Goal: Information Seeking & Learning: Check status

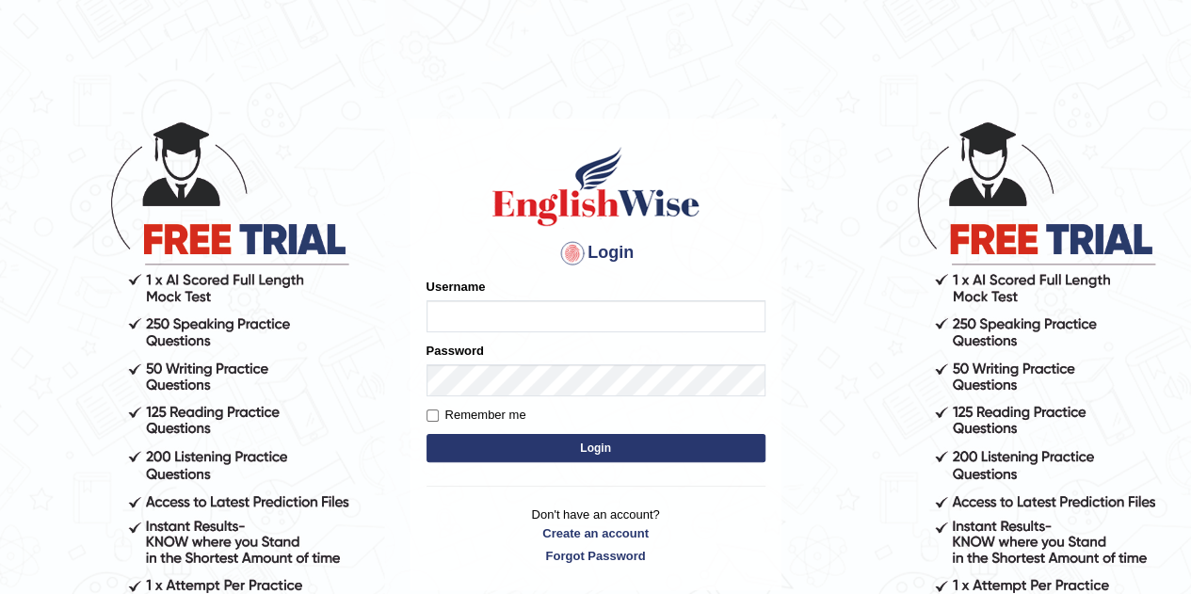
click at [512, 321] on input "Username" at bounding box center [595, 316] width 339 height 32
type input "harsh2002"
click at [467, 436] on button "Login" at bounding box center [595, 448] width 339 height 28
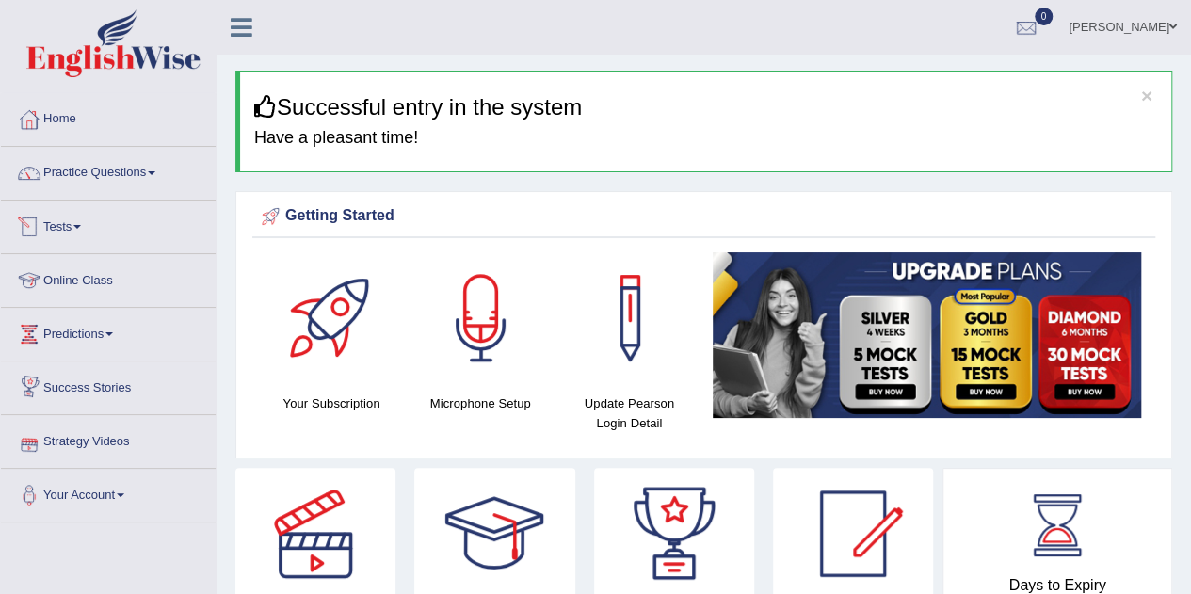
click at [92, 232] on link "Tests" at bounding box center [108, 224] width 215 height 47
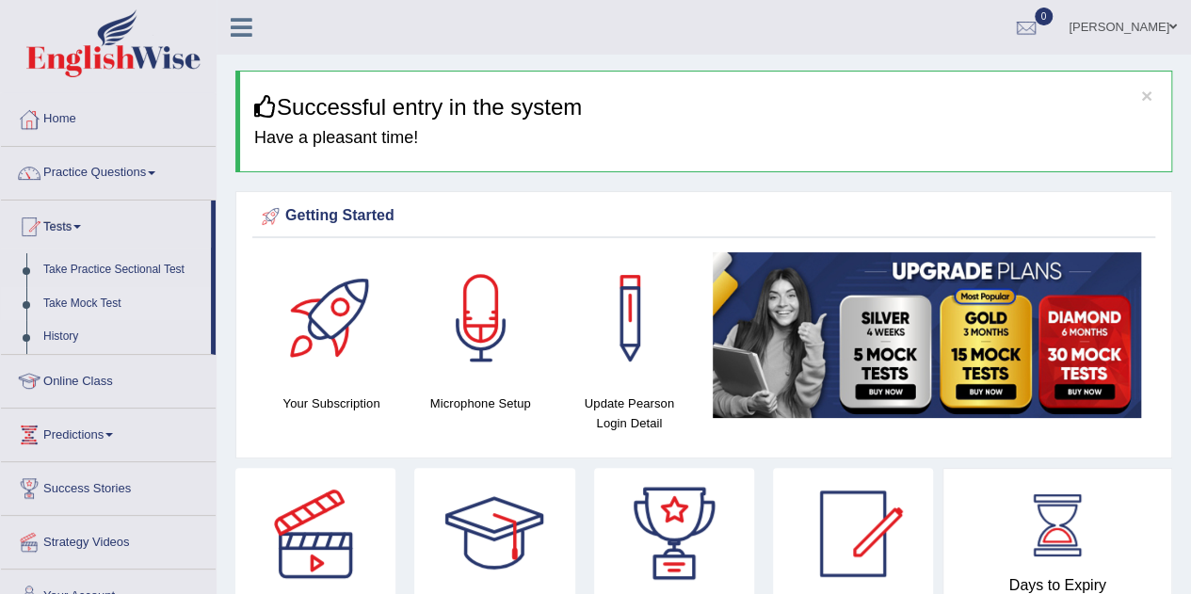
click at [90, 296] on link "Take Mock Test" at bounding box center [123, 304] width 176 height 34
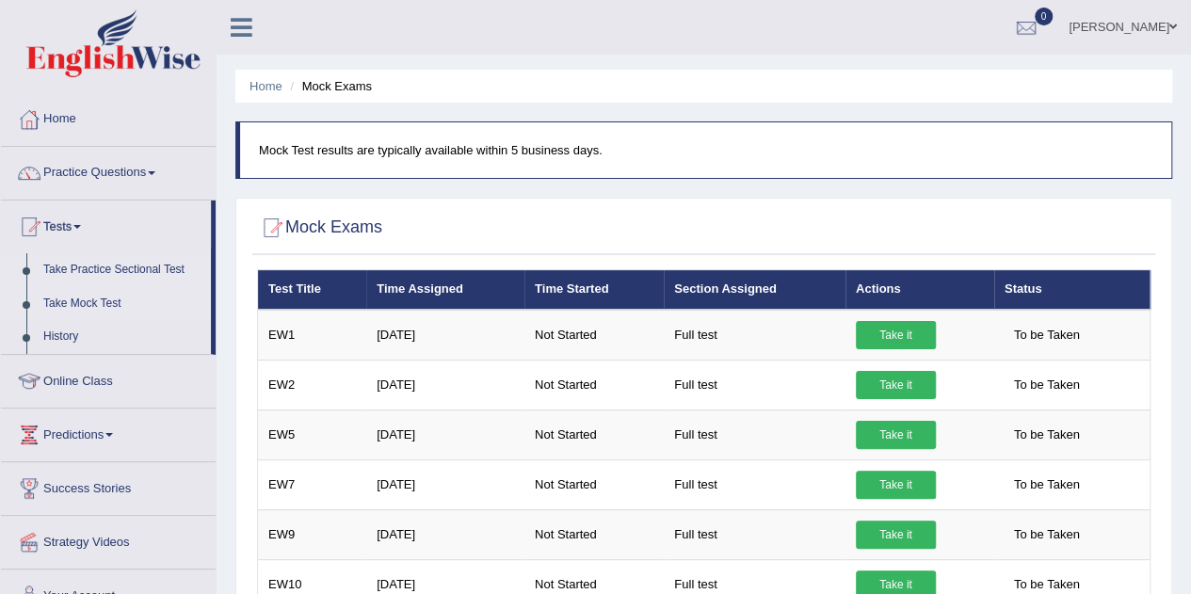
click at [79, 261] on link "Take Practice Sectional Test" at bounding box center [123, 270] width 176 height 34
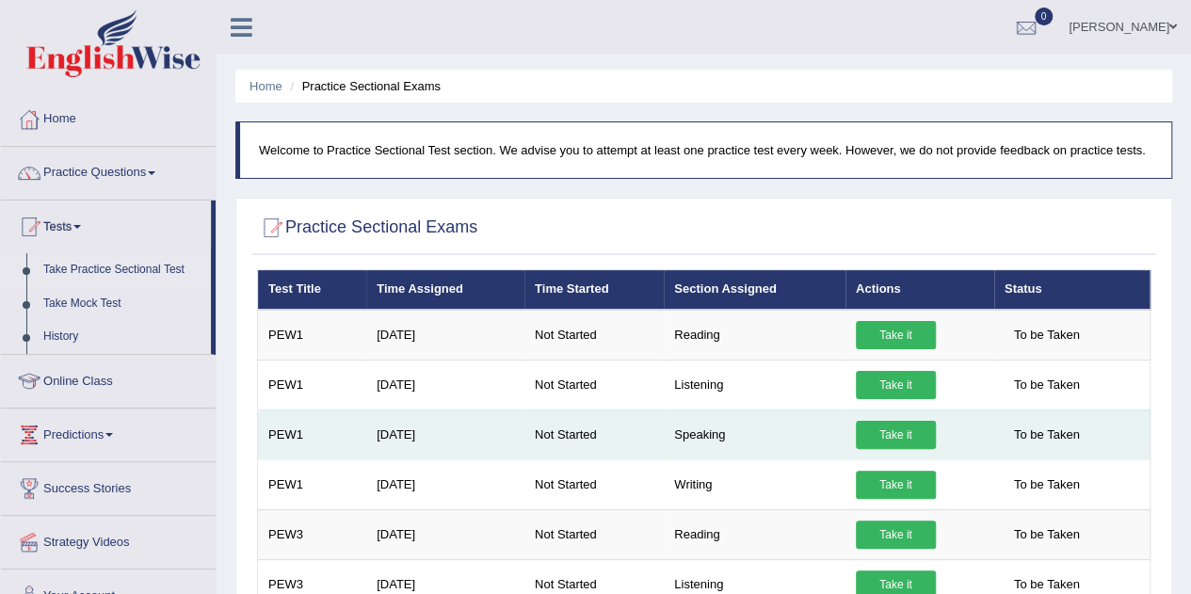
click at [920, 424] on link "Take it" at bounding box center [896, 435] width 80 height 28
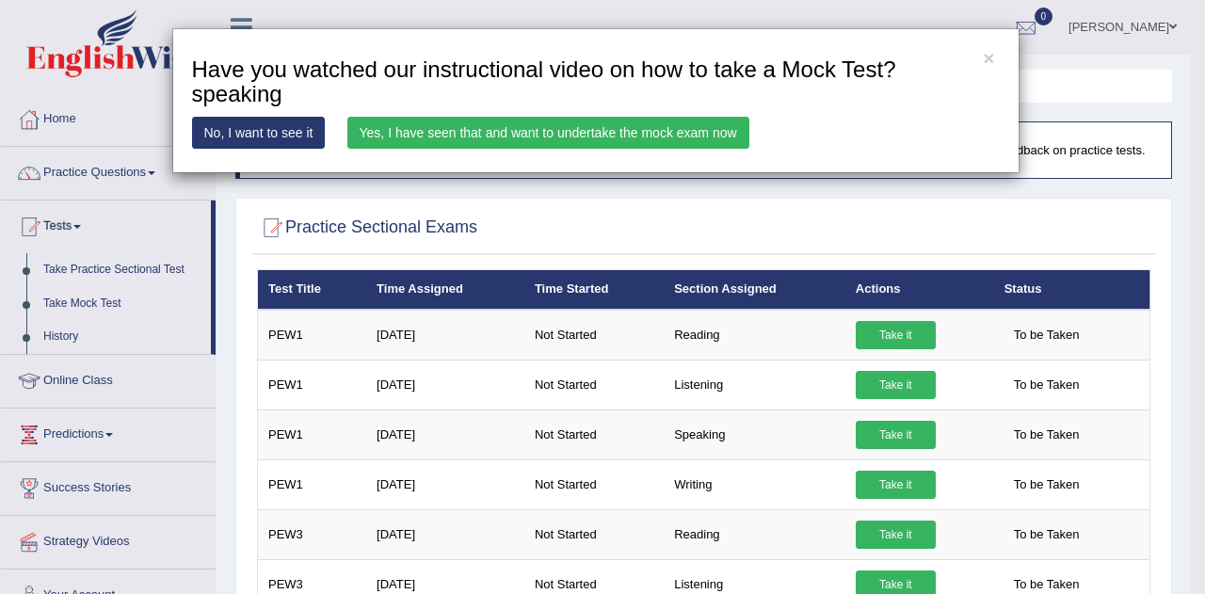
click at [449, 122] on link "Yes, I have seen that and want to undertake the mock exam now" at bounding box center [548, 133] width 402 height 32
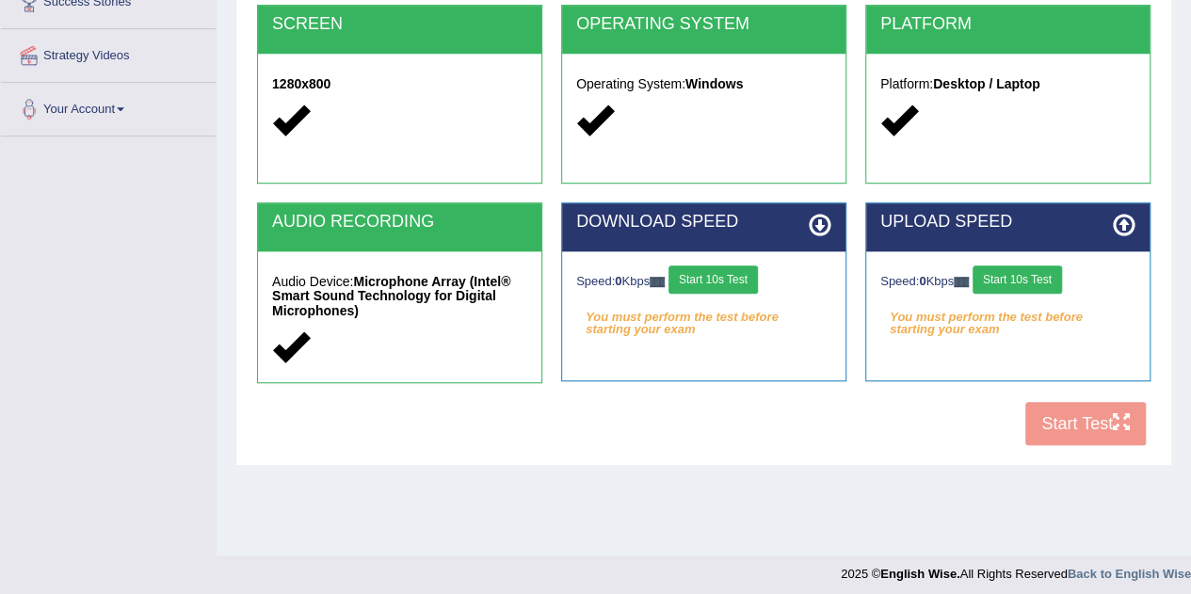
scroll to position [393, 0]
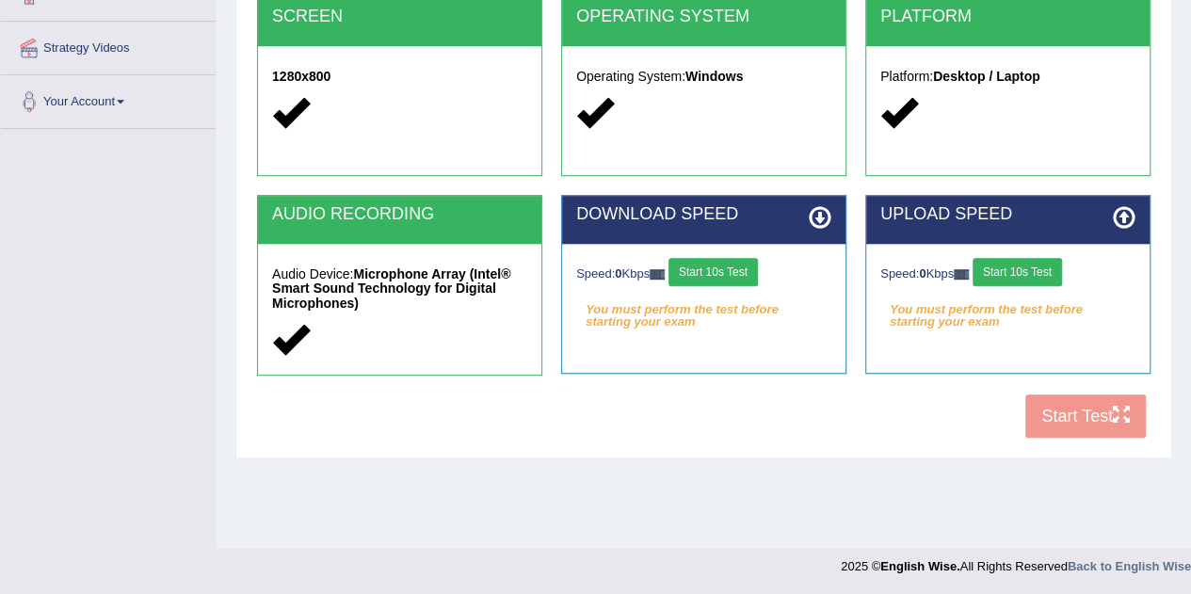
click at [750, 263] on button "Start 10s Test" at bounding box center [712, 272] width 89 height 28
click at [1046, 263] on button "Start 10s Test" at bounding box center [1016, 272] width 89 height 28
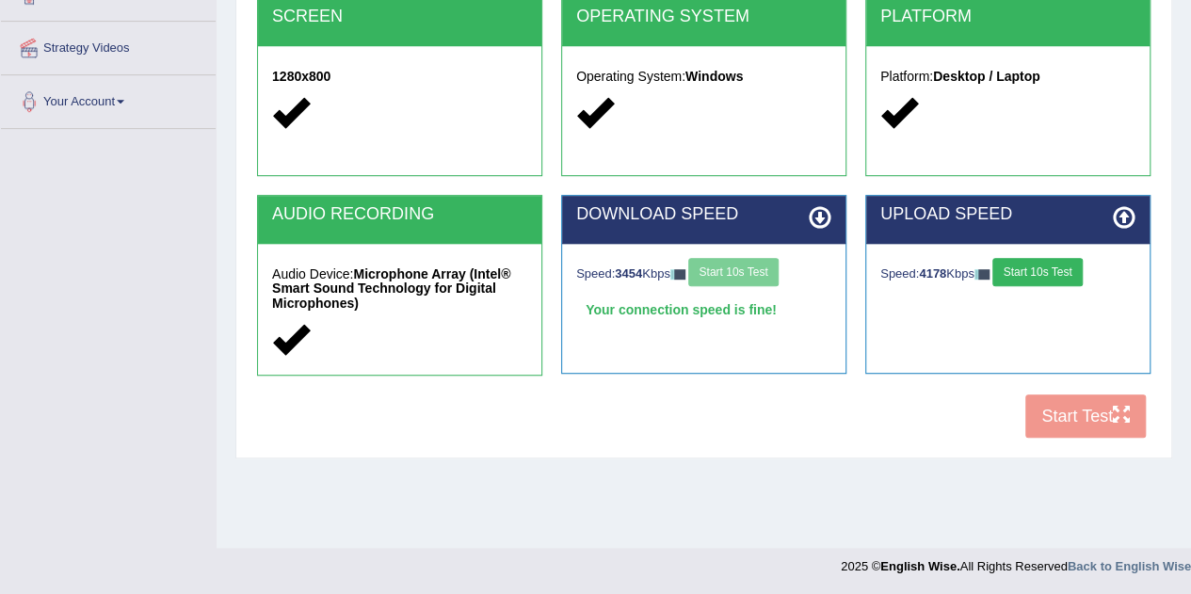
click at [1030, 263] on button "Start 10s Test" at bounding box center [1036, 272] width 89 height 28
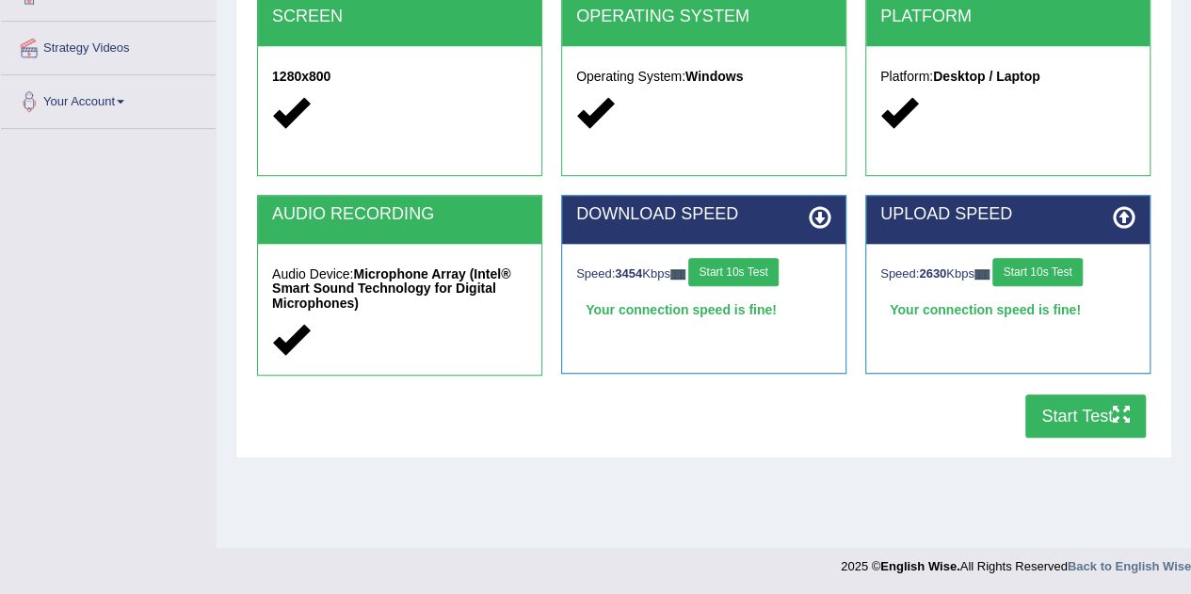
click at [1067, 409] on button "Start Test" at bounding box center [1085, 415] width 120 height 43
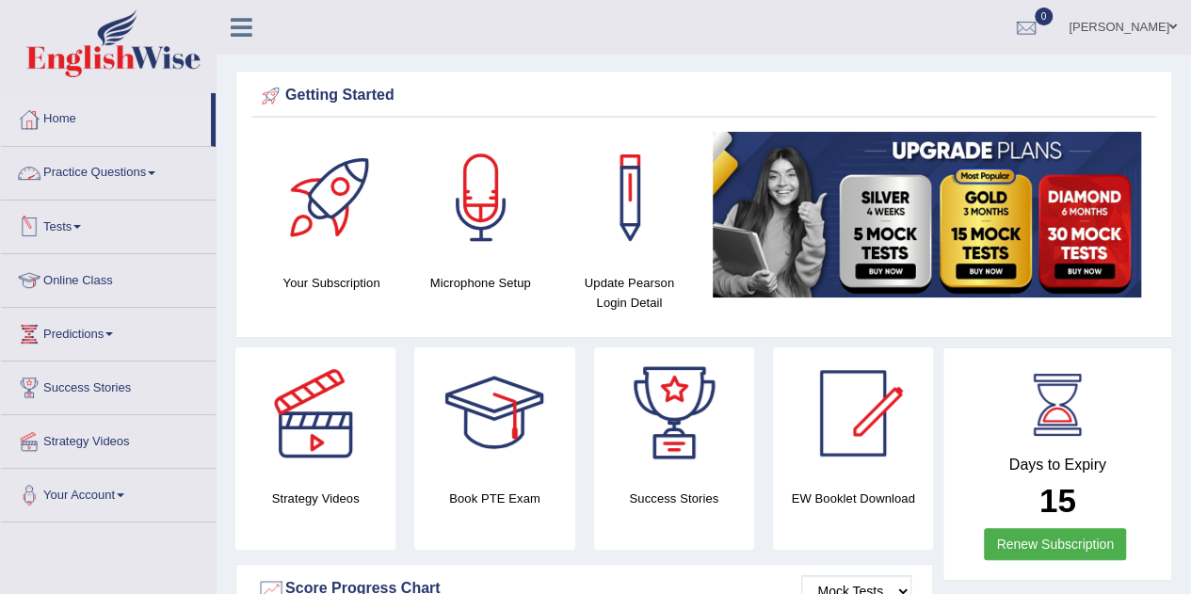
click at [60, 219] on link "Tests" at bounding box center [108, 224] width 215 height 47
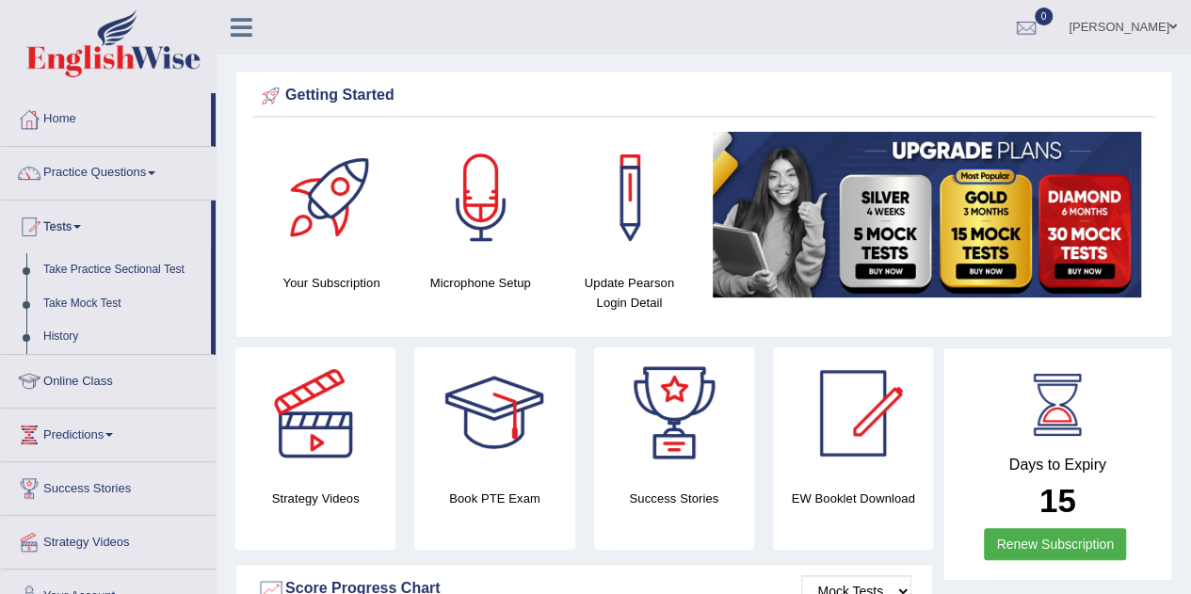
click at [64, 329] on link "History" at bounding box center [123, 337] width 176 height 34
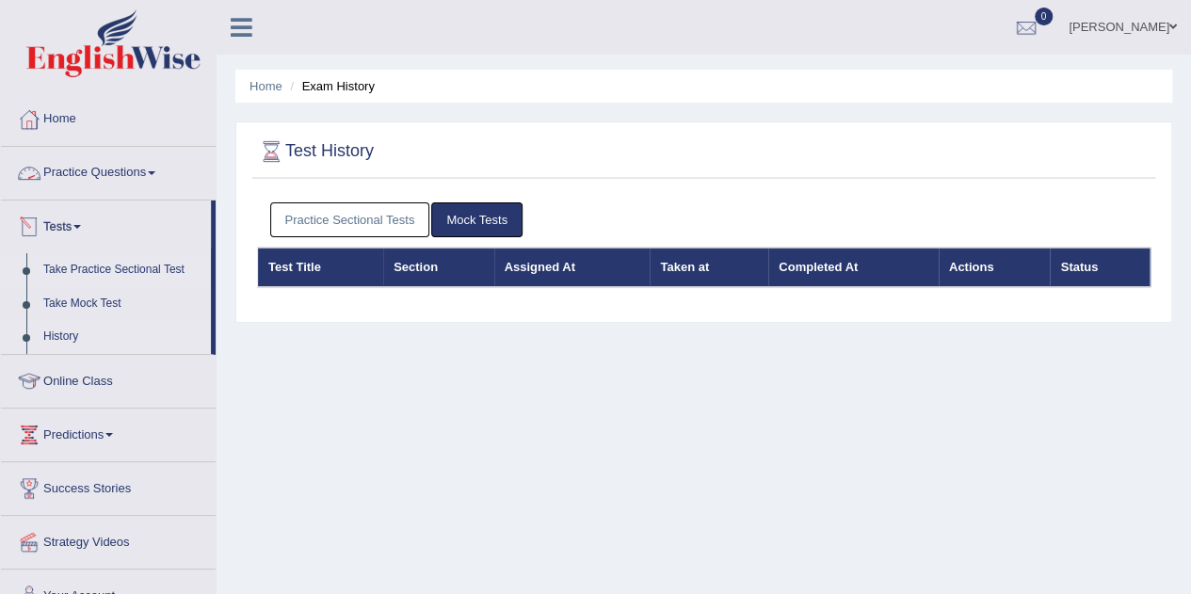
click at [78, 263] on link "Take Practice Sectional Test" at bounding box center [123, 270] width 176 height 34
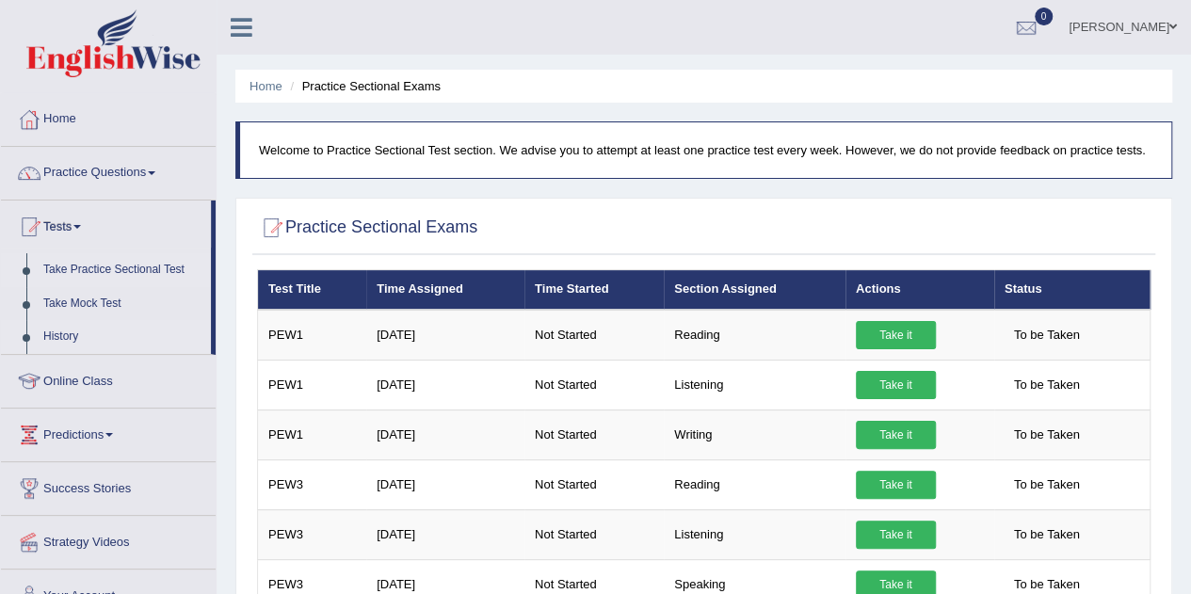
click at [58, 338] on link "History" at bounding box center [123, 337] width 176 height 34
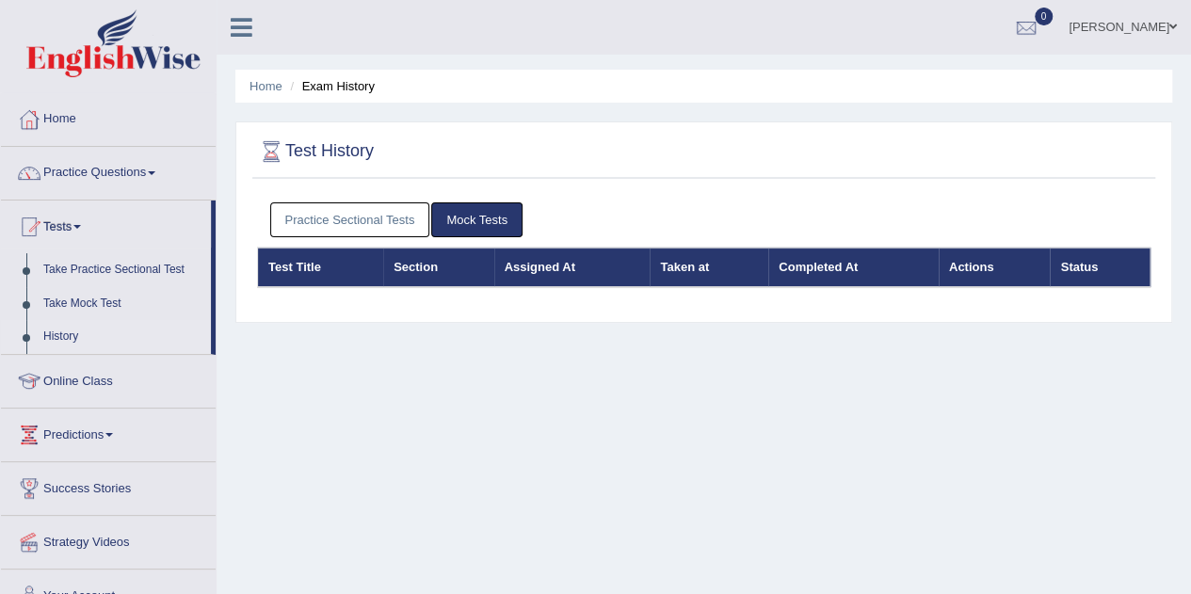
click at [354, 217] on link "Practice Sectional Tests" at bounding box center [350, 219] width 160 height 35
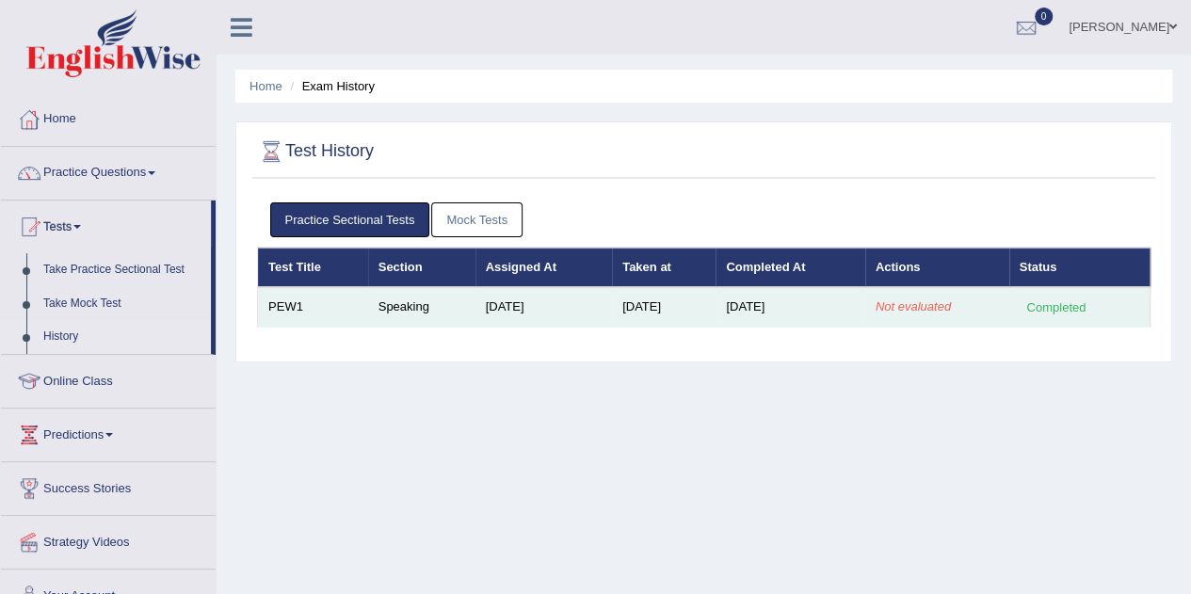
click at [1003, 305] on td "Not evaluated" at bounding box center [937, 307] width 144 height 40
click at [808, 307] on td "Sep 1, 2025" at bounding box center [789, 307] width 149 height 40
click at [401, 289] on td "Speaking" at bounding box center [421, 307] width 107 height 40
drag, startPoint x: 401, startPoint y: 289, endPoint x: 291, endPoint y: 313, distance: 112.8
click at [291, 313] on tr "PEW1 Speaking Sep 1, 2025 Sep 1, 2025 Sep 1, 2025 Not evaluated Completed" at bounding box center [704, 307] width 892 height 40
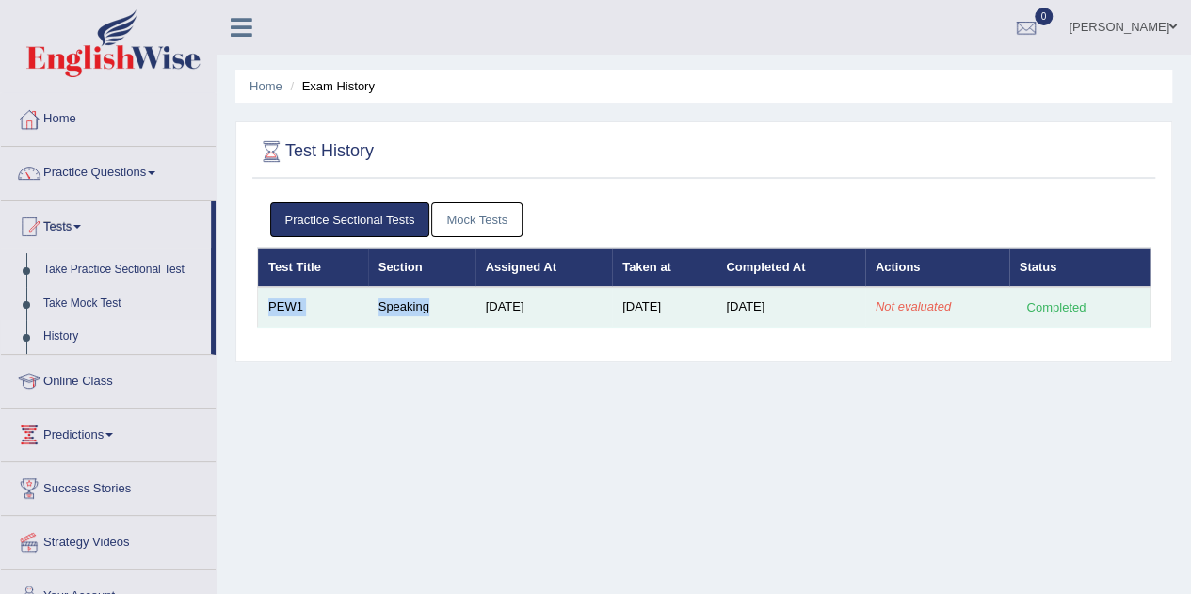
click at [291, 313] on td "PEW1" at bounding box center [313, 307] width 110 height 40
click at [894, 299] on em "Not evaluated" at bounding box center [912, 306] width 75 height 14
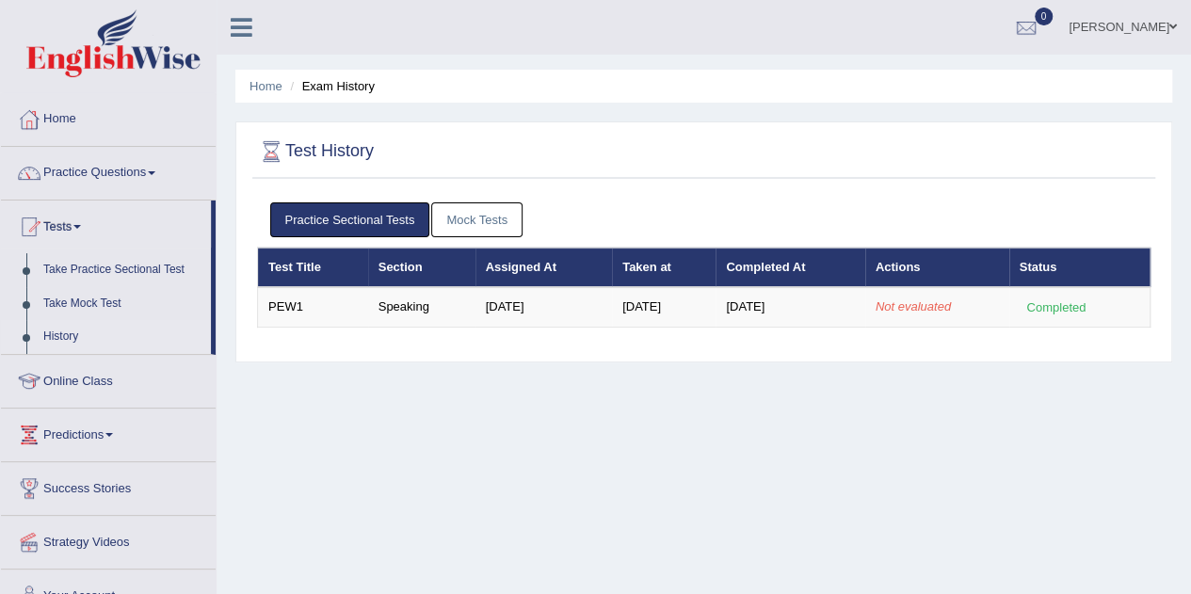
click at [810, 334] on div "Practice Sectional Tests Mock Tests Test Title Section Assigned At Taken at Com…" at bounding box center [703, 272] width 903 height 159
click at [465, 226] on link "Mock Tests" at bounding box center [476, 219] width 91 height 35
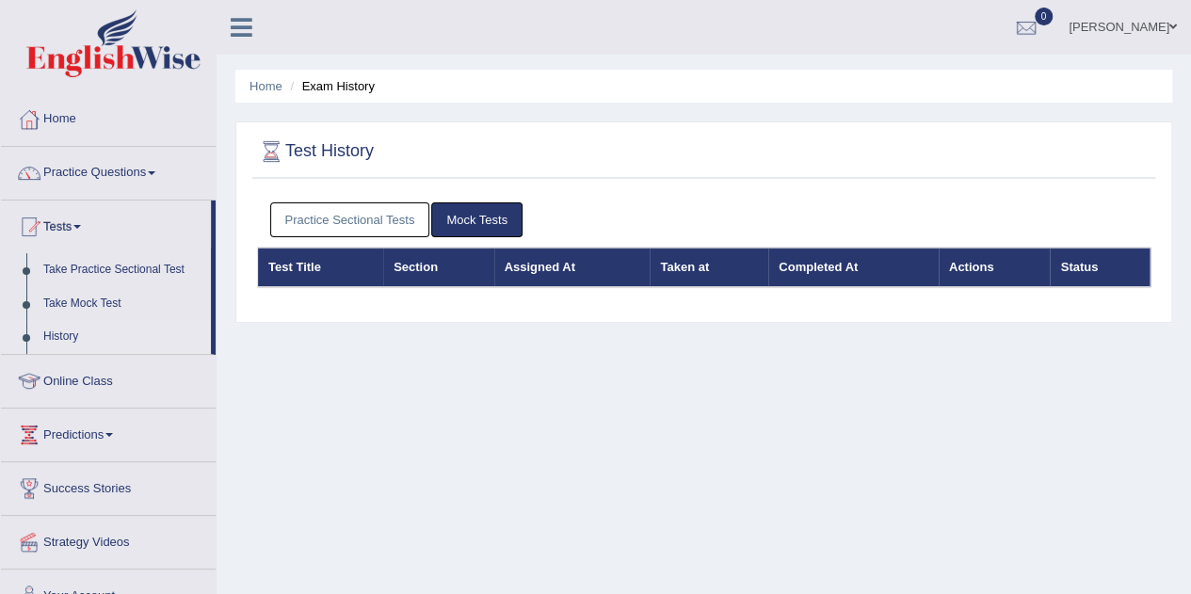
click at [363, 222] on link "Practice Sectional Tests" at bounding box center [350, 219] width 160 height 35
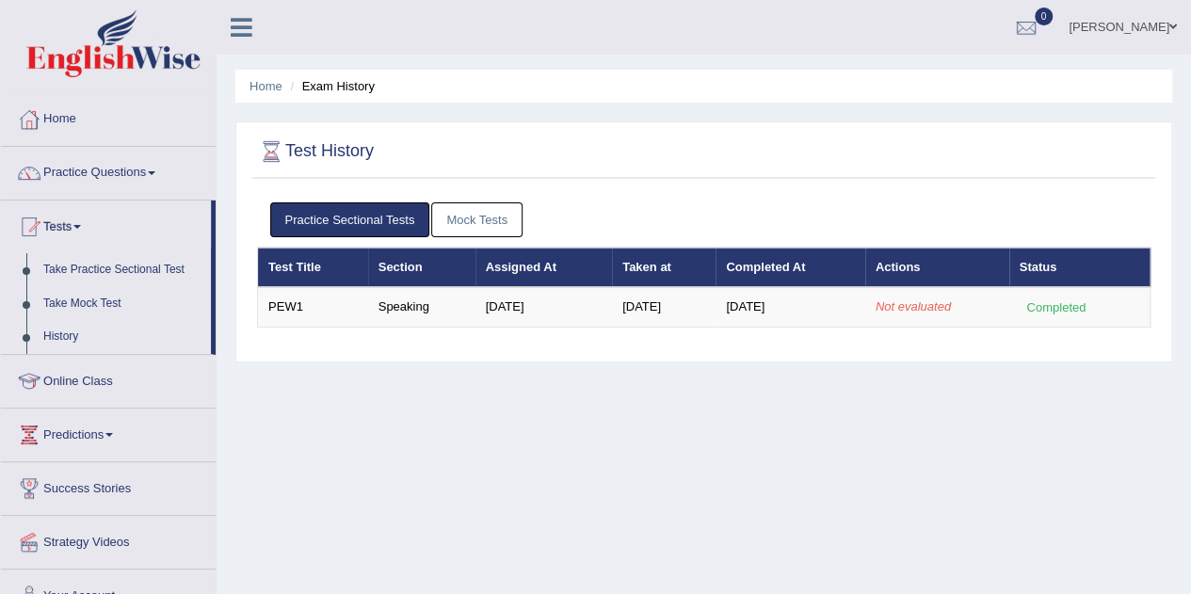
click at [353, 229] on link "Practice Sectional Tests" at bounding box center [350, 219] width 160 height 35
click at [126, 112] on link "Home" at bounding box center [108, 116] width 215 height 47
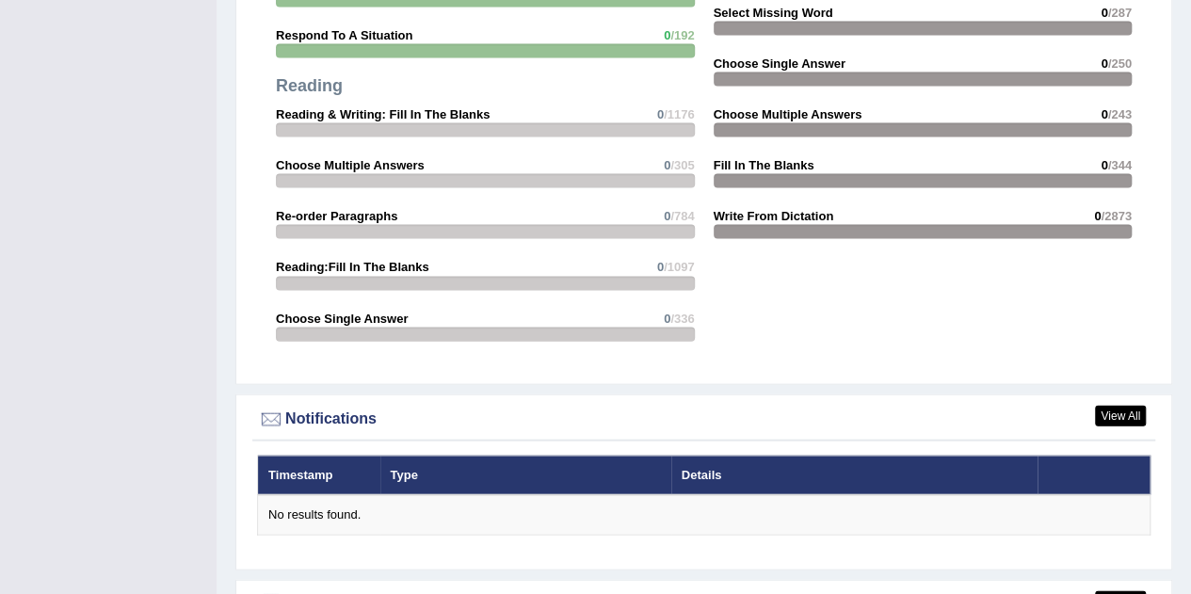
scroll to position [2110, 0]
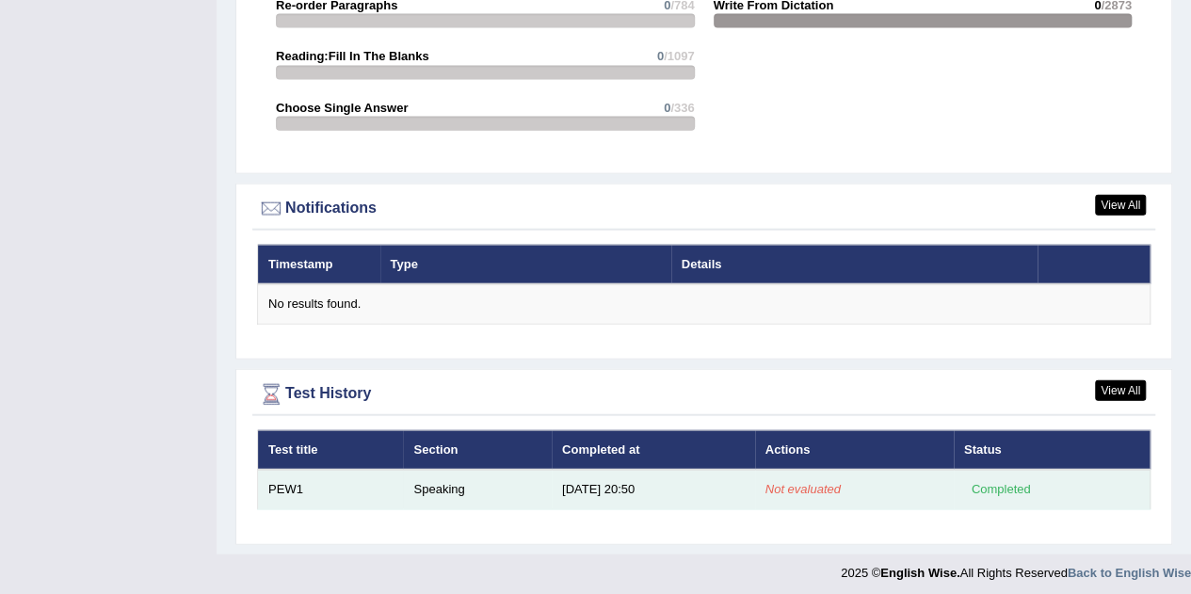
click at [791, 485] on em "Not evaluated" at bounding box center [802, 489] width 75 height 14
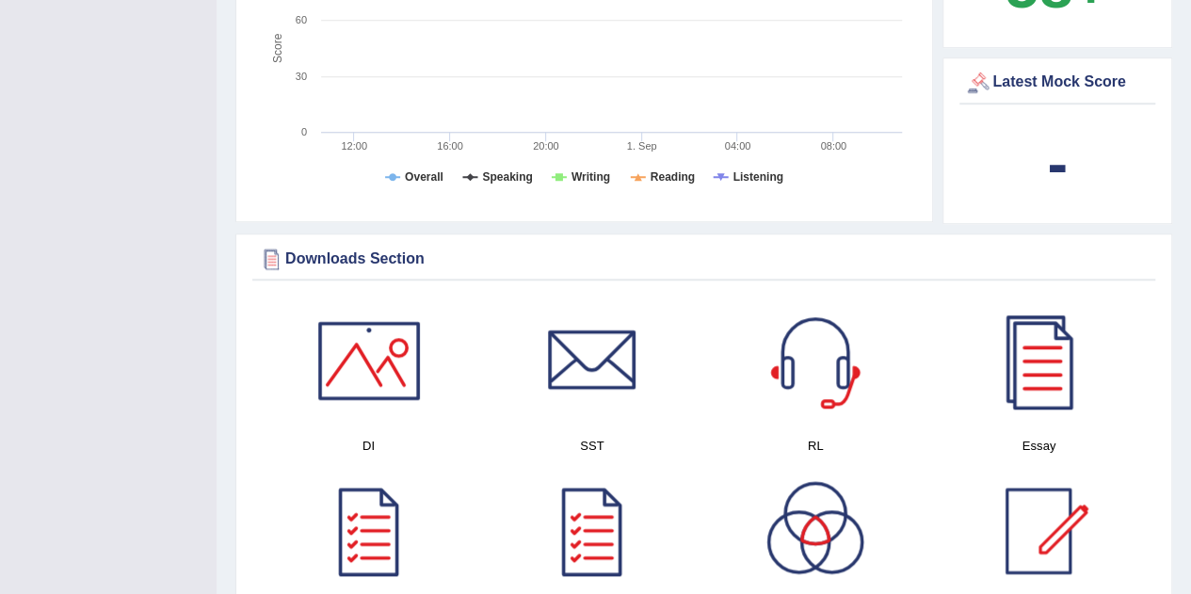
scroll to position [696, 0]
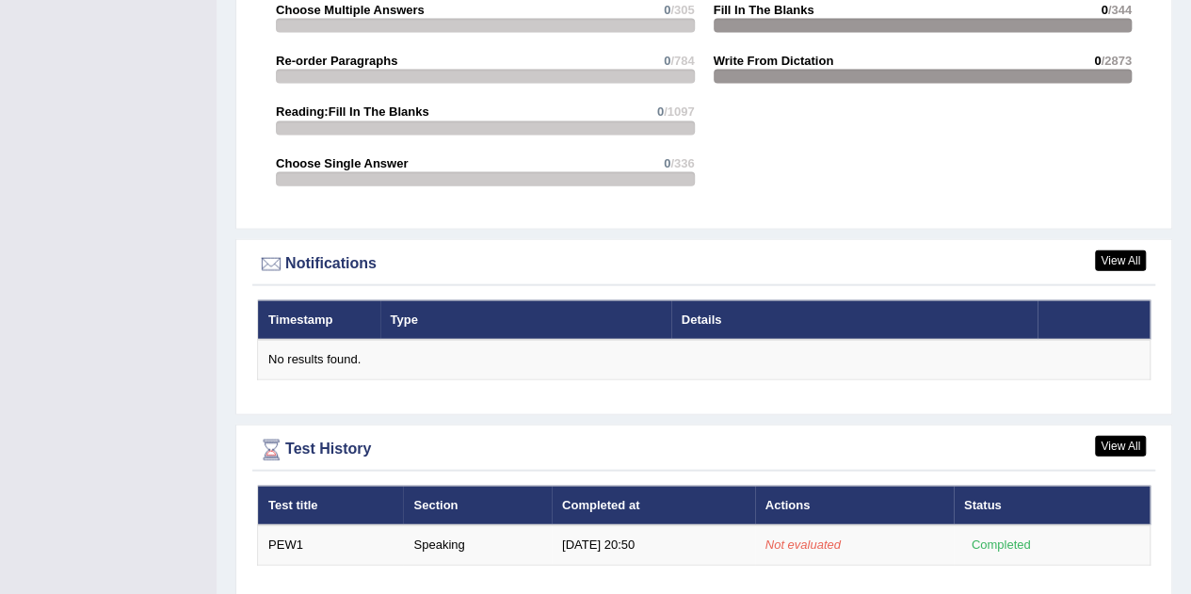
scroll to position [2110, 0]
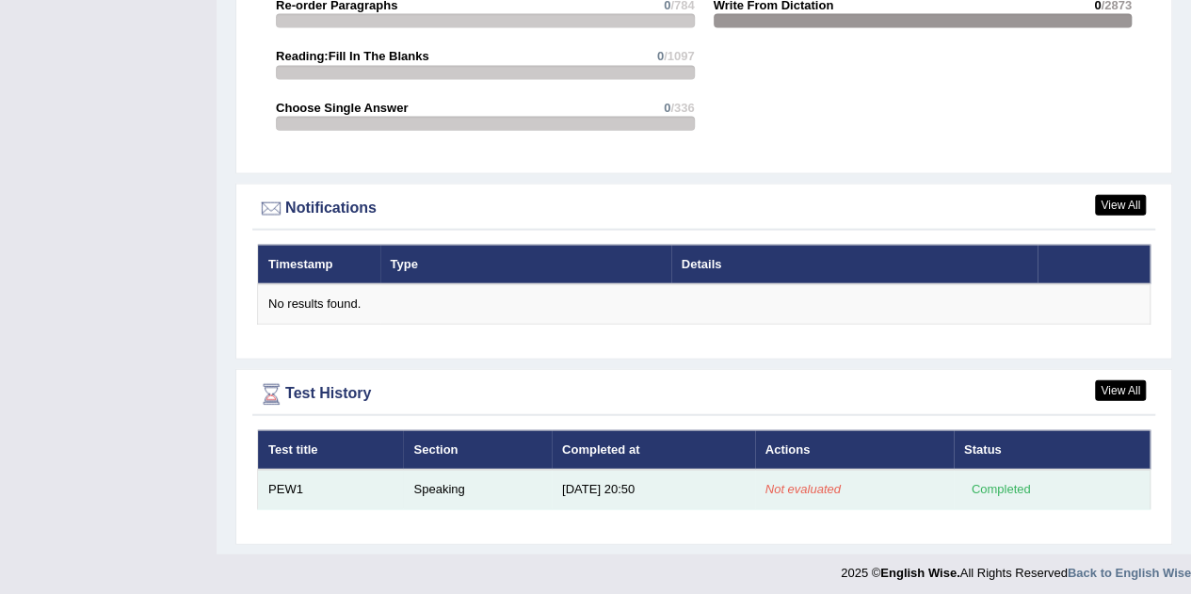
click at [821, 493] on td "Not evaluated" at bounding box center [854, 490] width 199 height 40
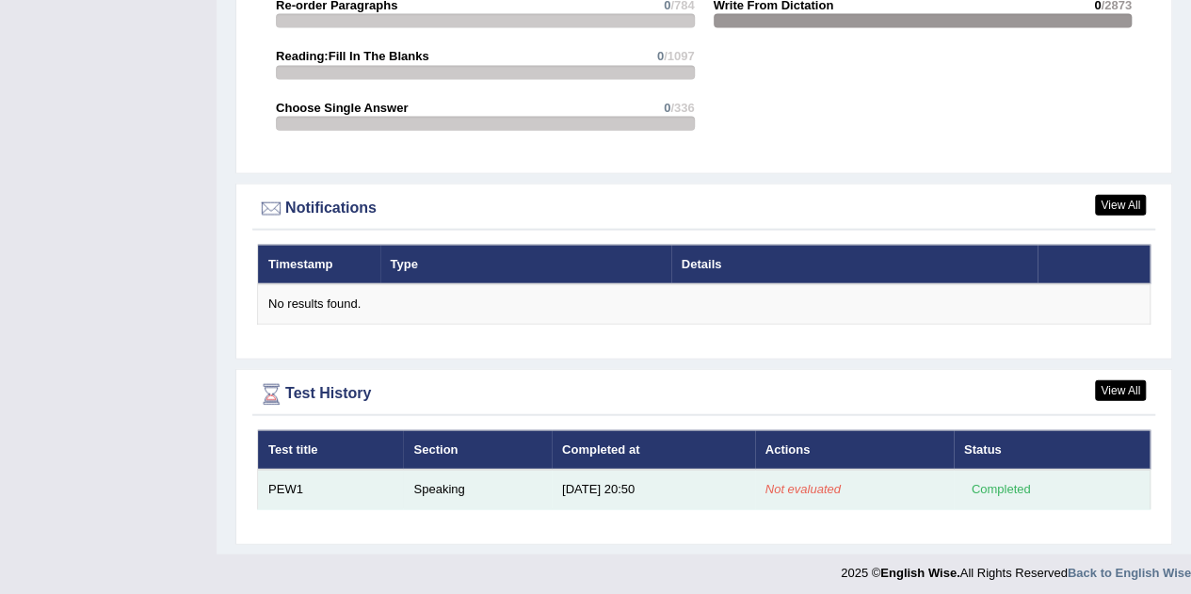
click at [821, 493] on td "Not evaluated" at bounding box center [854, 490] width 199 height 40
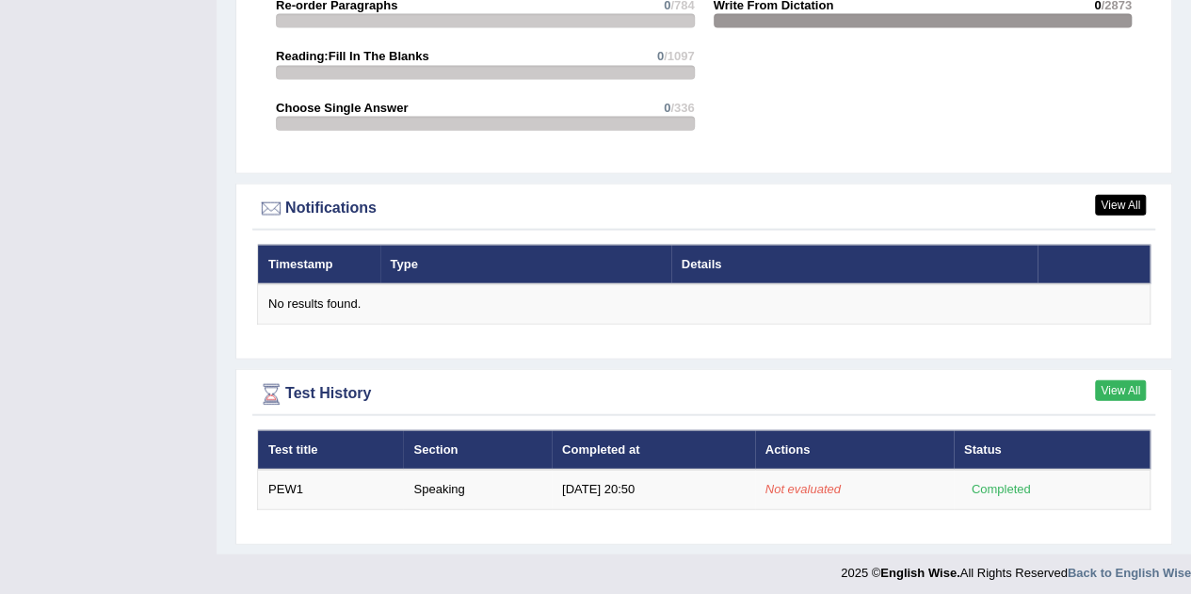
drag, startPoint x: 821, startPoint y: 493, endPoint x: 1102, endPoint y: 385, distance: 301.6
click at [1102, 385] on div "View All Test History Test title Section Completed at Actions Status PEW1 Speak…" at bounding box center [703, 457] width 937 height 176
click at [1102, 385] on link "View All" at bounding box center [1120, 390] width 51 height 21
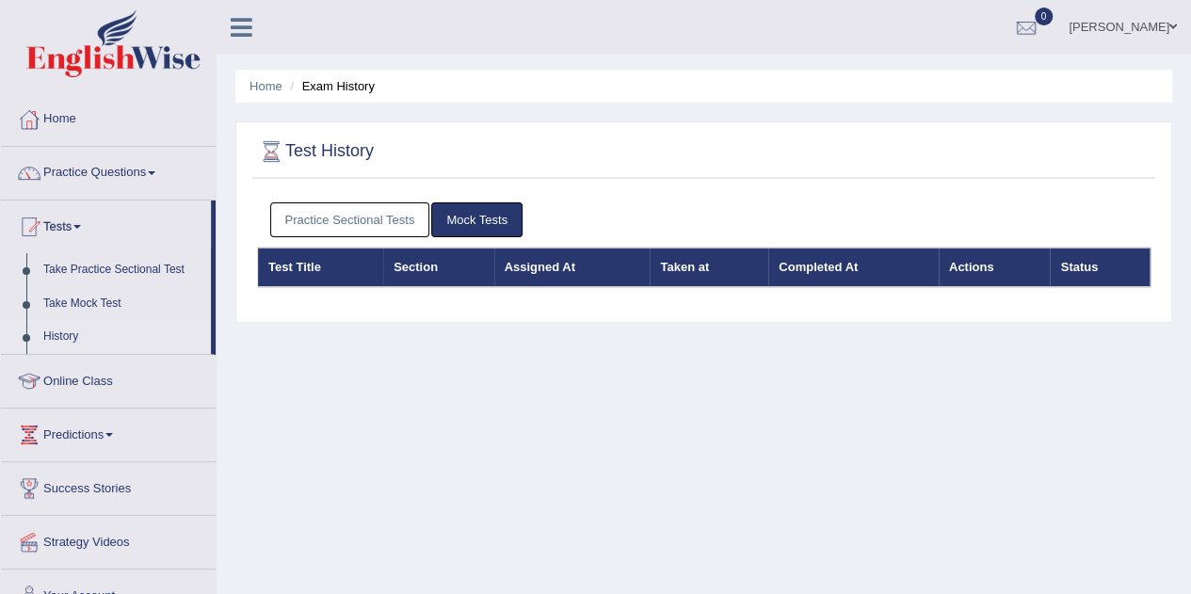
click at [345, 212] on link "Practice Sectional Tests" at bounding box center [350, 219] width 160 height 35
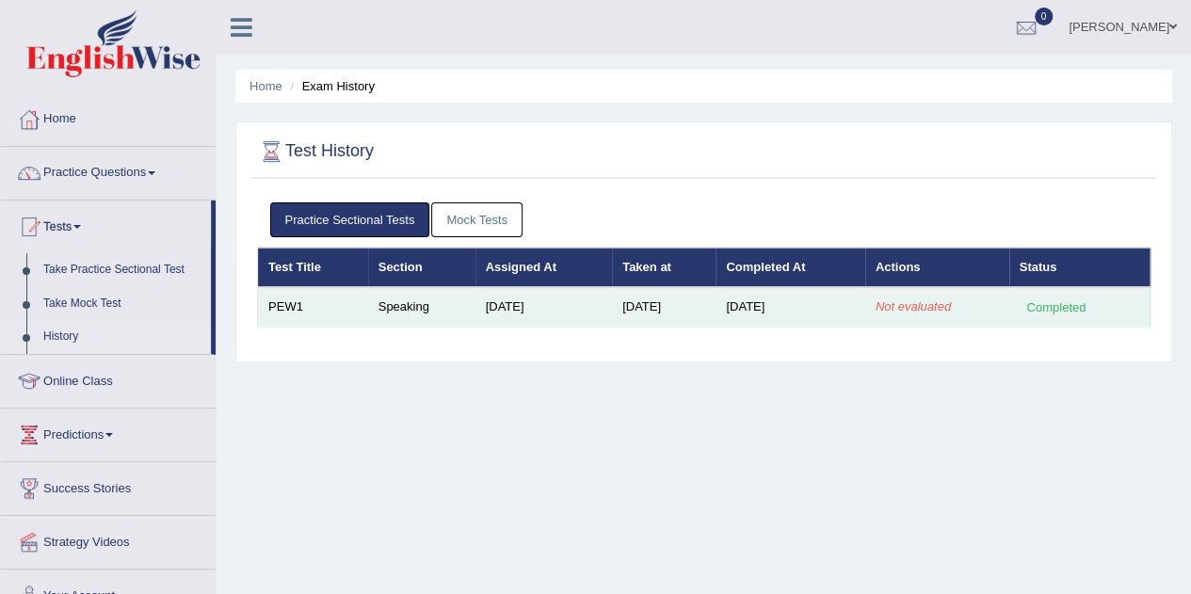
click at [911, 300] on em "Not evaluated" at bounding box center [912, 306] width 75 height 14
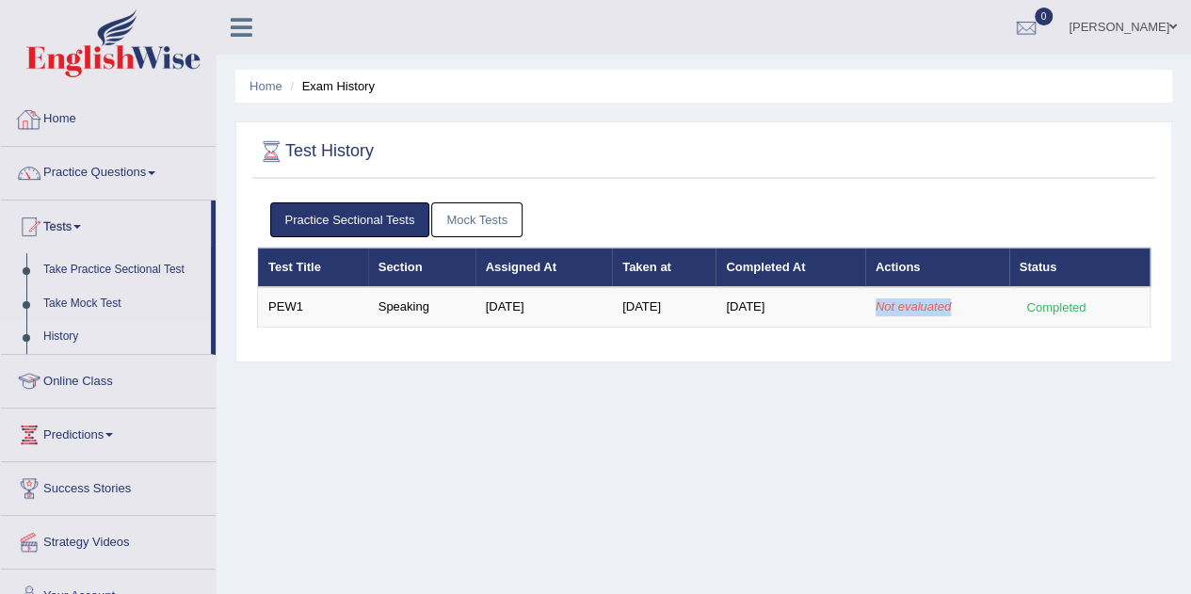
click at [43, 119] on link "Home" at bounding box center [108, 116] width 215 height 47
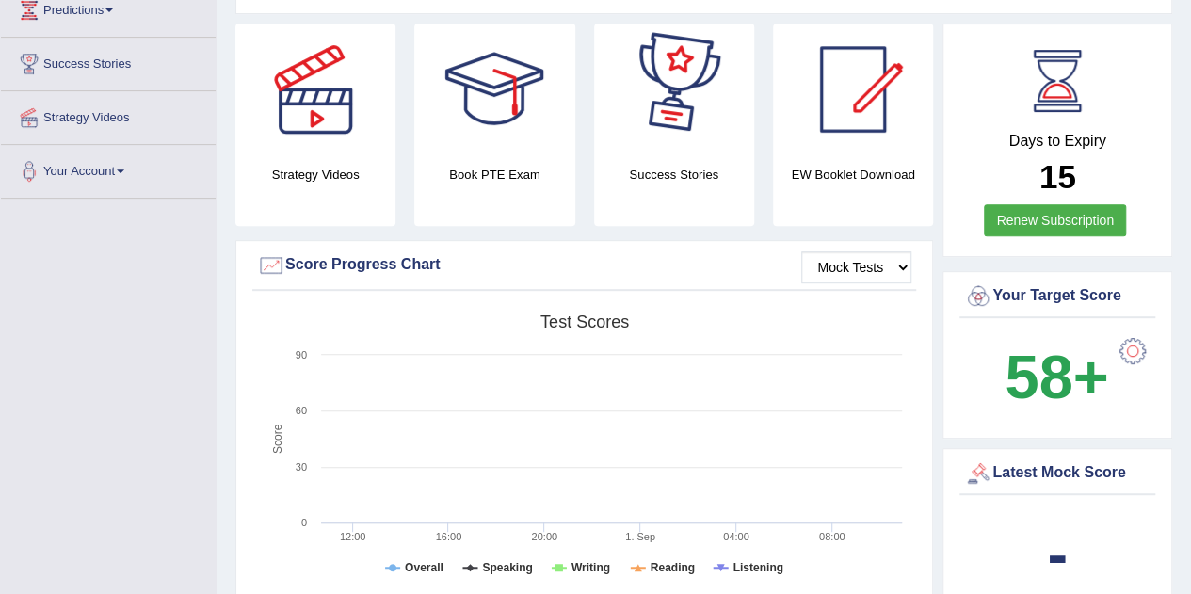
click at [659, 283] on div "Mock Tests Score Progress Chart" at bounding box center [584, 270] width 664 height 40
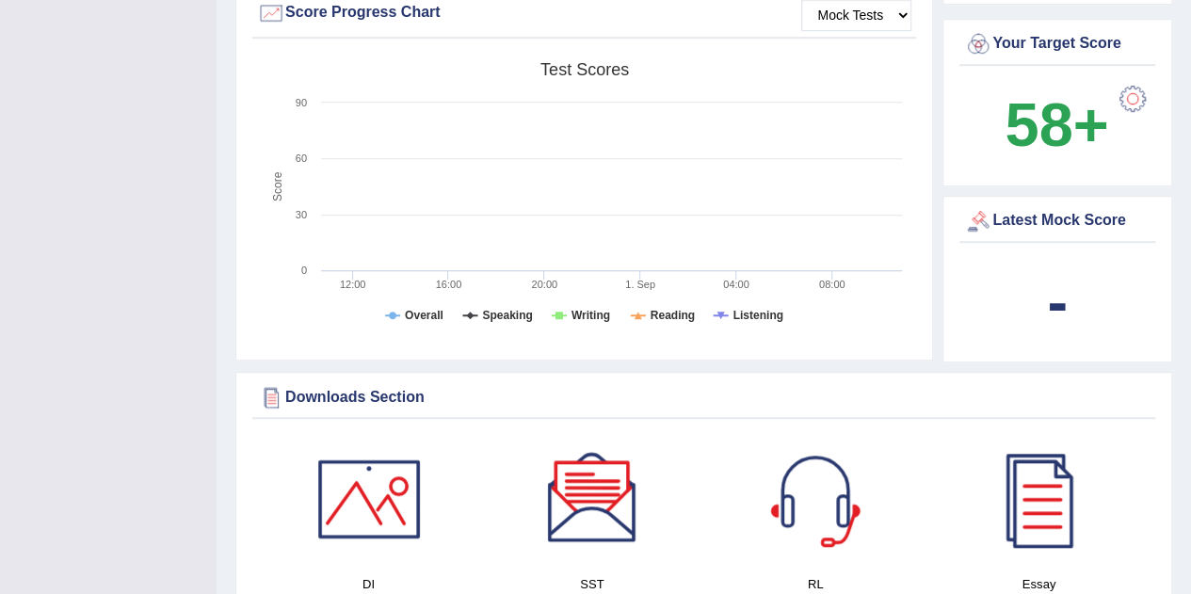
scroll to position [573, 0]
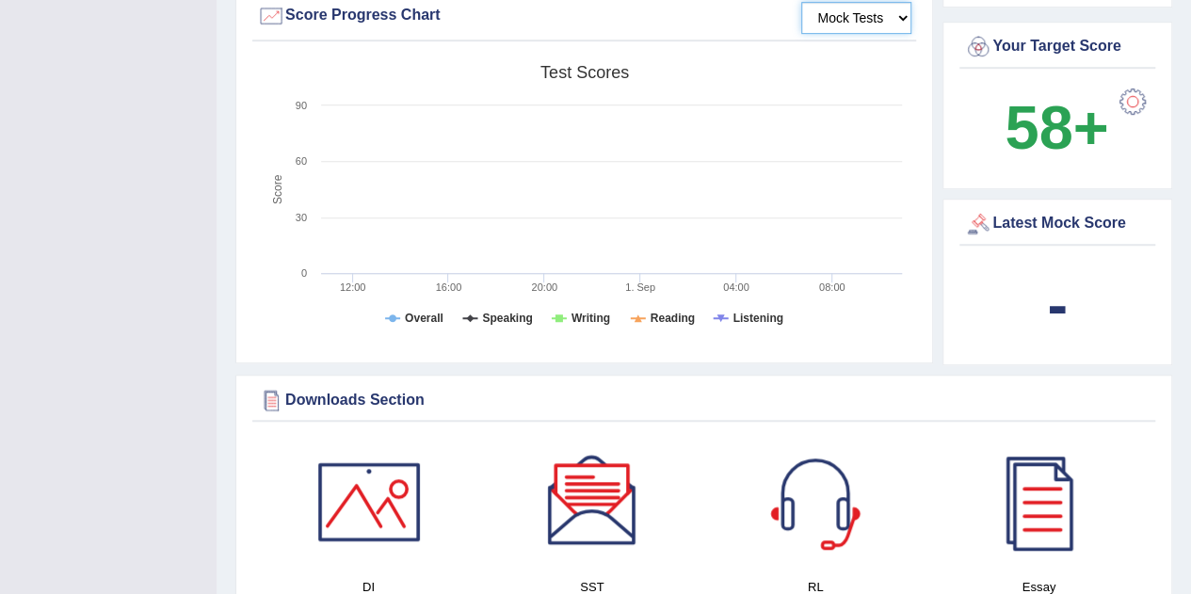
click at [870, 20] on select "Mock Tests" at bounding box center [856, 18] width 110 height 32
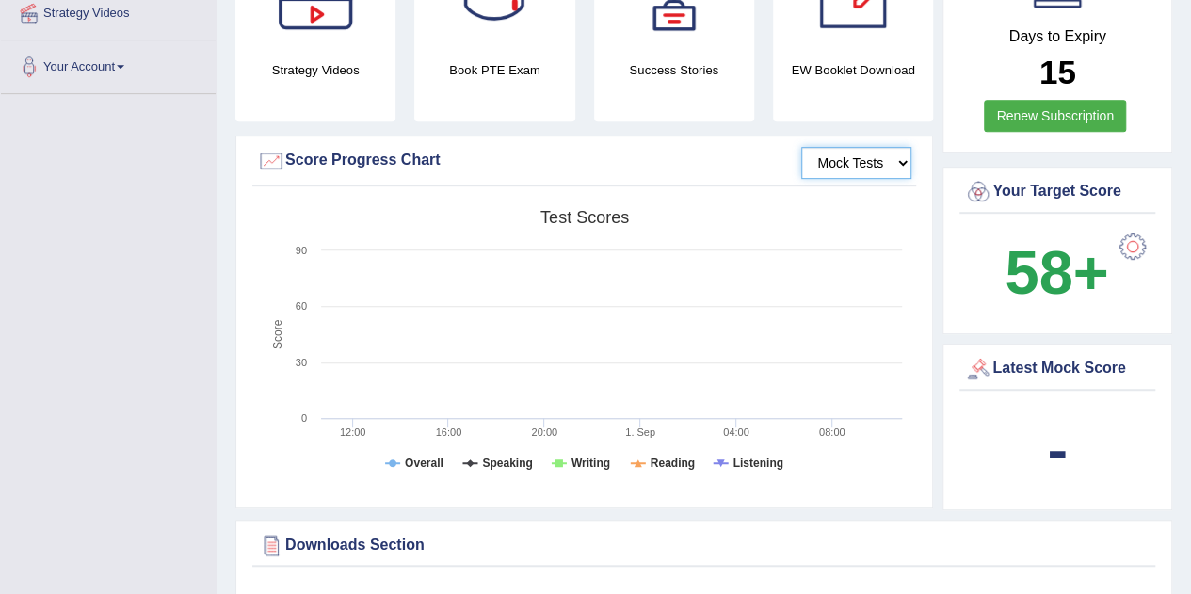
scroll to position [429, 0]
click at [875, 155] on select "Mock Tests" at bounding box center [856, 162] width 110 height 32
click at [802, 146] on select "Mock Tests" at bounding box center [856, 162] width 110 height 32
click at [651, 60] on h4 "Success Stories" at bounding box center [674, 69] width 160 height 20
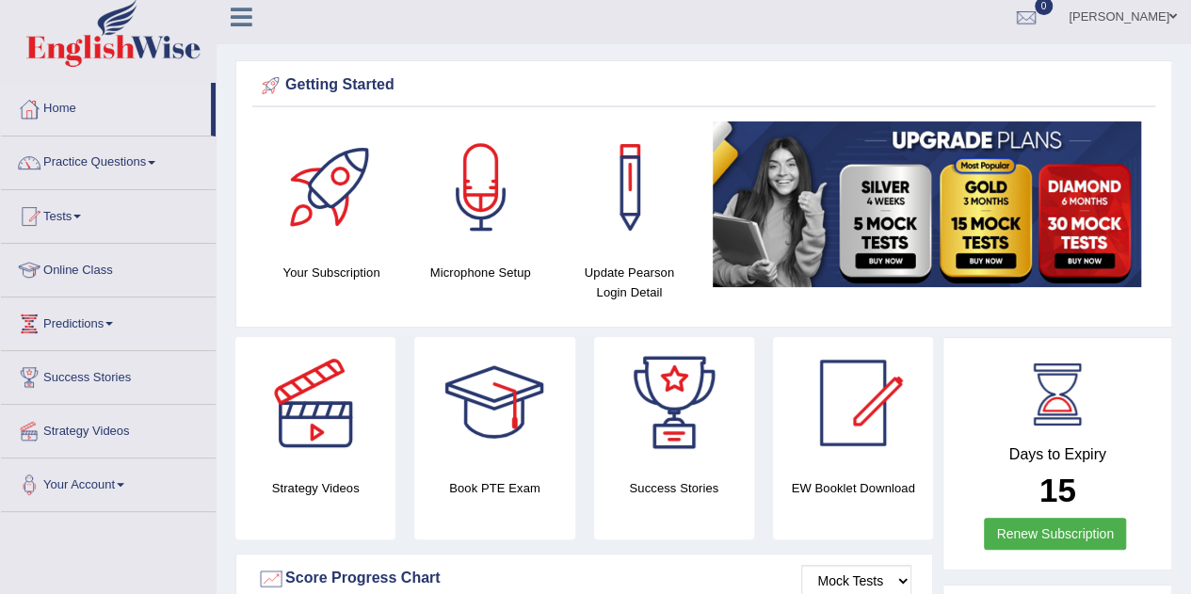
scroll to position [0, 0]
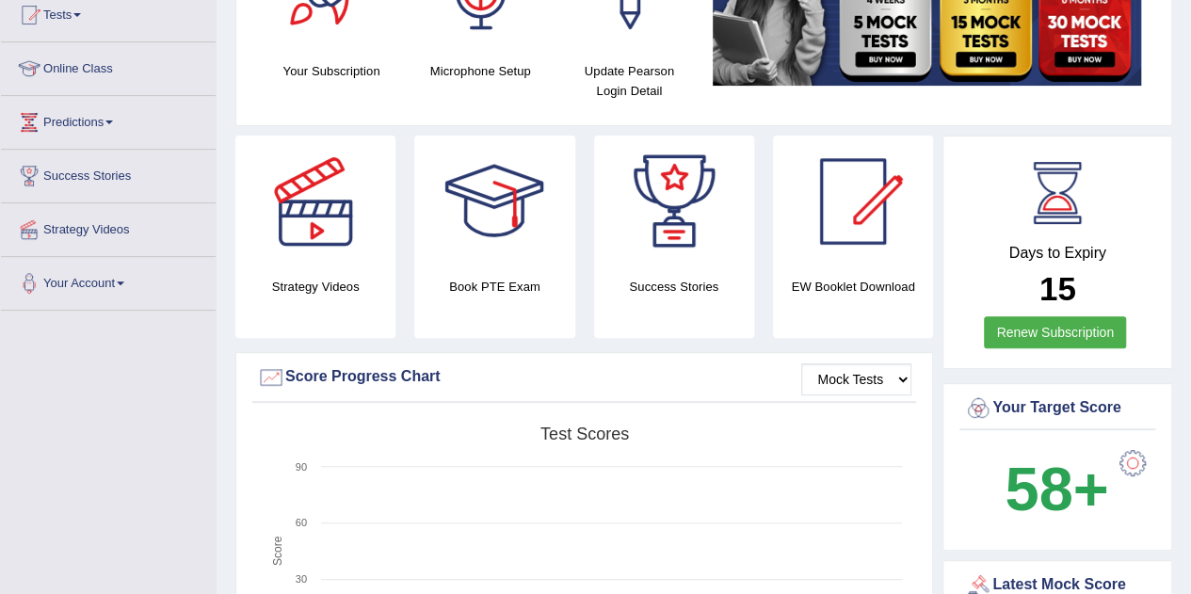
scroll to position [217, 0]
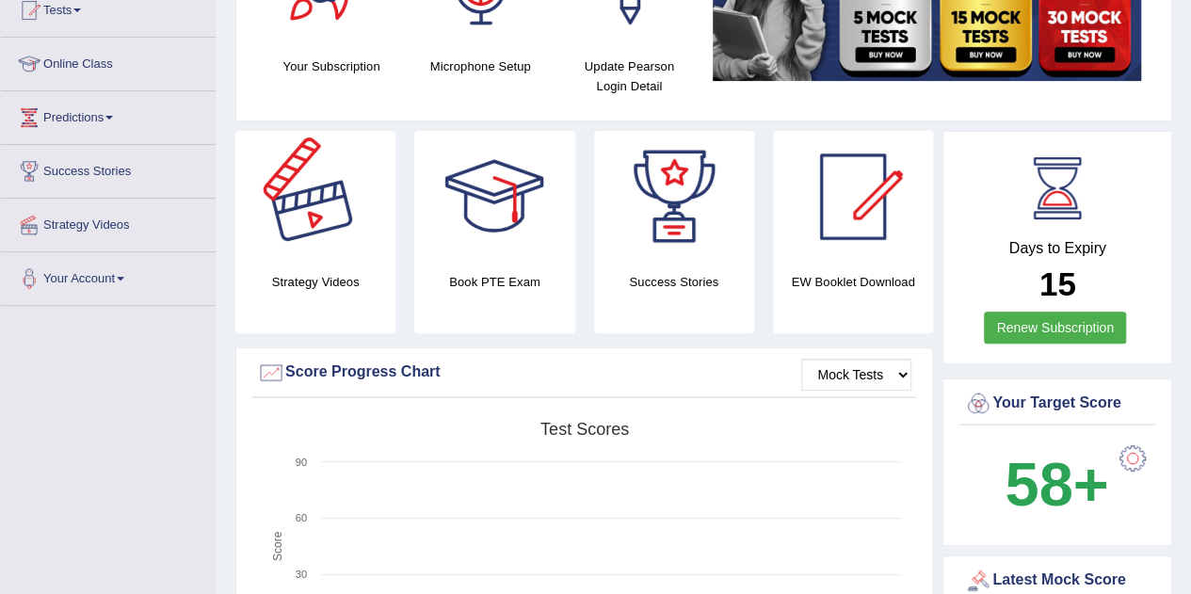
click at [313, 194] on div at bounding box center [315, 197] width 132 height 132
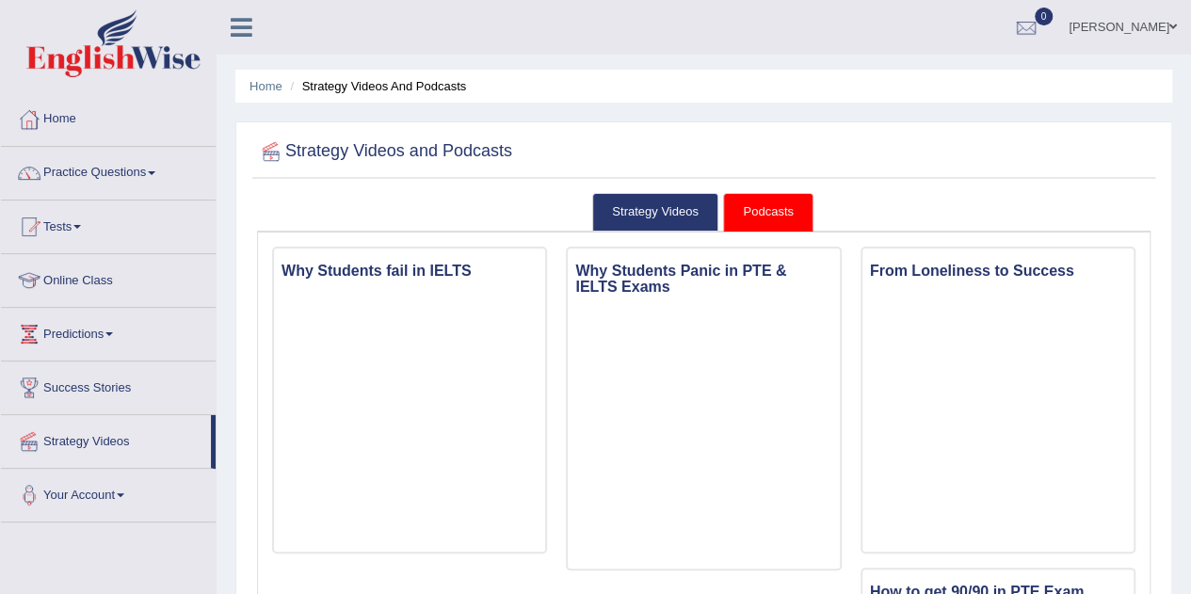
click at [743, 217] on link "Podcasts" at bounding box center [767, 212] width 89 height 39
click at [699, 204] on link "Strategy Videos" at bounding box center [655, 212] width 126 height 39
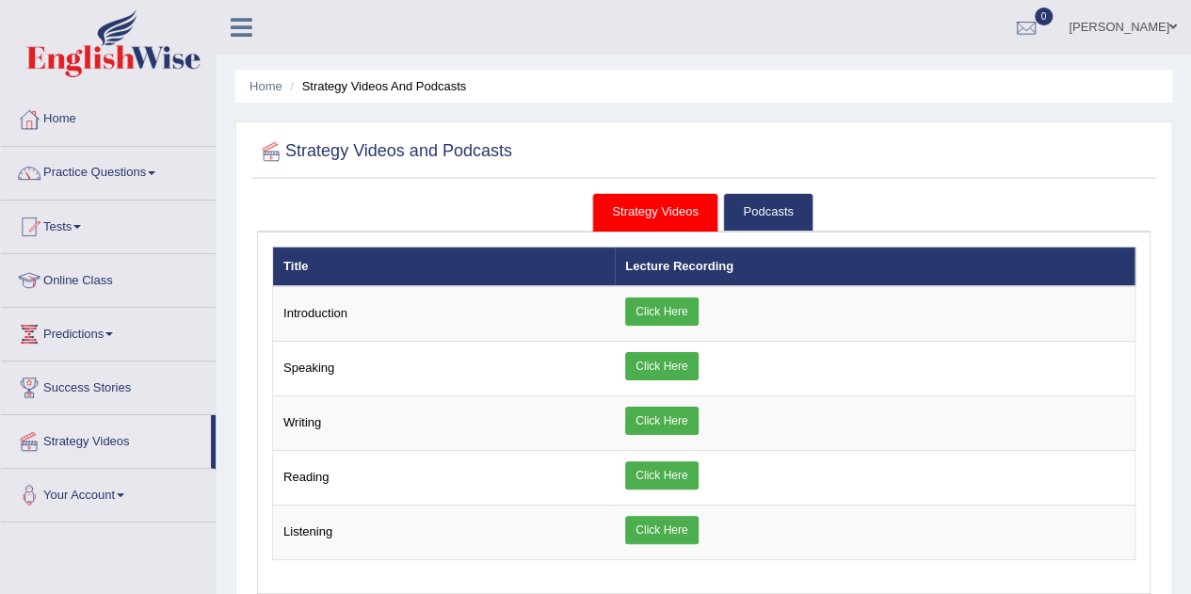
click at [82, 272] on link "Online Class" at bounding box center [108, 277] width 215 height 47
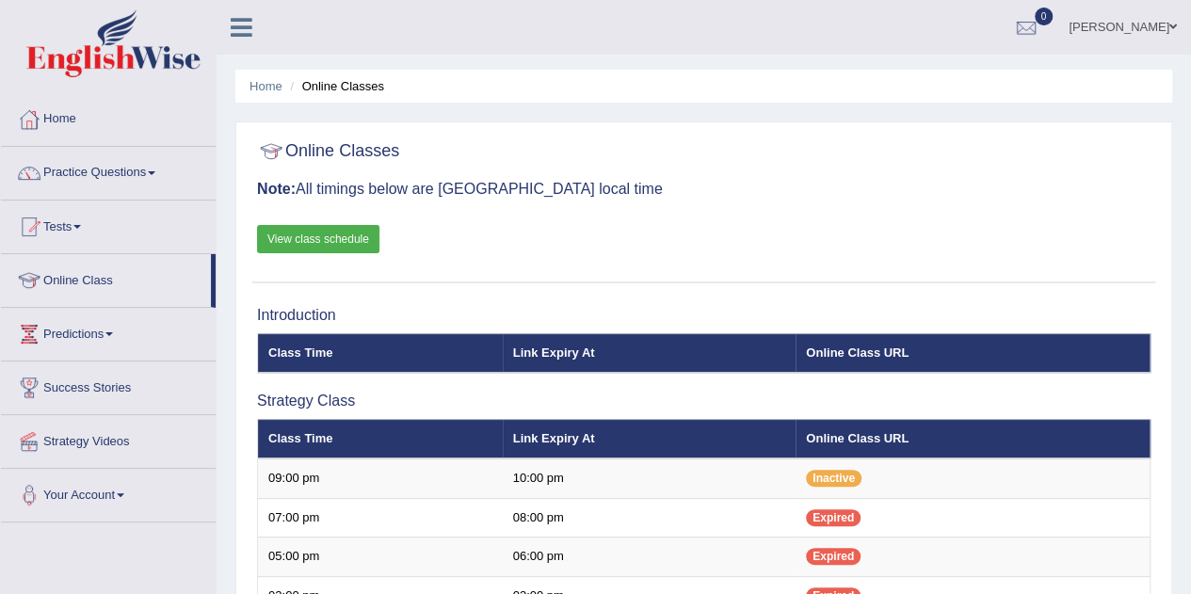
click at [330, 240] on link "View class schedule" at bounding box center [318, 239] width 122 height 28
click at [114, 129] on link "Home" at bounding box center [108, 116] width 215 height 47
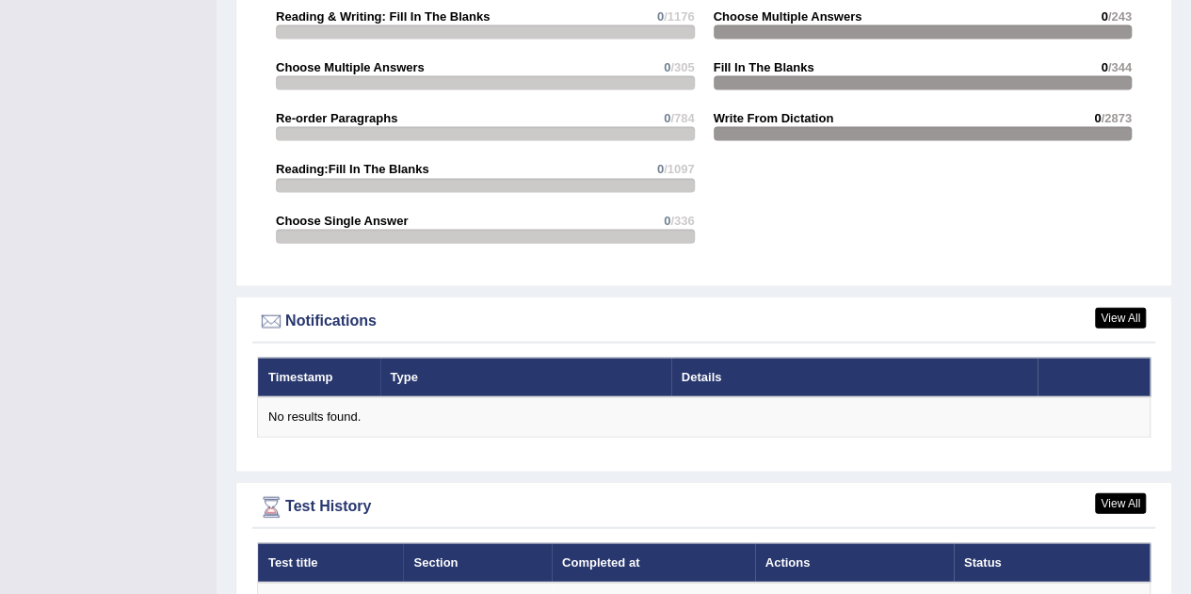
scroll to position [2110, 0]
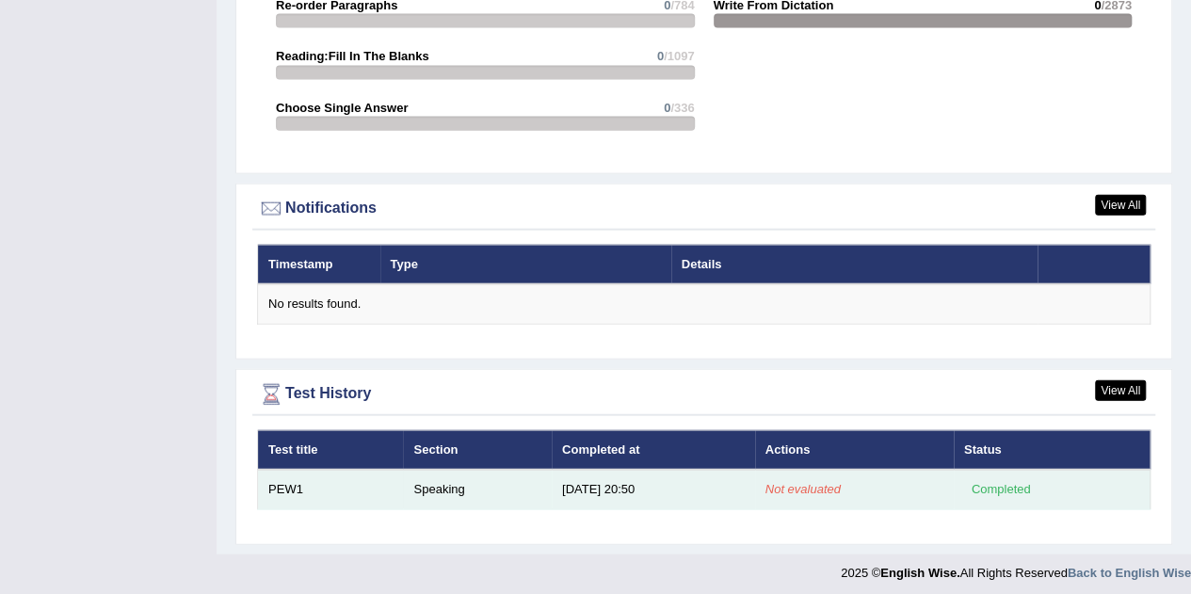
click at [794, 482] on em "Not evaluated" at bounding box center [802, 489] width 75 height 14
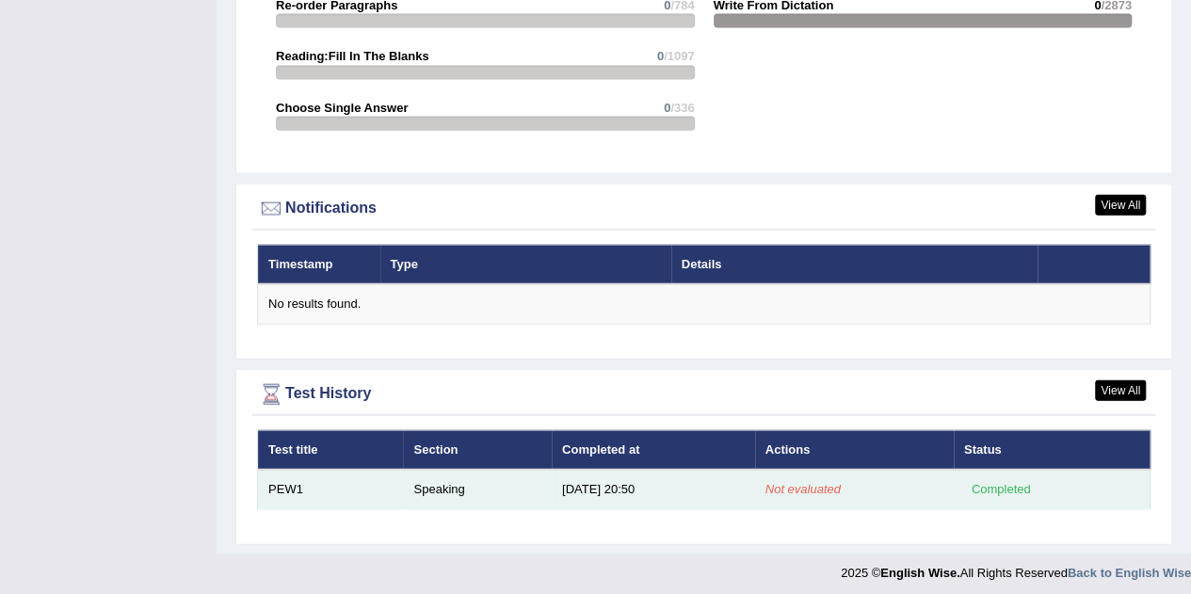
click at [794, 482] on em "Not evaluated" at bounding box center [802, 489] width 75 height 14
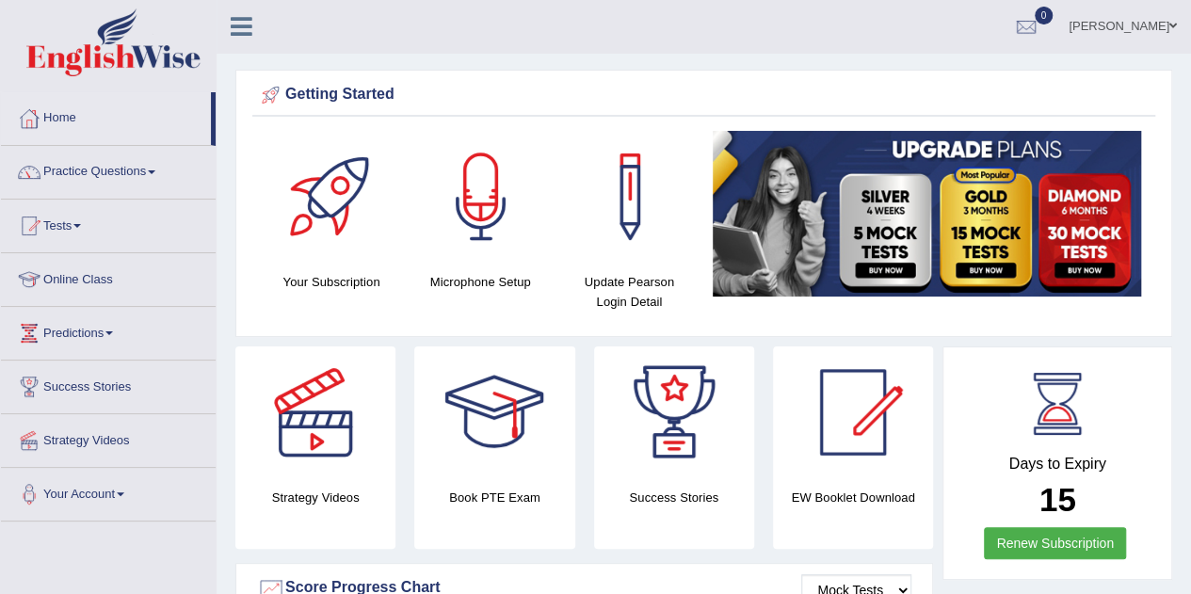
scroll to position [0, 0]
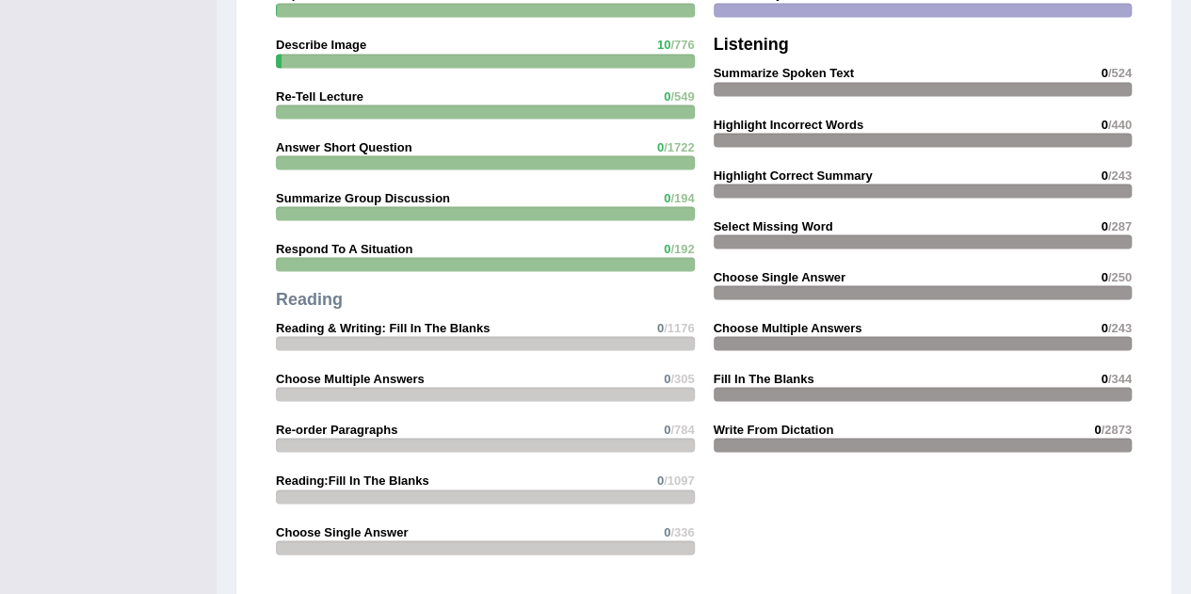
scroll to position [2110, 0]
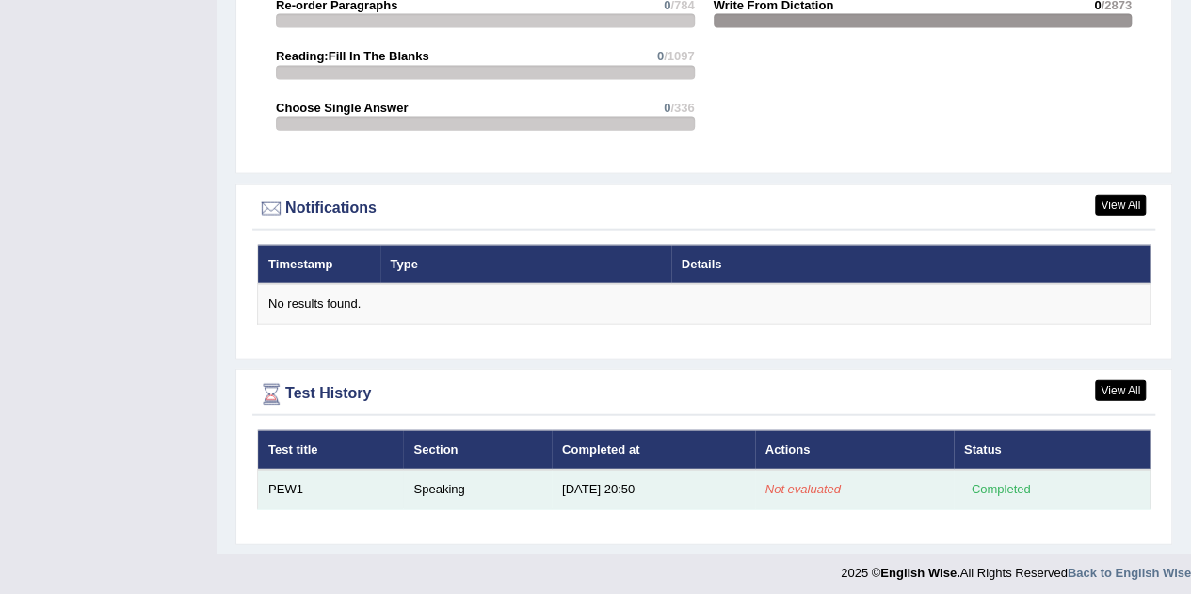
click at [796, 484] on em "Not evaluated" at bounding box center [802, 489] width 75 height 14
click at [788, 483] on em "Not evaluated" at bounding box center [802, 489] width 75 height 14
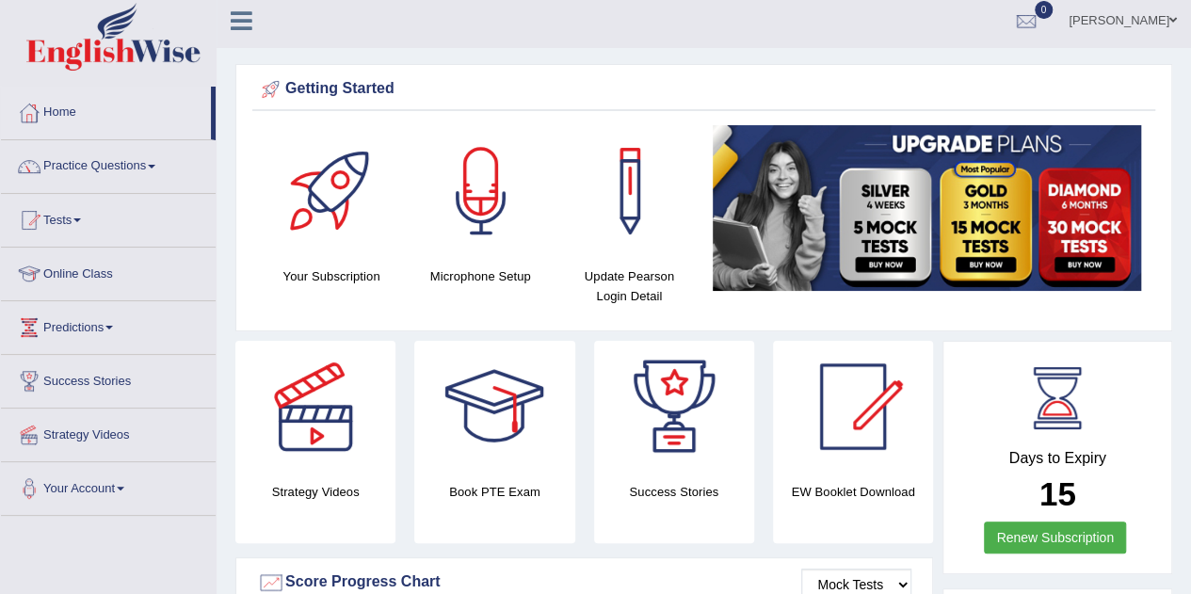
scroll to position [0, 0]
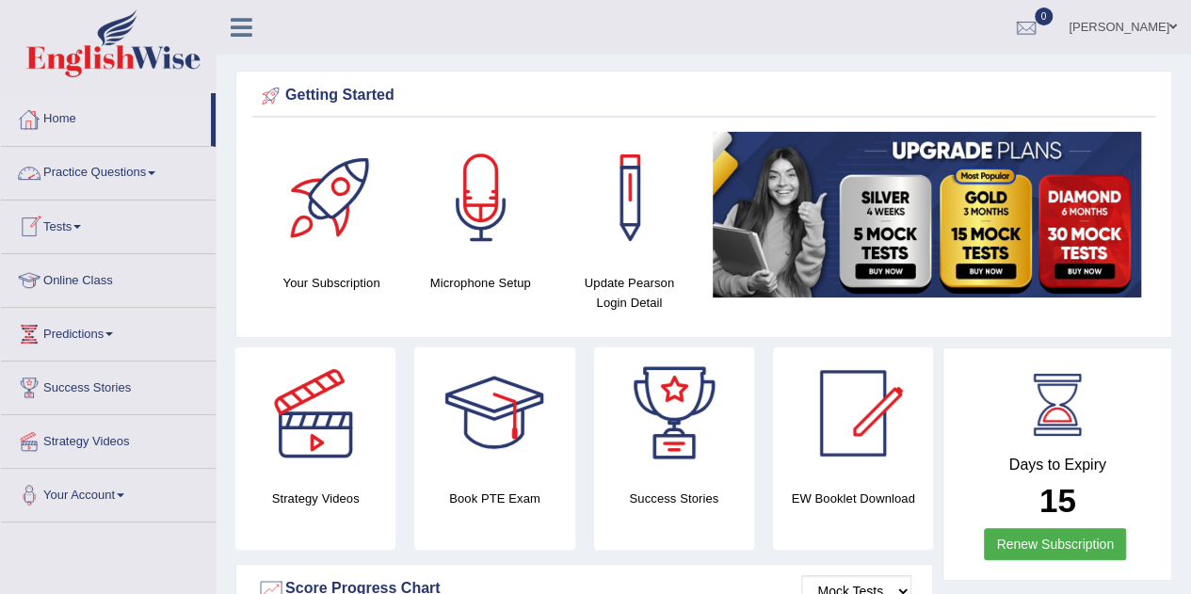
click at [133, 104] on link "Home" at bounding box center [106, 116] width 210 height 47
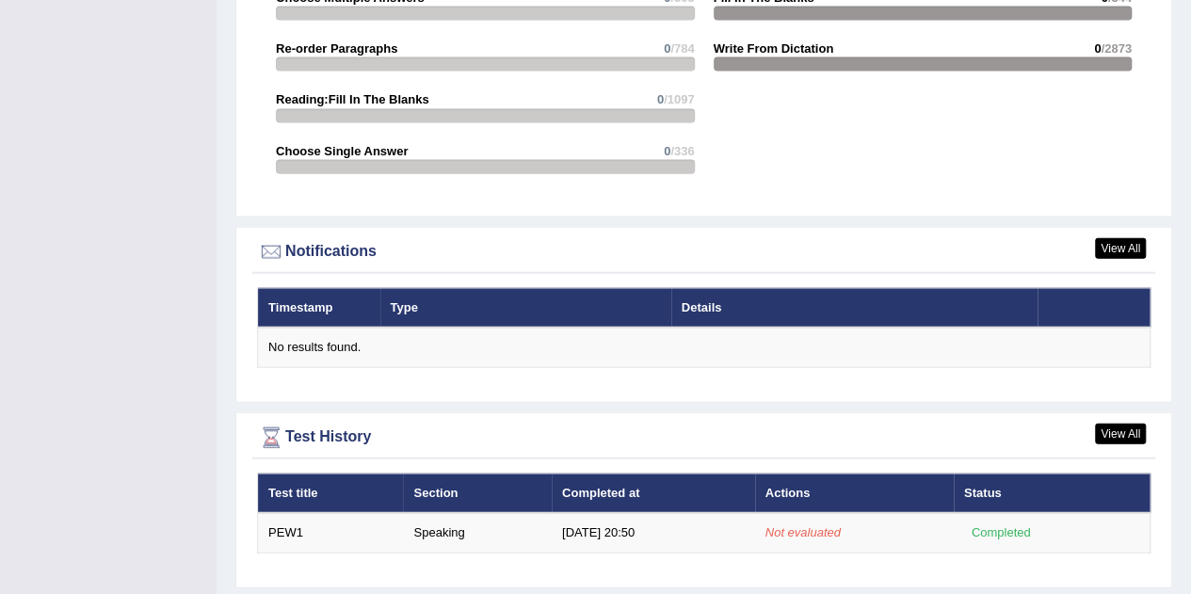
scroll to position [2110, 0]
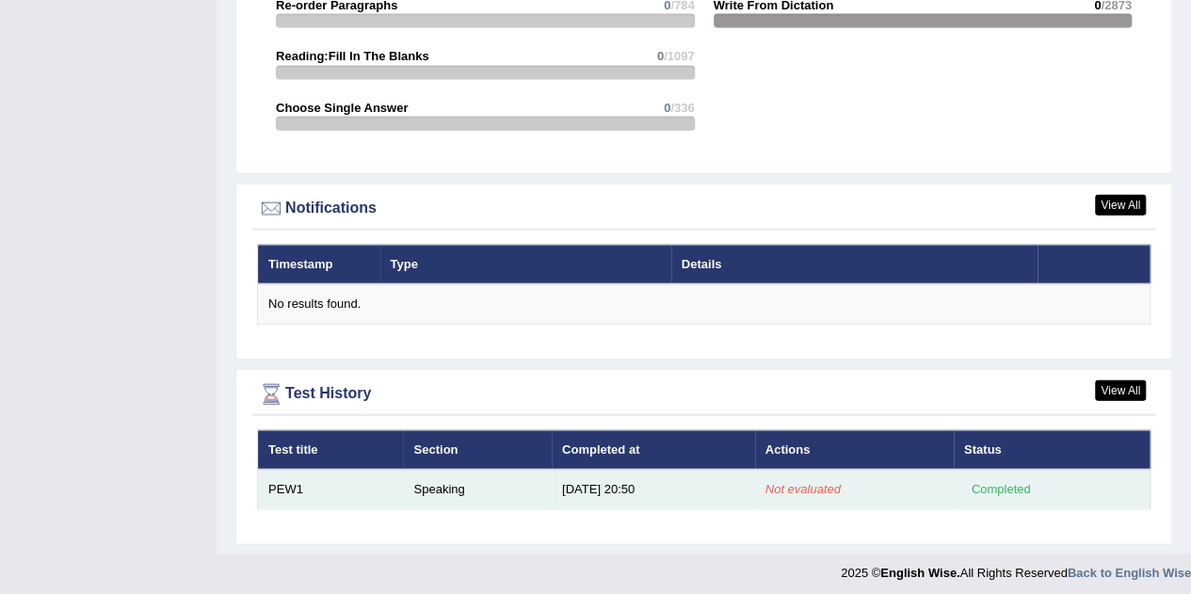
click at [833, 494] on td "Not evaluated" at bounding box center [854, 490] width 199 height 40
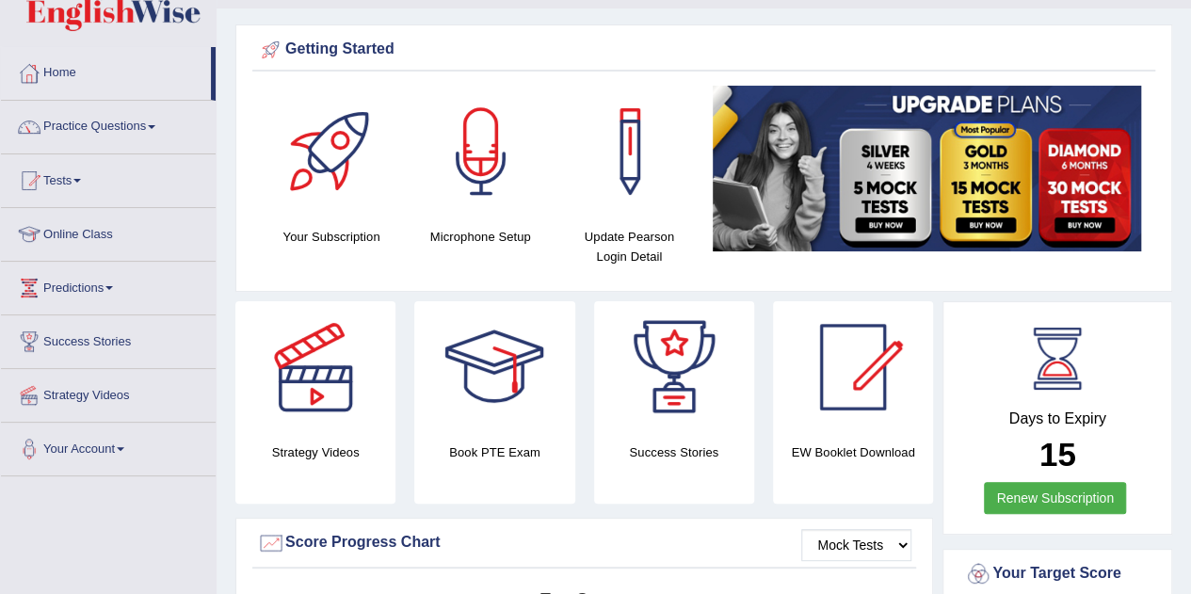
scroll to position [0, 0]
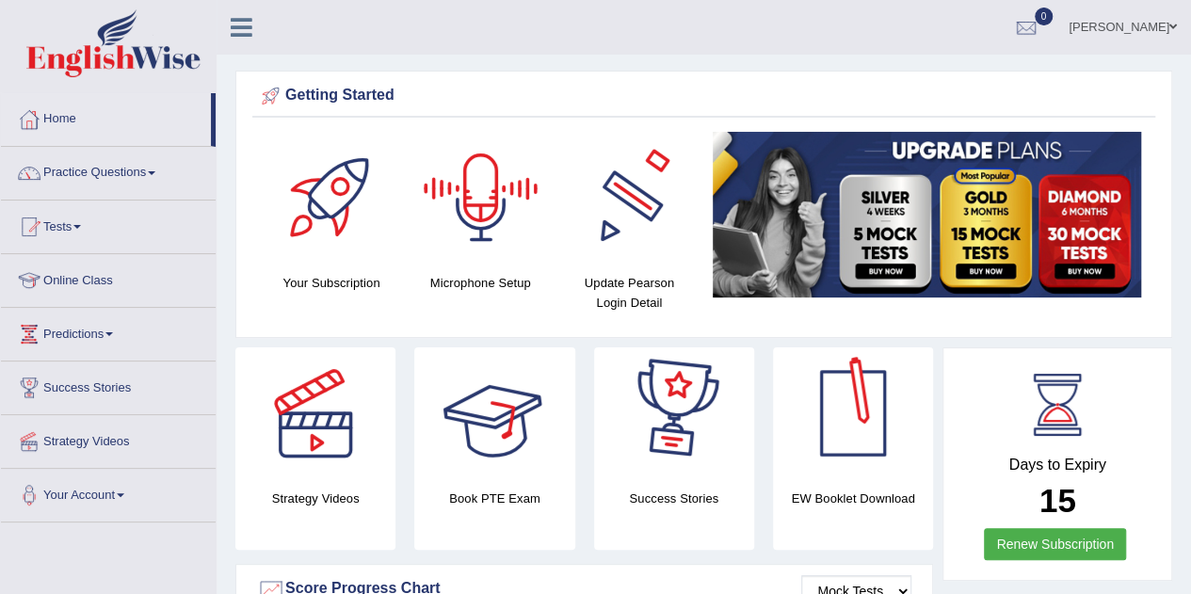
drag, startPoint x: 712, startPoint y: 91, endPoint x: 604, endPoint y: 91, distance: 107.3
click at [604, 91] on div "Getting Started" at bounding box center [703, 96] width 893 height 28
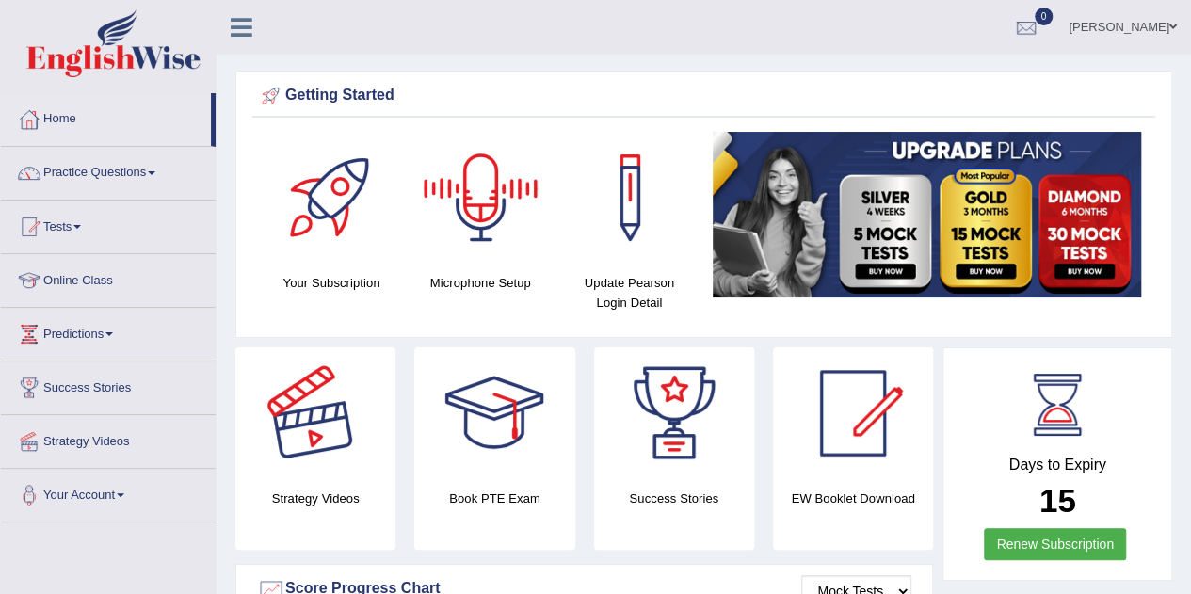
drag, startPoint x: 604, startPoint y: 91, endPoint x: 239, endPoint y: 509, distance: 555.1
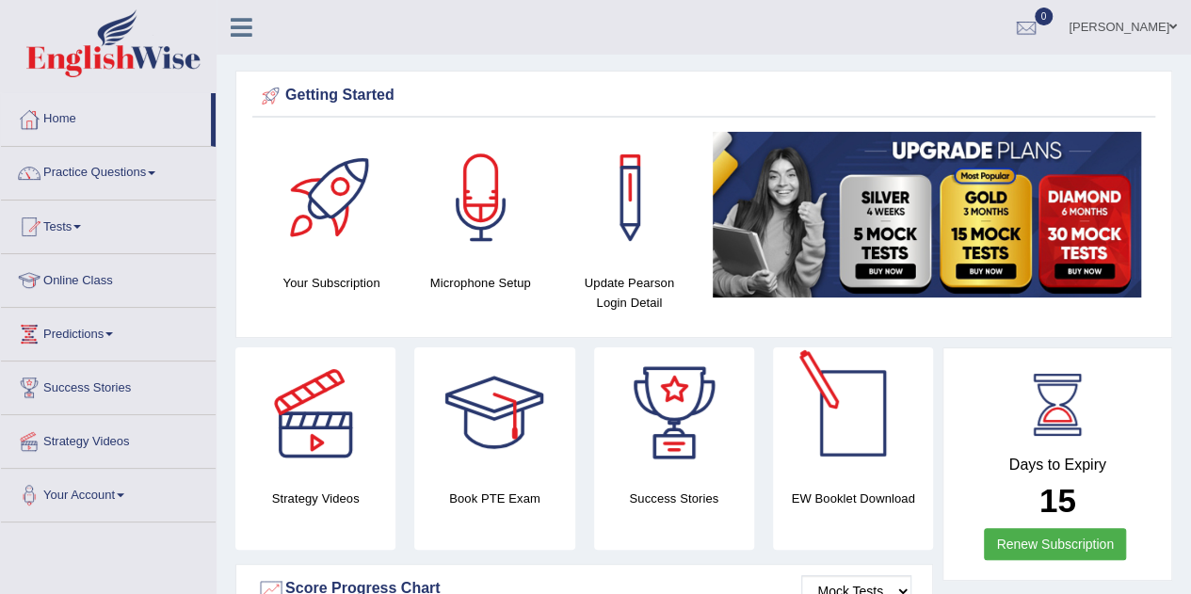
click at [811, 441] on div at bounding box center [853, 413] width 132 height 132
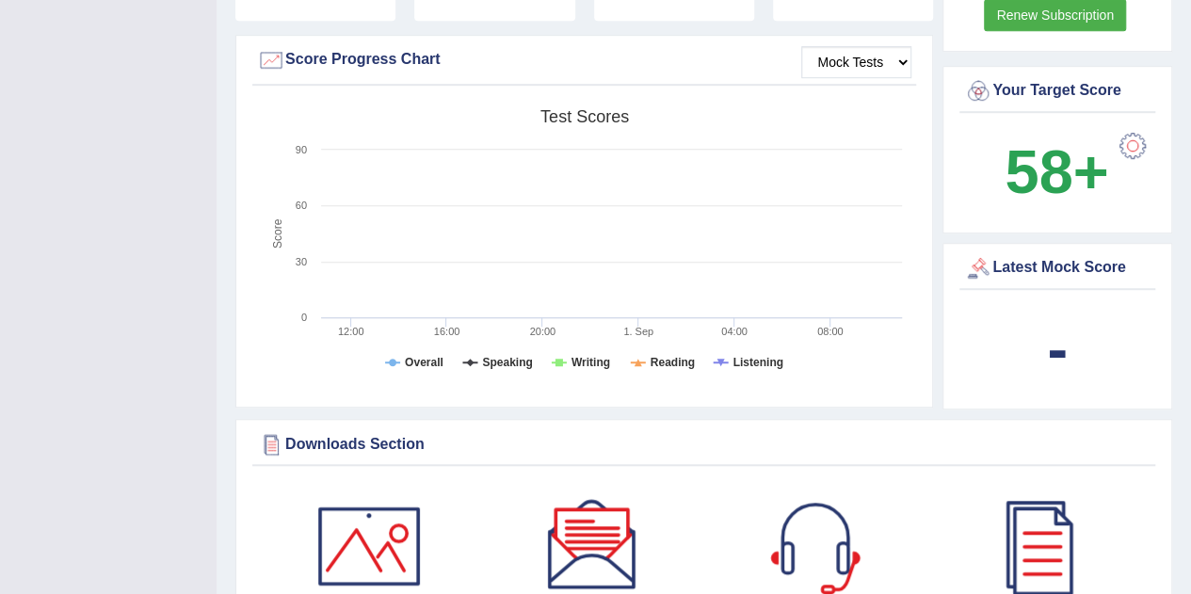
scroll to position [406, 0]
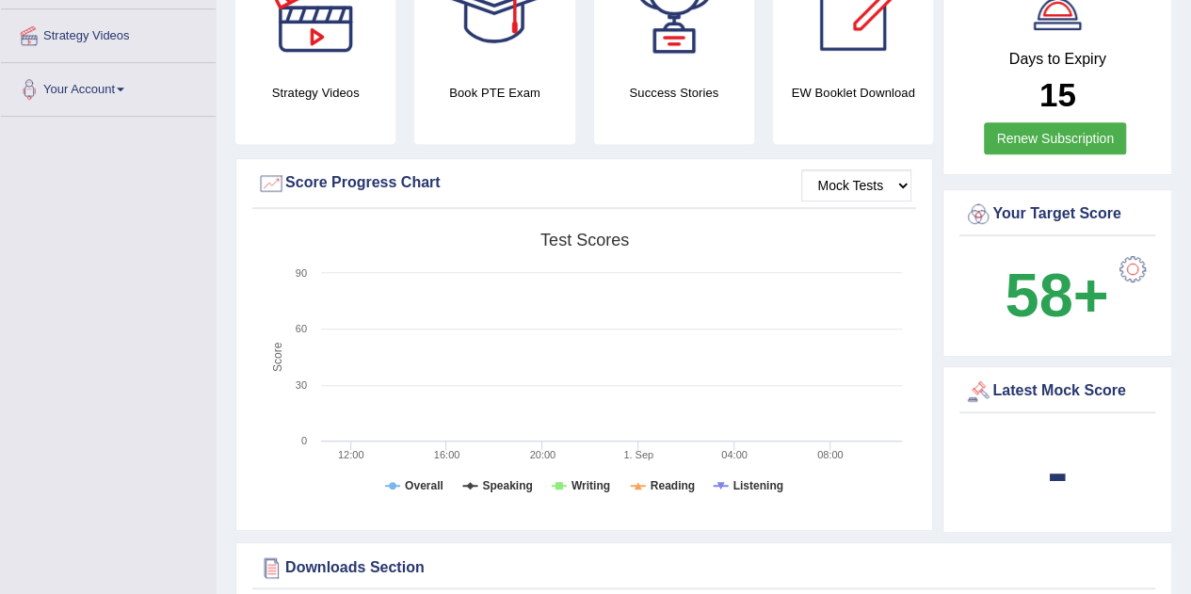
click at [1019, 467] on div "-" at bounding box center [1057, 472] width 186 height 90
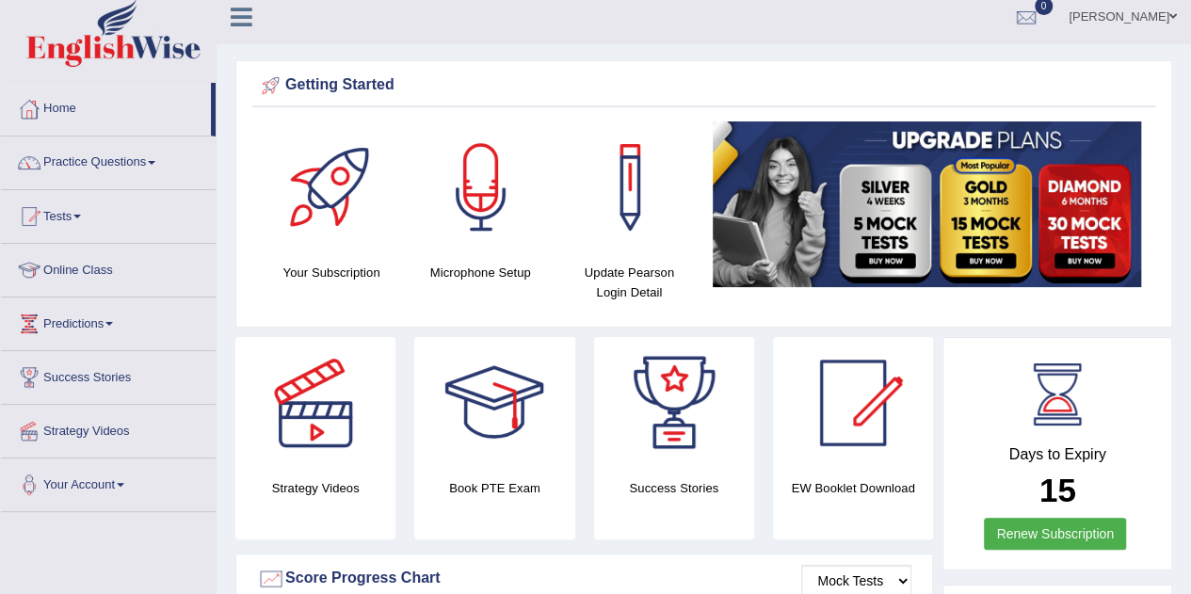
scroll to position [0, 0]
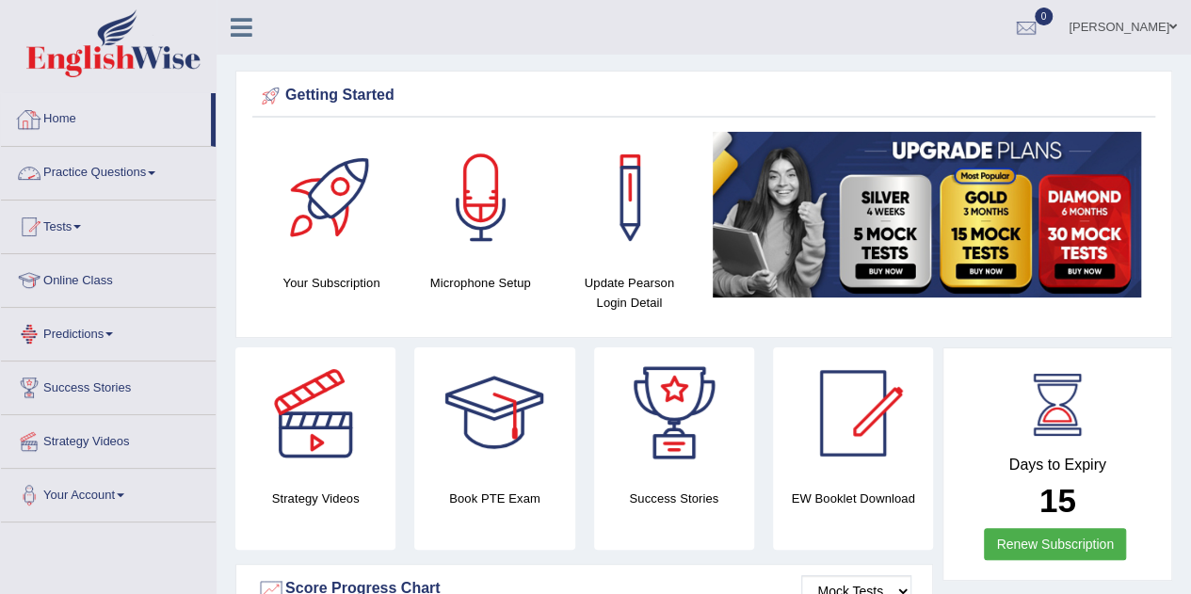
click at [126, 168] on link "Practice Questions" at bounding box center [108, 170] width 215 height 47
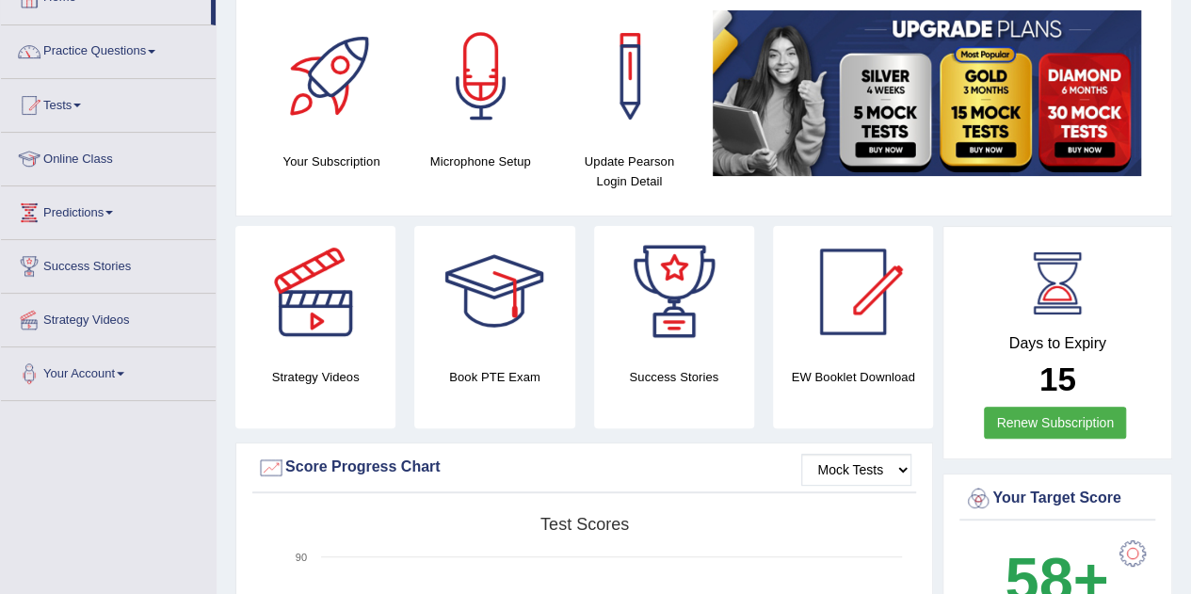
scroll to position [127, 0]
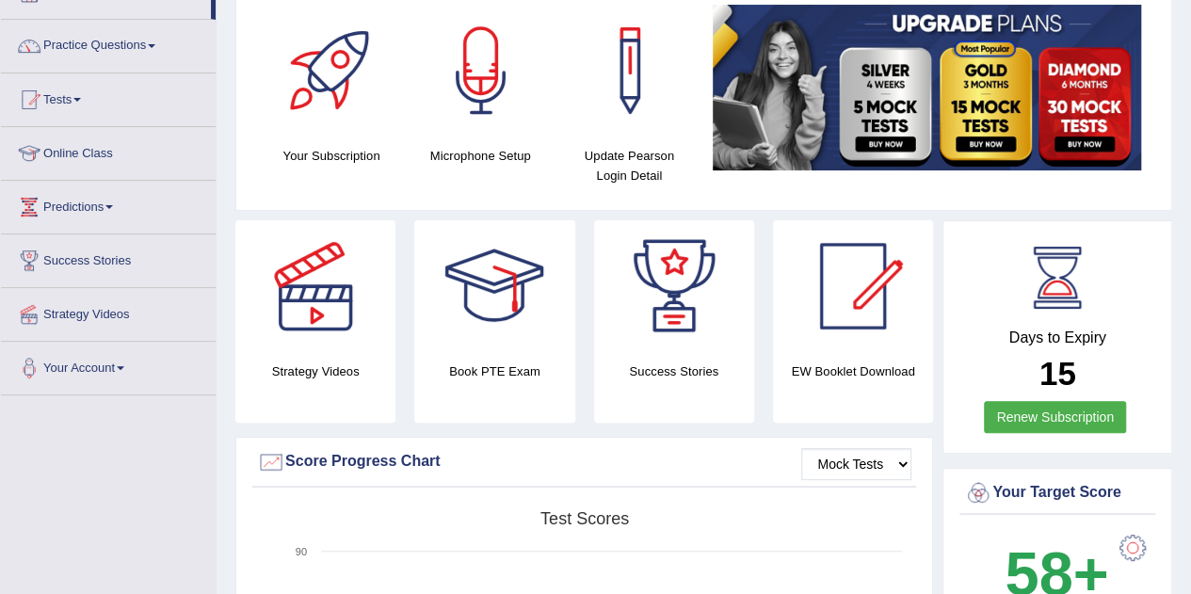
click at [95, 135] on link "Online Class" at bounding box center [108, 150] width 215 height 47
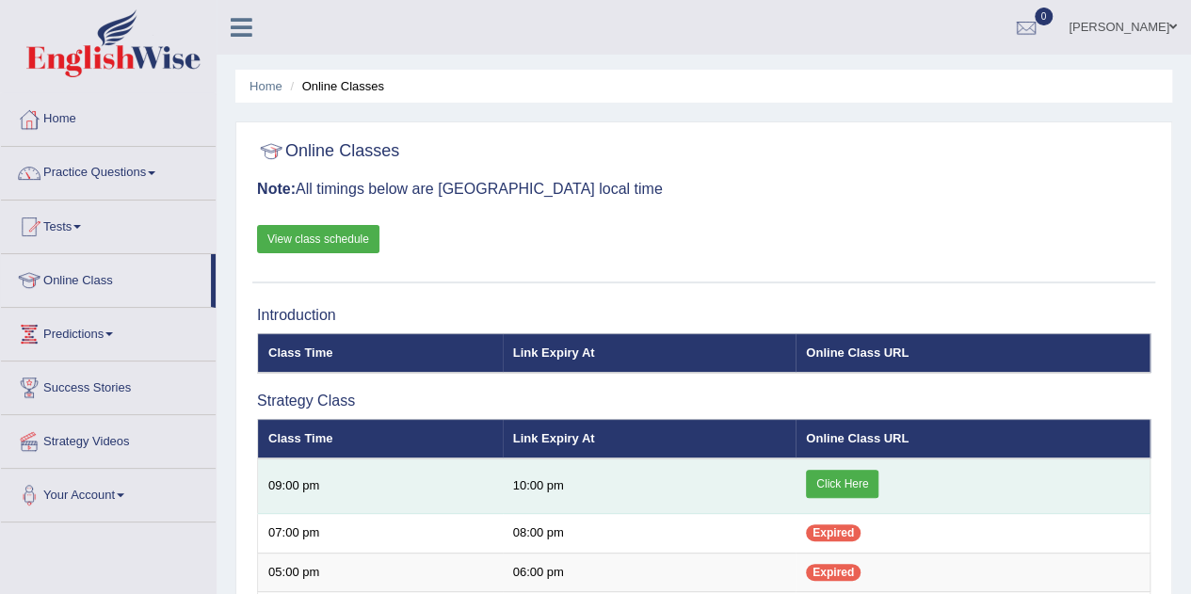
click at [862, 479] on link "Click Here" at bounding box center [842, 484] width 72 height 28
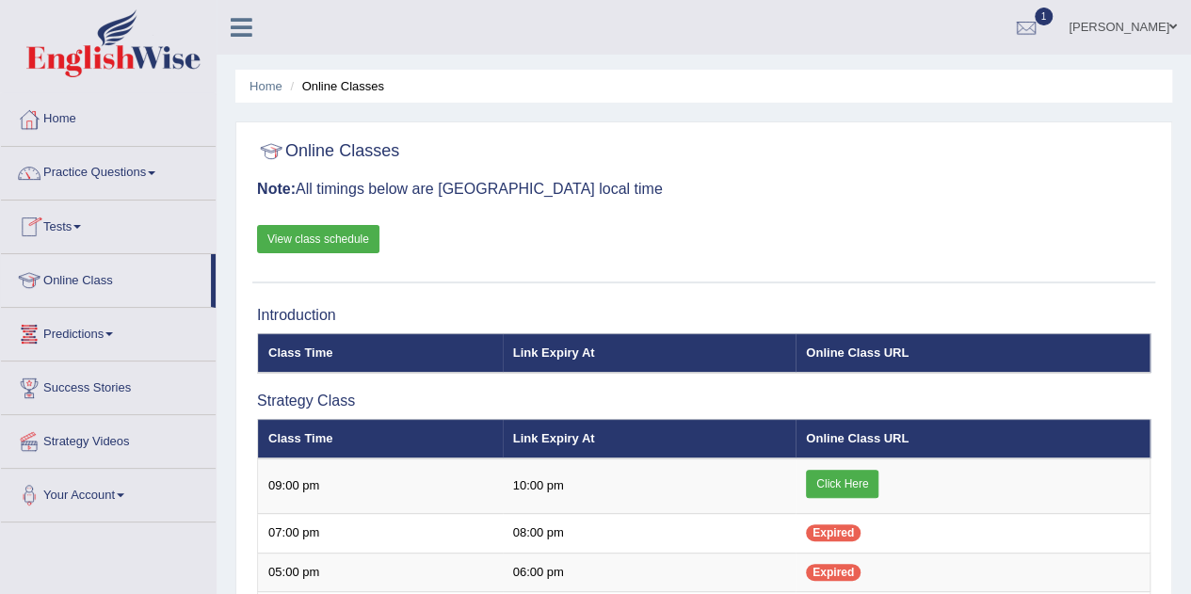
click at [79, 236] on link "Tests" at bounding box center [108, 224] width 215 height 47
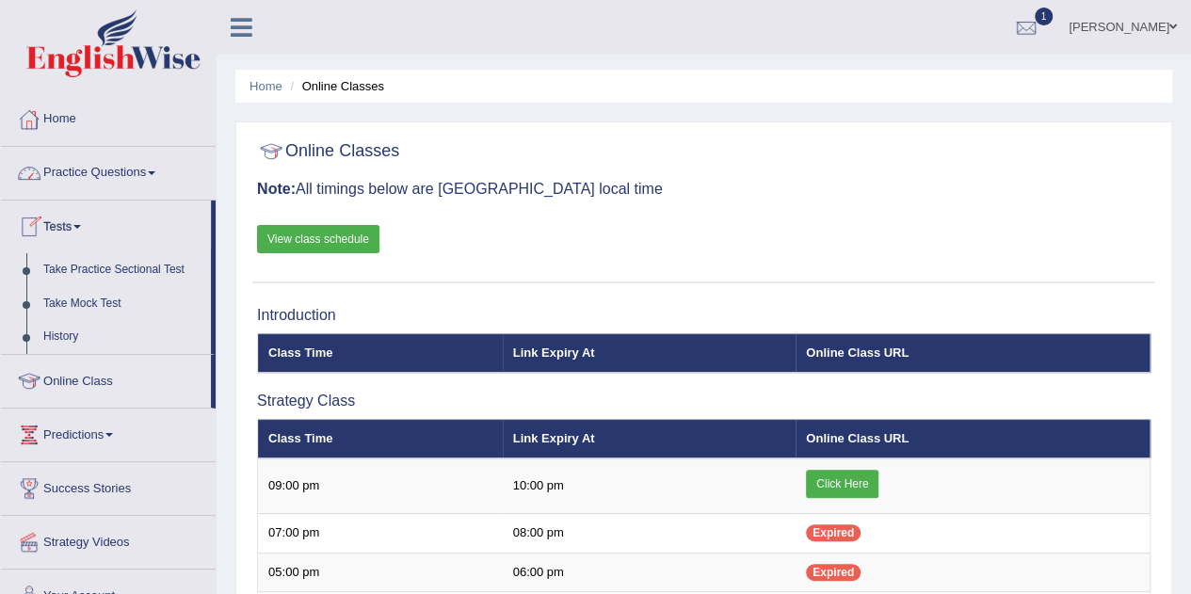
click at [94, 116] on link "Home" at bounding box center [108, 116] width 215 height 47
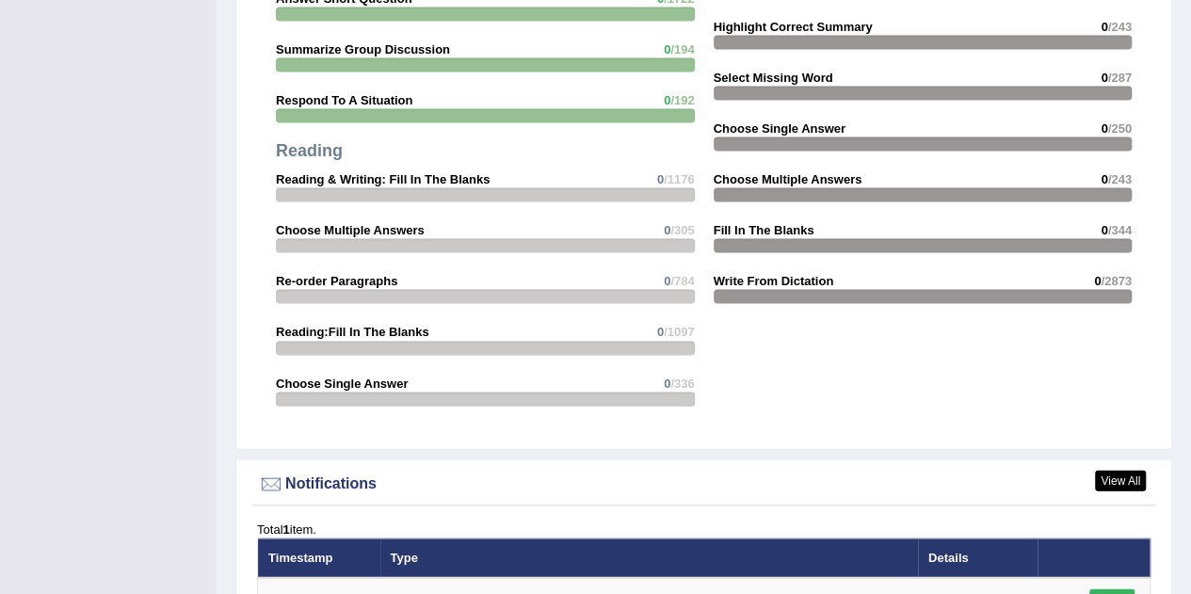
scroll to position [2158, 0]
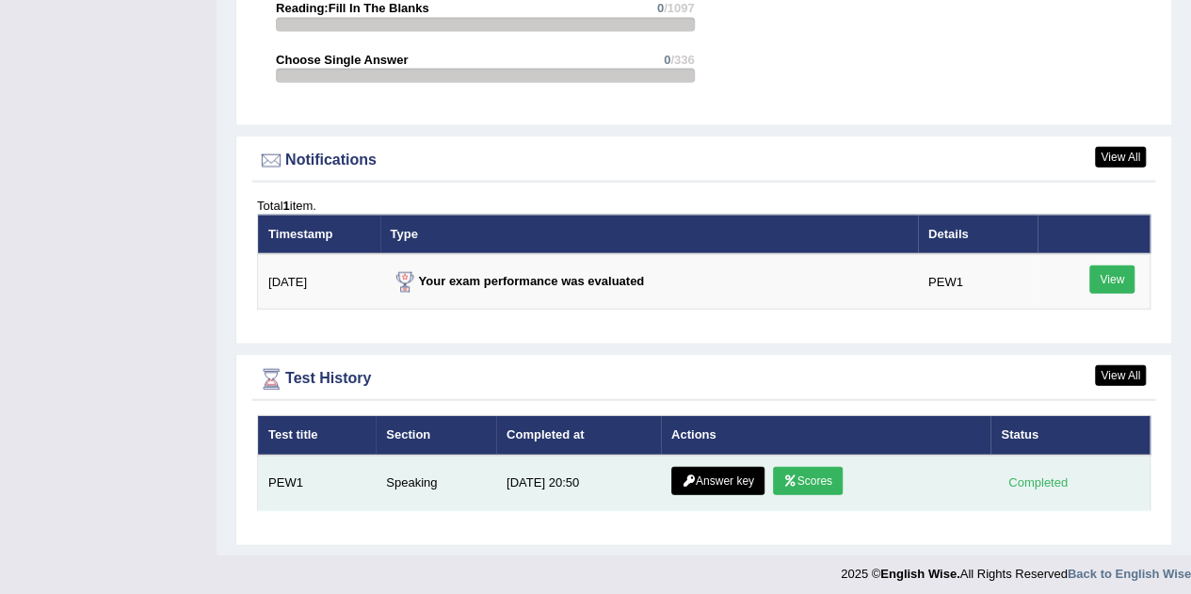
click at [774, 473] on link "Scores" at bounding box center [808, 481] width 70 height 28
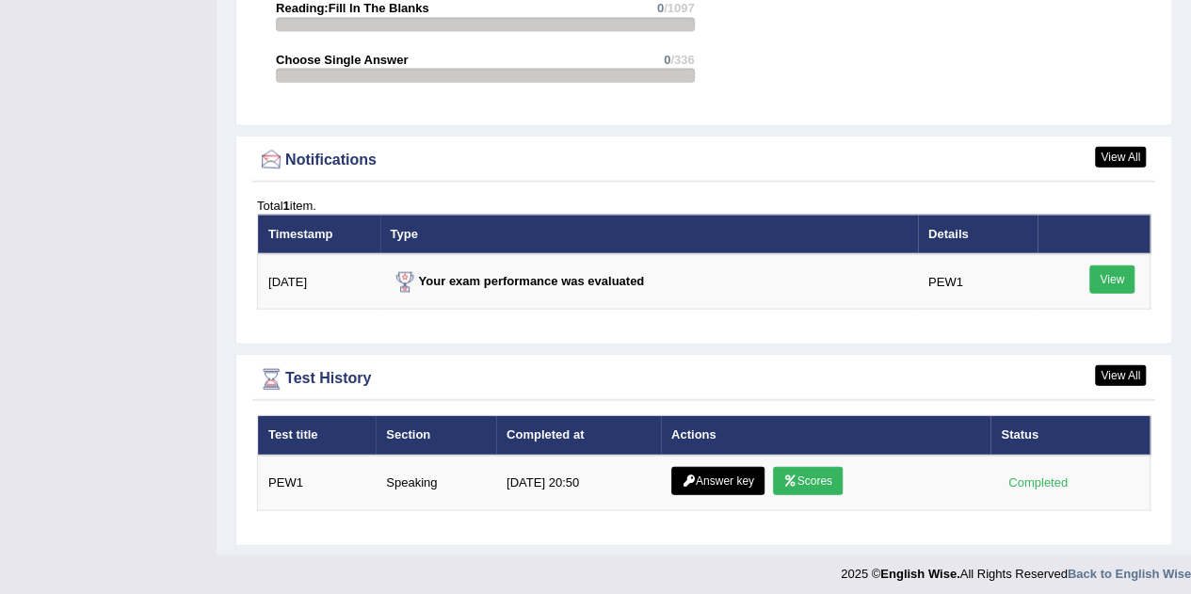
scroll to position [2158, 0]
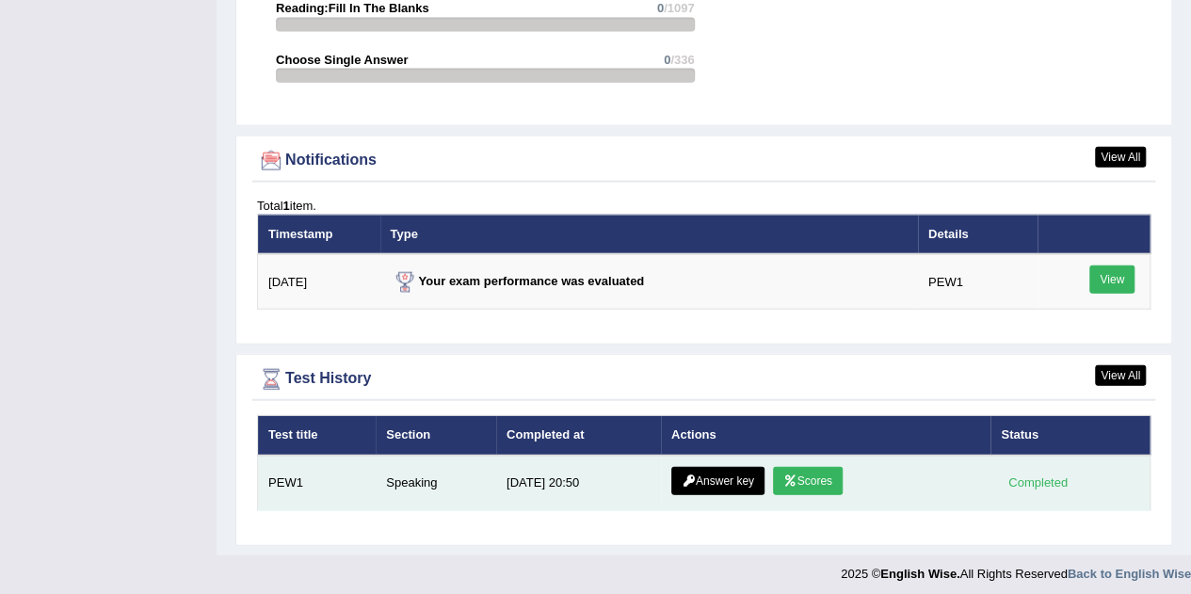
click at [697, 468] on link "Answer key" at bounding box center [717, 481] width 93 height 28
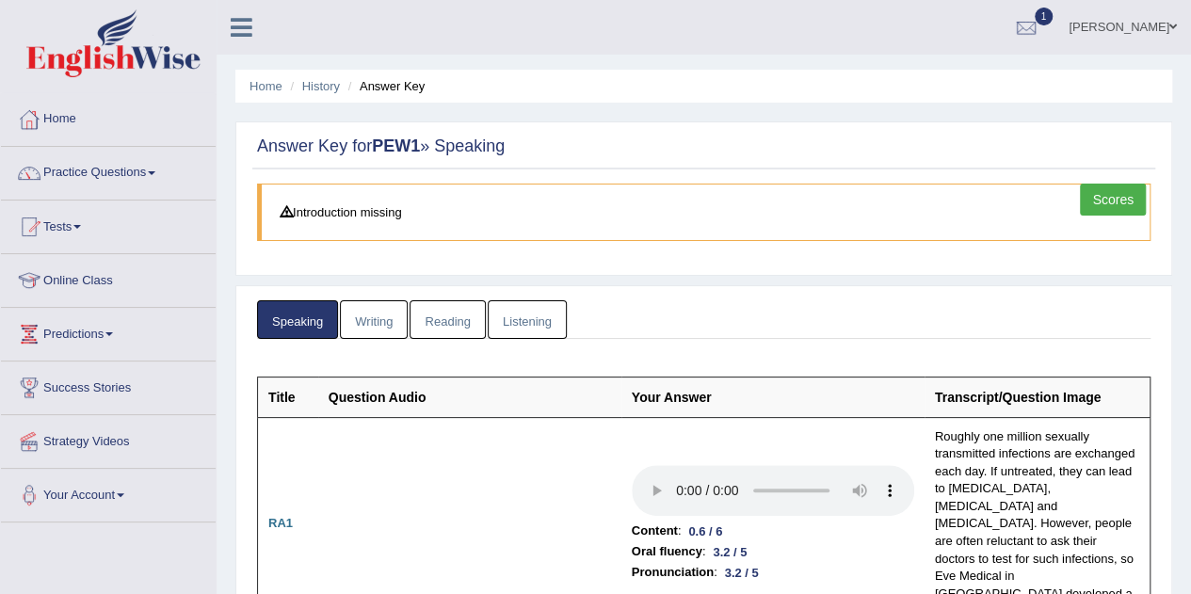
click at [1110, 202] on link "Scores" at bounding box center [1113, 200] width 66 height 32
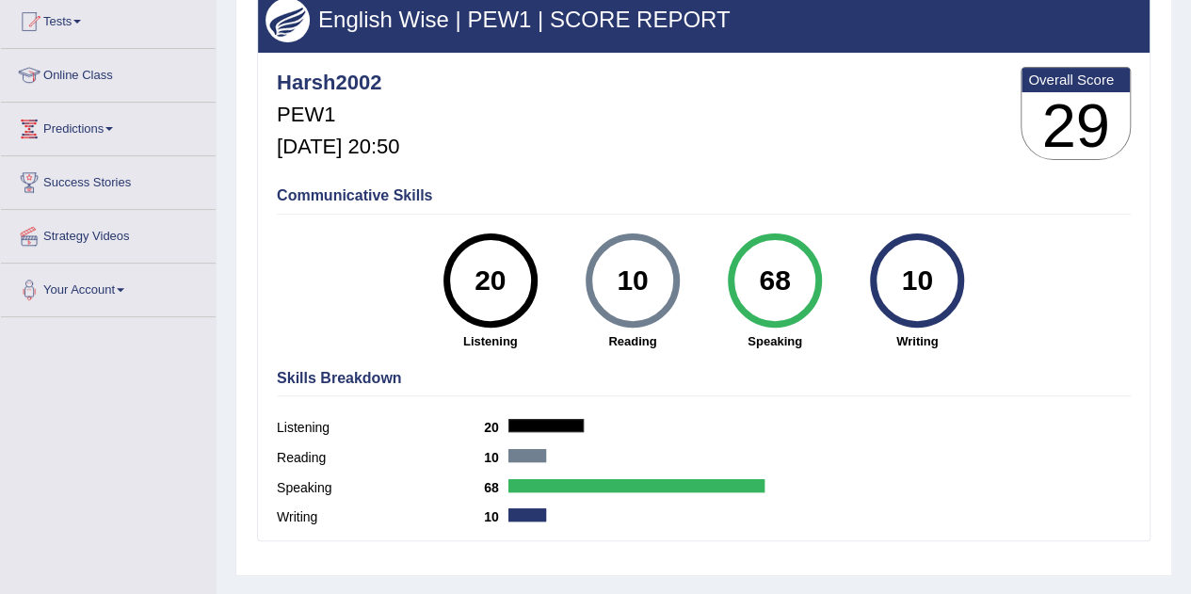
scroll to position [199, 0]
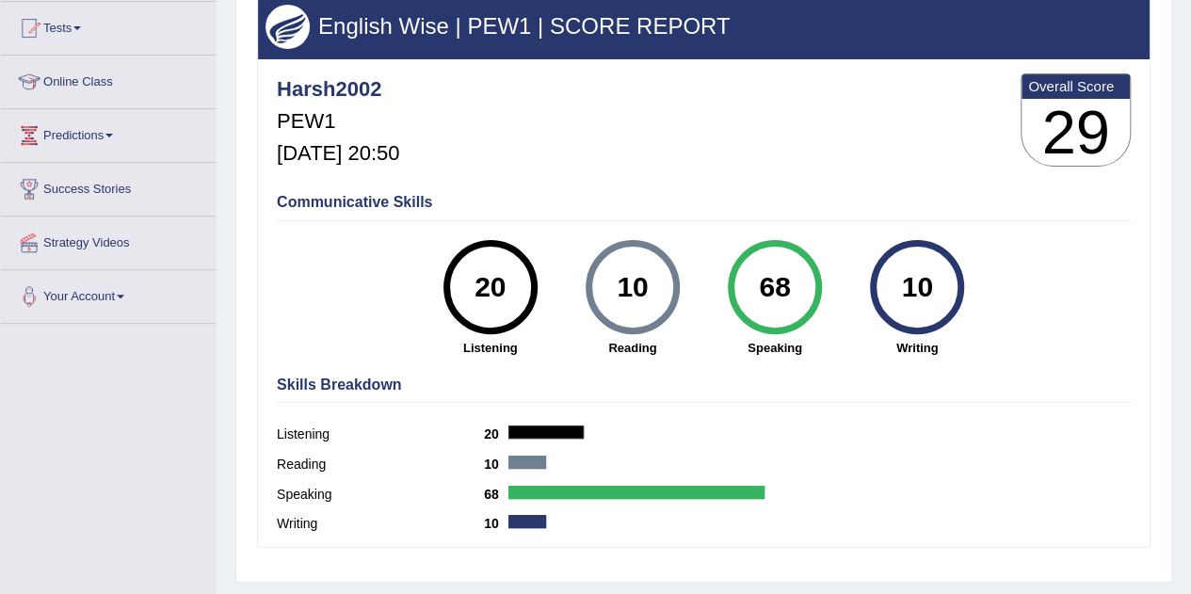
click at [566, 434] on div at bounding box center [545, 431] width 75 height 13
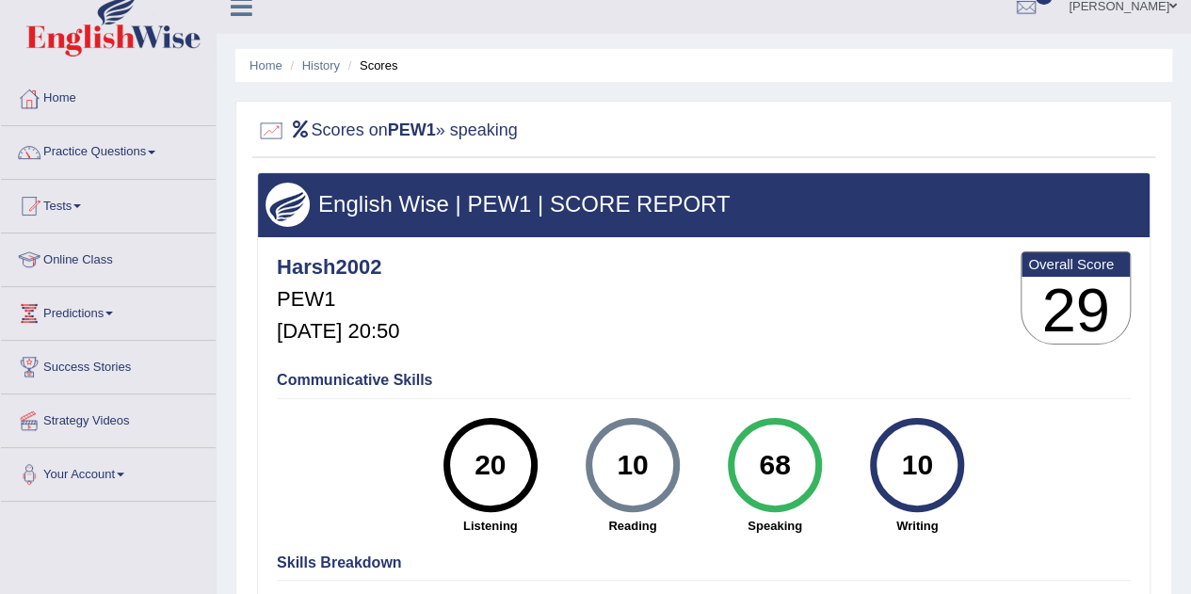
scroll to position [4, 0]
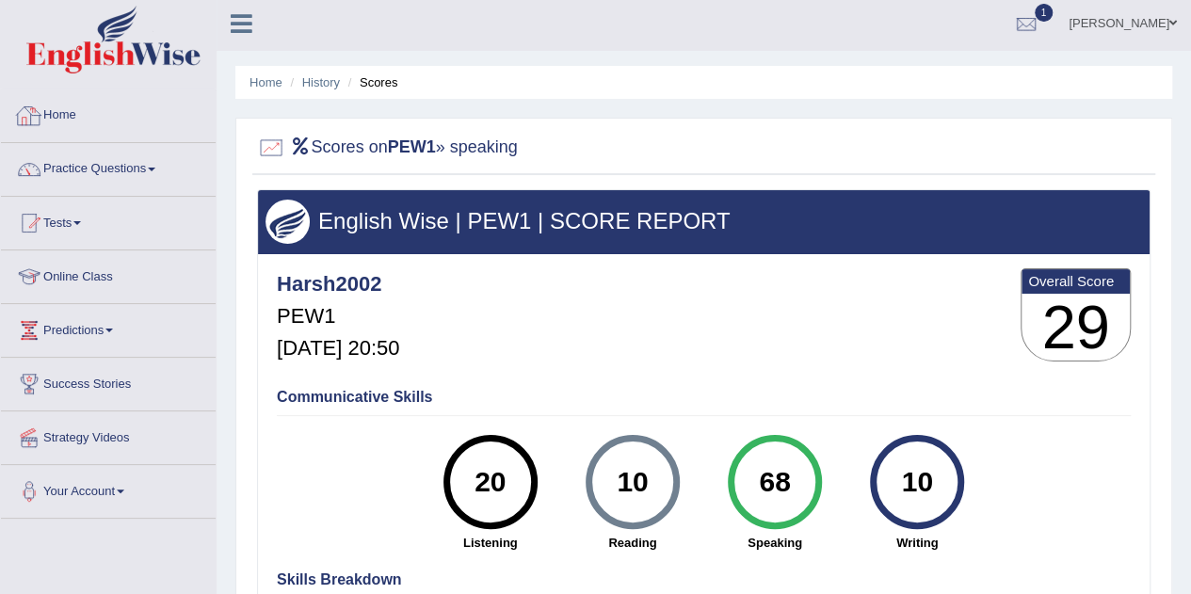
click at [42, 121] on div at bounding box center [29, 116] width 28 height 28
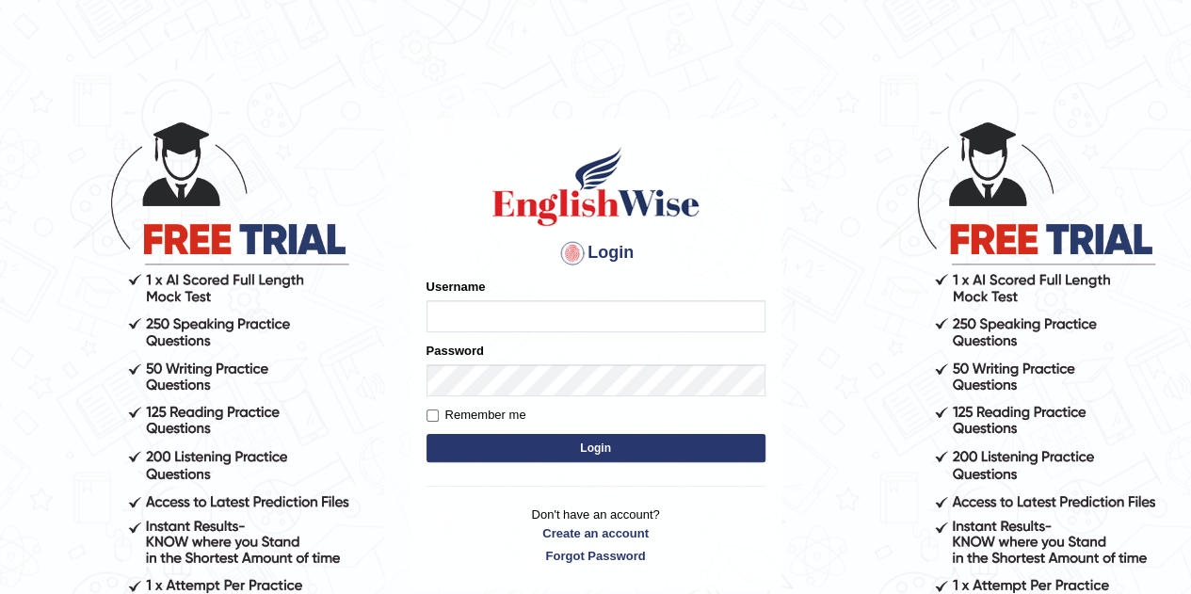
click at [586, 301] on input "Username" at bounding box center [595, 316] width 339 height 32
type input "harsh2002"
click at [465, 436] on button "Login" at bounding box center [595, 448] width 339 height 28
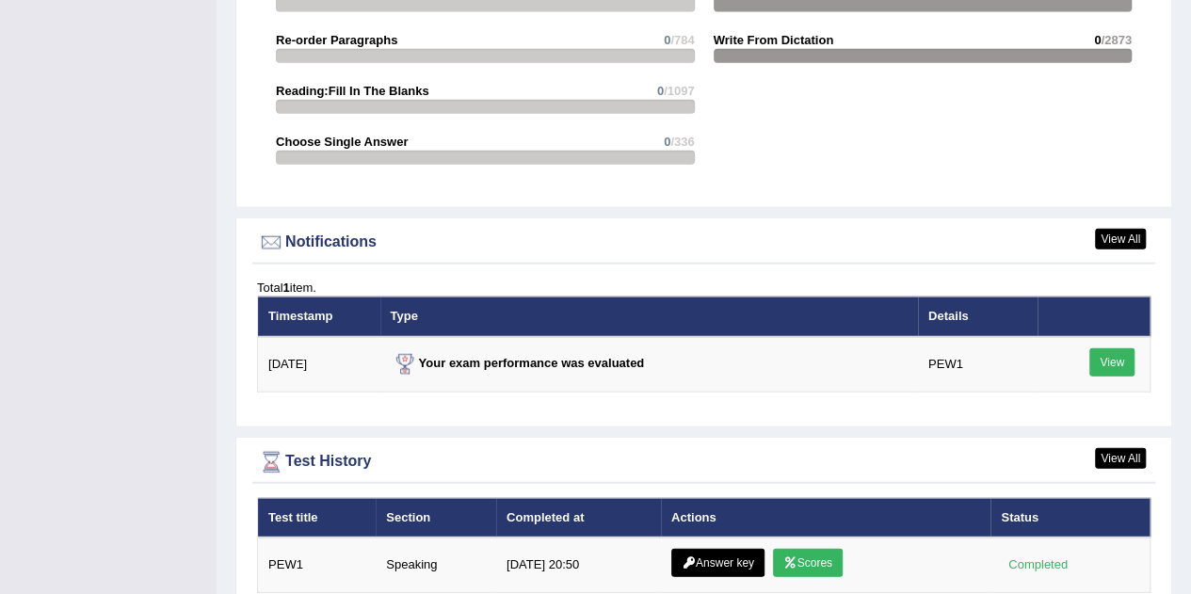
scroll to position [2277, 0]
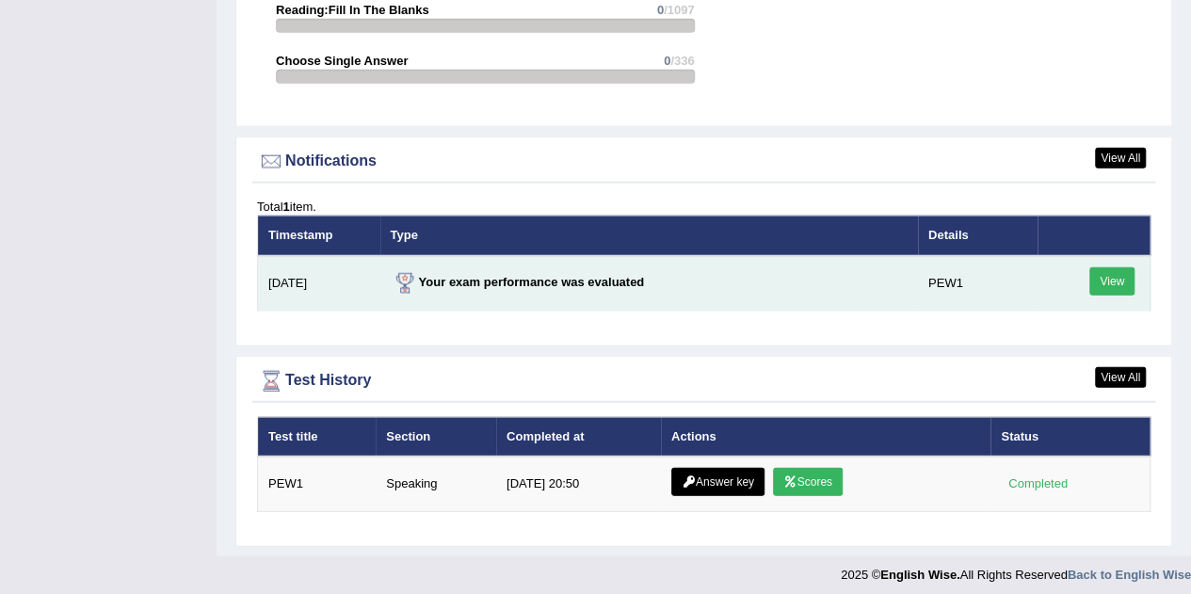
click at [1112, 267] on link "View" at bounding box center [1111, 281] width 45 height 28
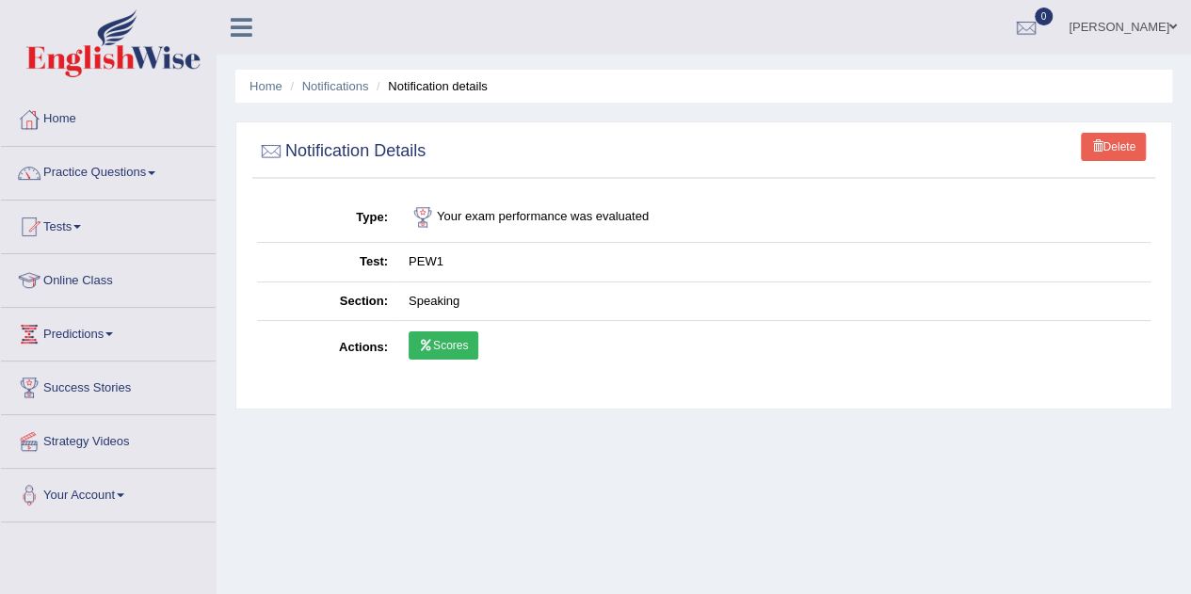
click at [425, 340] on icon at bounding box center [426, 345] width 14 height 11
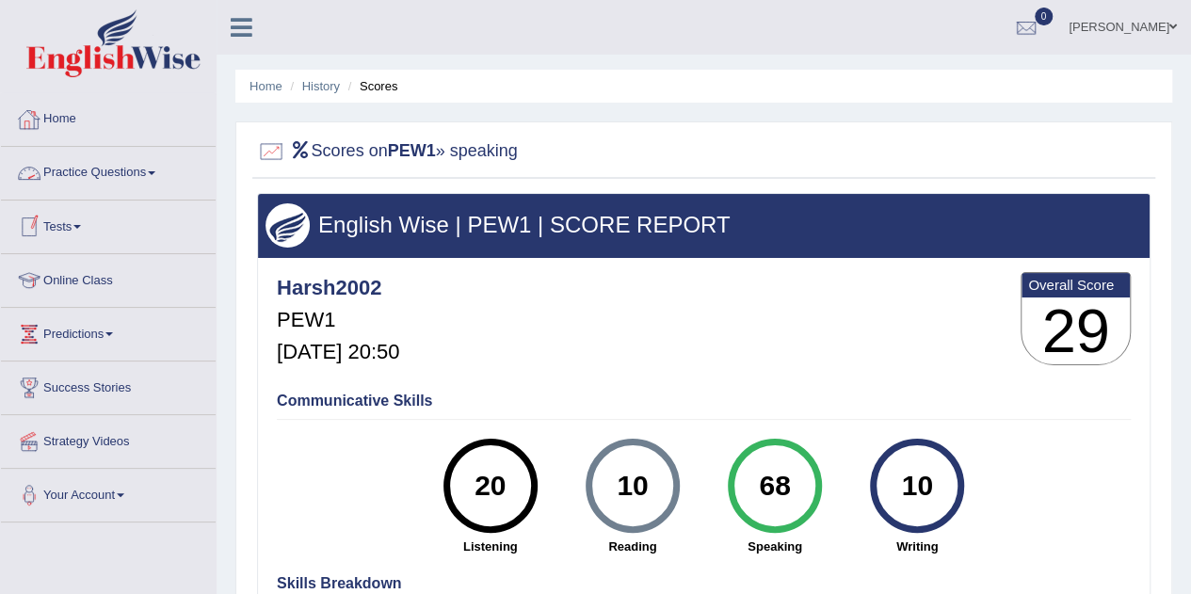
click at [74, 106] on link "Home" at bounding box center [108, 116] width 215 height 47
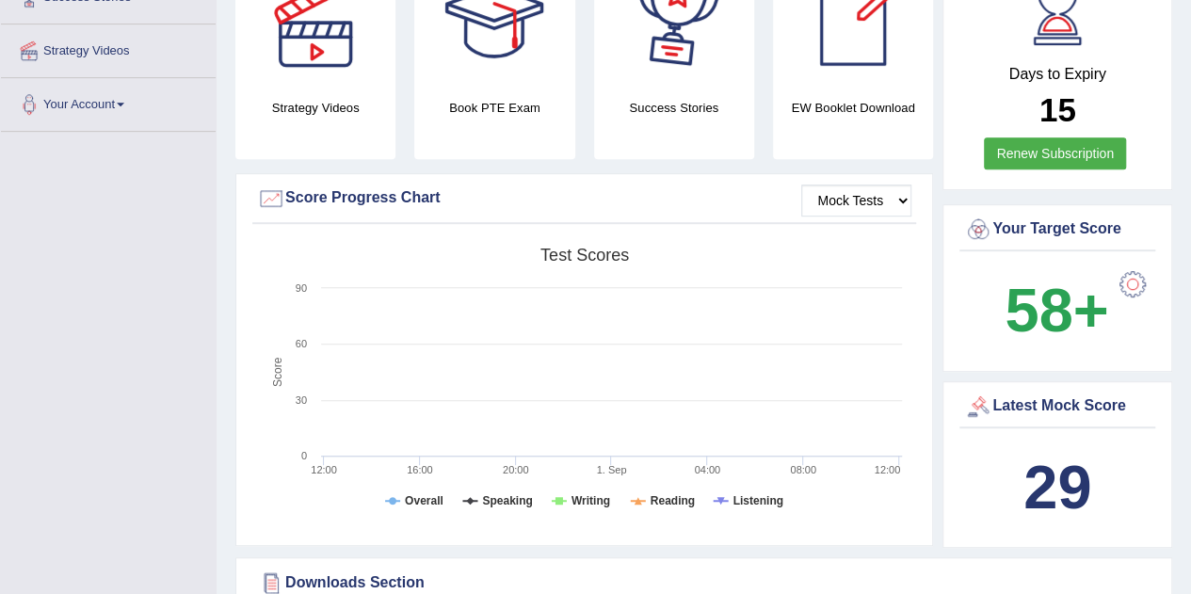
scroll to position [385, 0]
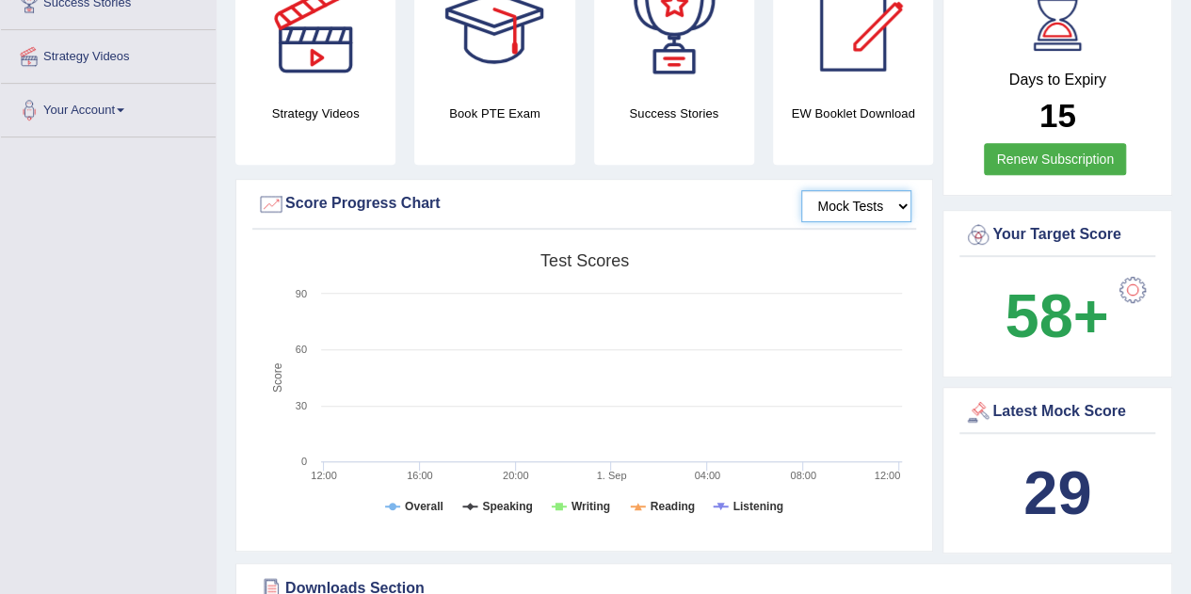
click at [882, 208] on select "Mock Tests" at bounding box center [856, 206] width 110 height 32
click at [802, 190] on select "Mock Tests" at bounding box center [856, 206] width 110 height 32
drag, startPoint x: 476, startPoint y: 506, endPoint x: 1135, endPoint y: 278, distance: 697.2
click at [1135, 278] on div "Strategy Videos Book PTE Exam Success Stories EW Booklet Download Mock Tests Sc…" at bounding box center [703, 262] width 937 height 601
click at [1135, 278] on div at bounding box center [1133, 290] width 38 height 38
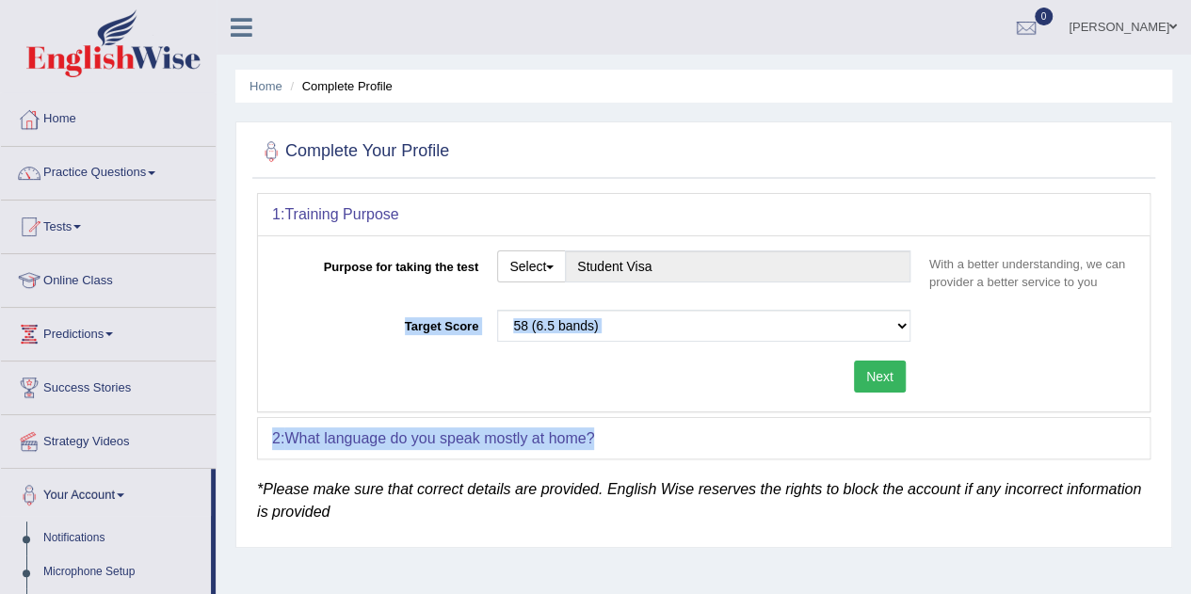
click at [768, 408] on div "Purpose for taking the test Select Student Visa Permanent Residency Nursing Oth…" at bounding box center [703, 323] width 891 height 176
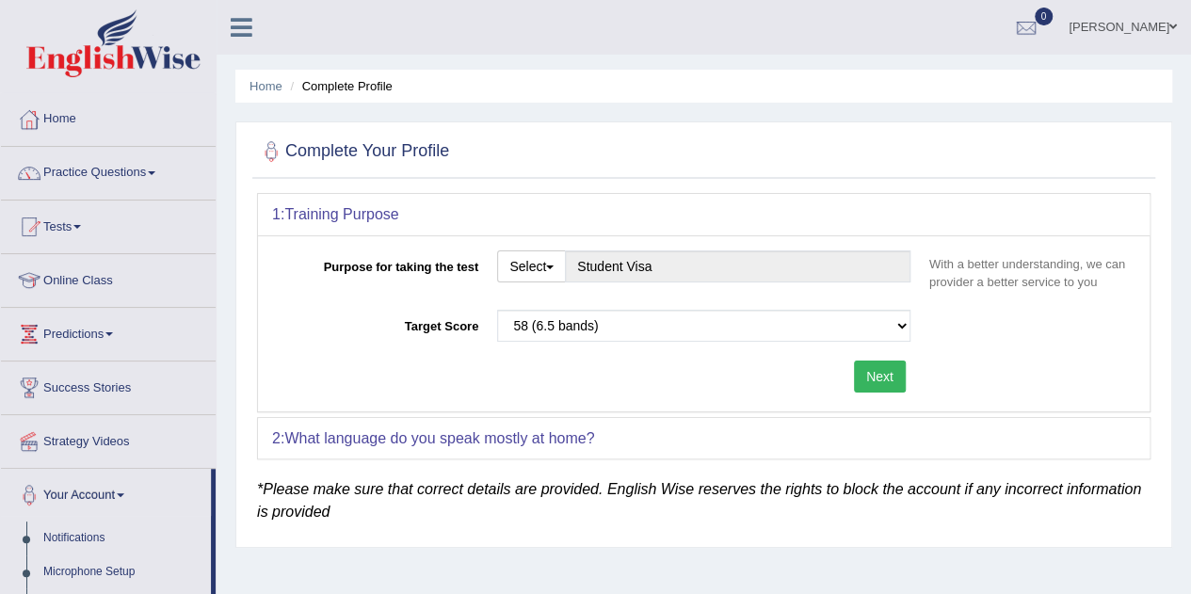
click at [380, 433] on b "What language do you speak mostly at home?" at bounding box center [439, 438] width 310 height 16
click at [258, 74] on ul "Home Complete Profile" at bounding box center [703, 86] width 937 height 33
click at [265, 85] on link "Home" at bounding box center [265, 86] width 33 height 14
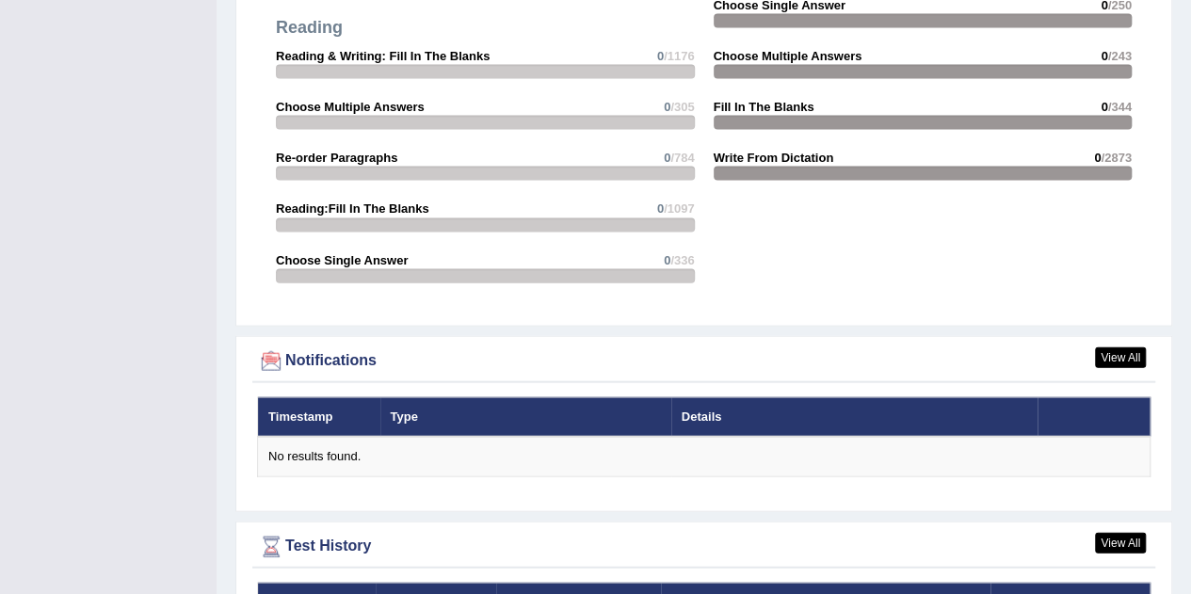
scroll to position [2125, 0]
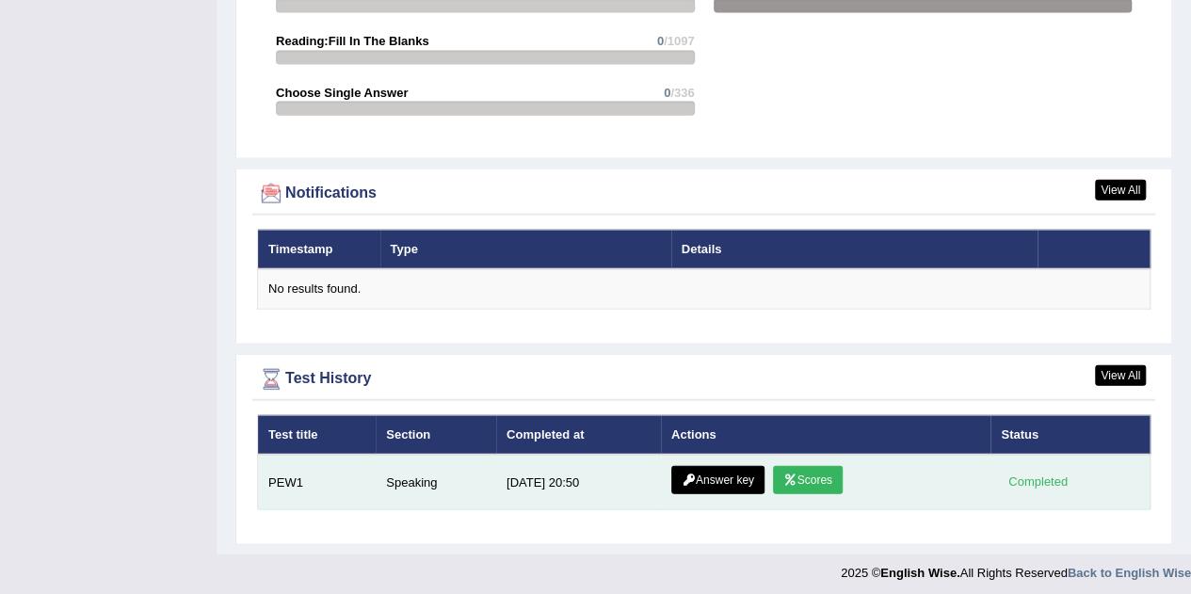
click at [732, 473] on link "Answer key" at bounding box center [717, 480] width 93 height 28
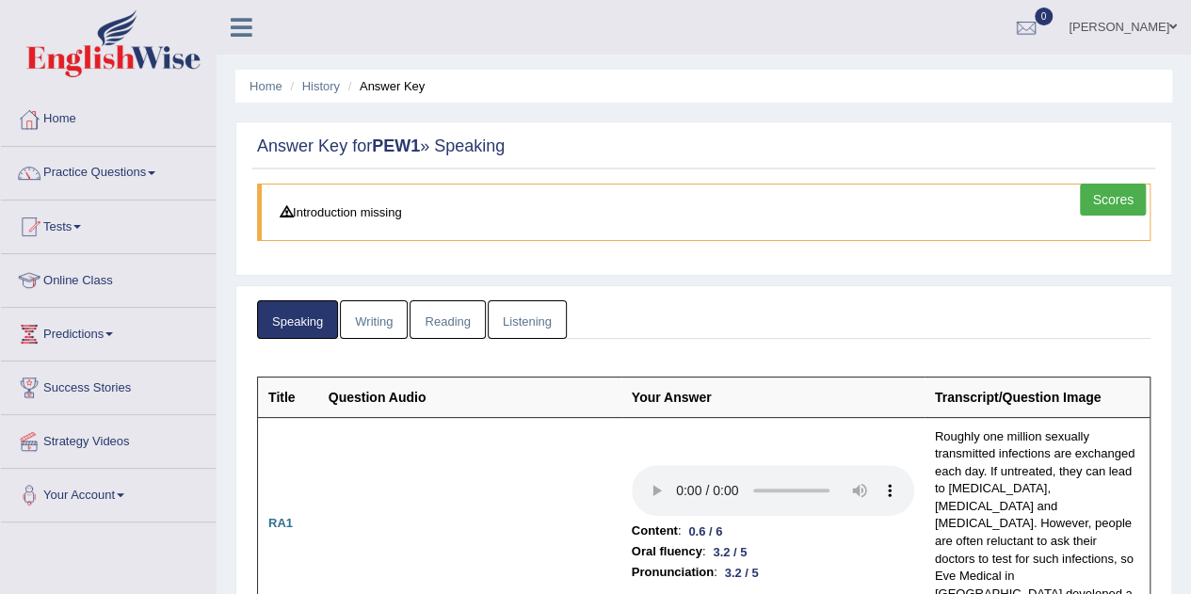
click at [516, 308] on link "Listening" at bounding box center [527, 319] width 79 height 39
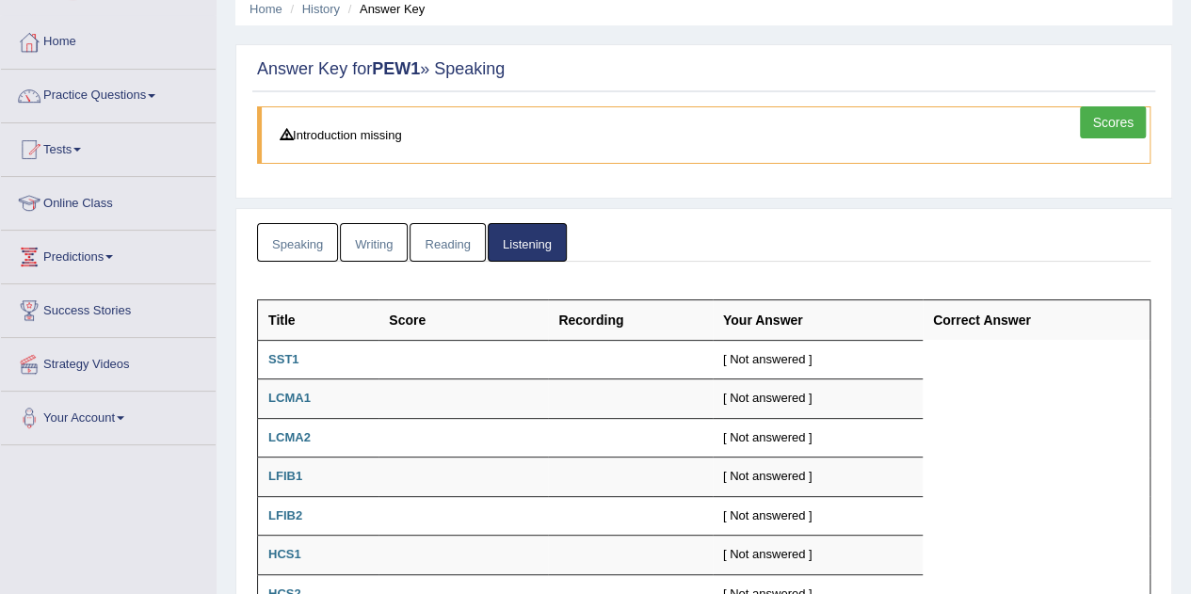
scroll to position [75, 0]
click at [438, 232] on link "Reading" at bounding box center [446, 244] width 75 height 39
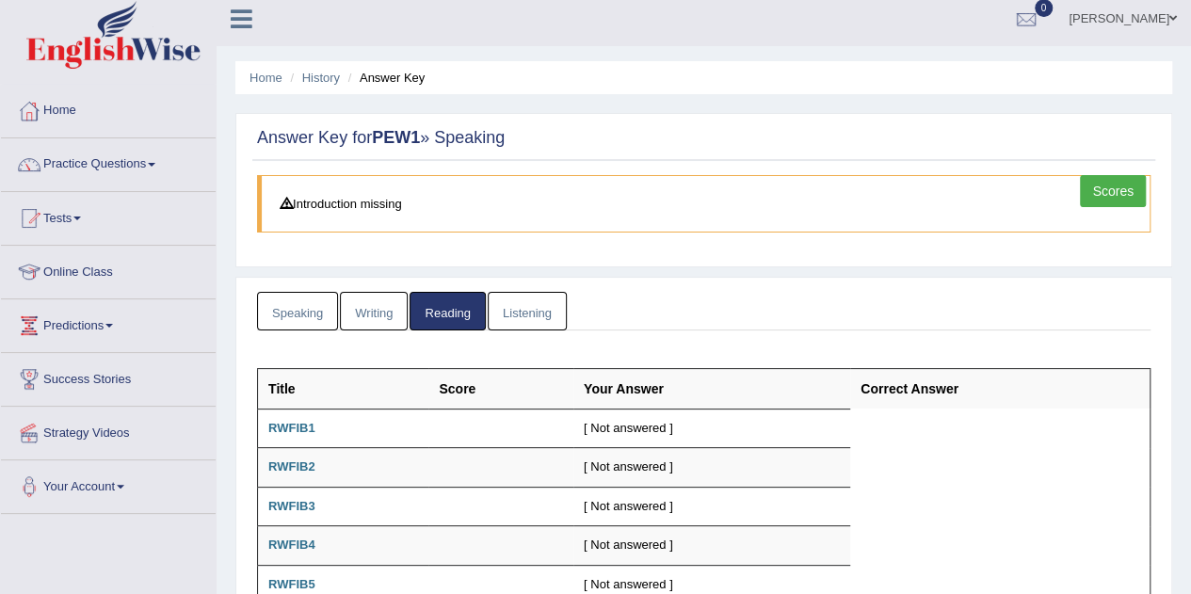
scroll to position [8, 0]
click at [318, 312] on link "Speaking" at bounding box center [297, 312] width 81 height 39
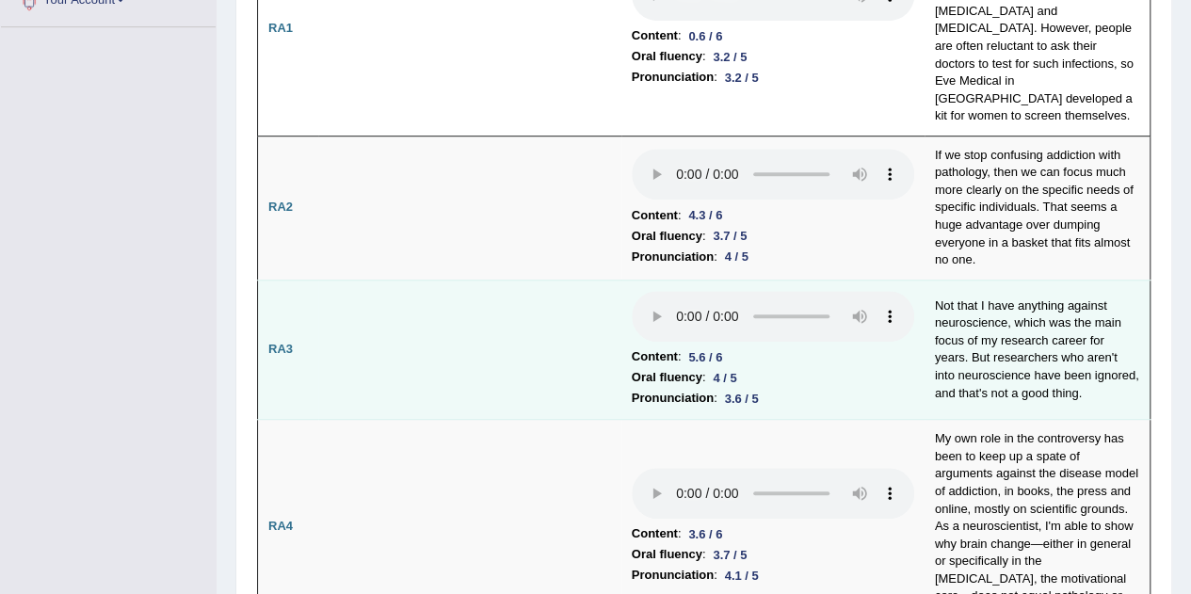
scroll to position [0, 0]
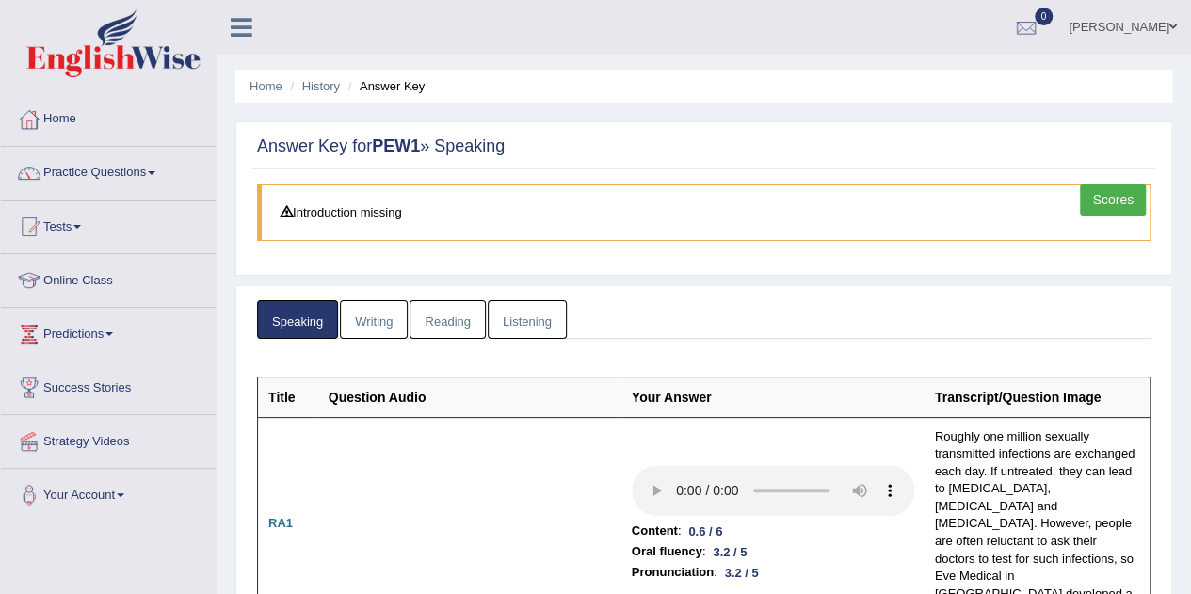
click at [342, 199] on blockquote "Introduction missing" at bounding box center [703, 212] width 893 height 57
click at [320, 88] on link "History" at bounding box center [321, 86] width 38 height 14
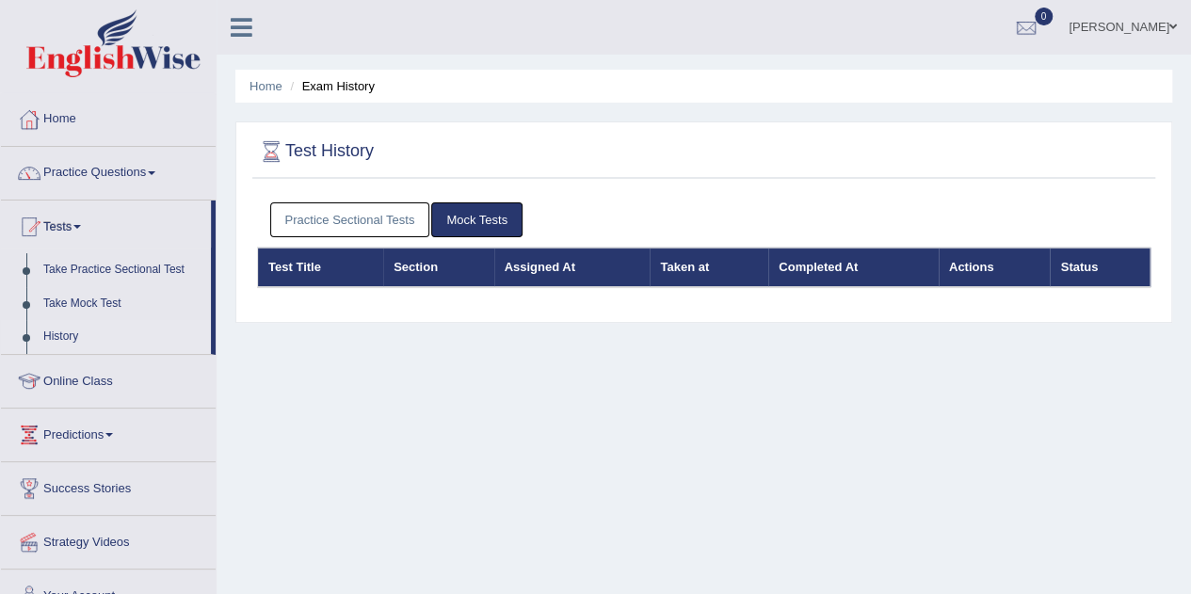
click at [345, 89] on li "Exam History" at bounding box center [329, 86] width 89 height 18
click at [75, 474] on link "Success Stories" at bounding box center [108, 485] width 215 height 47
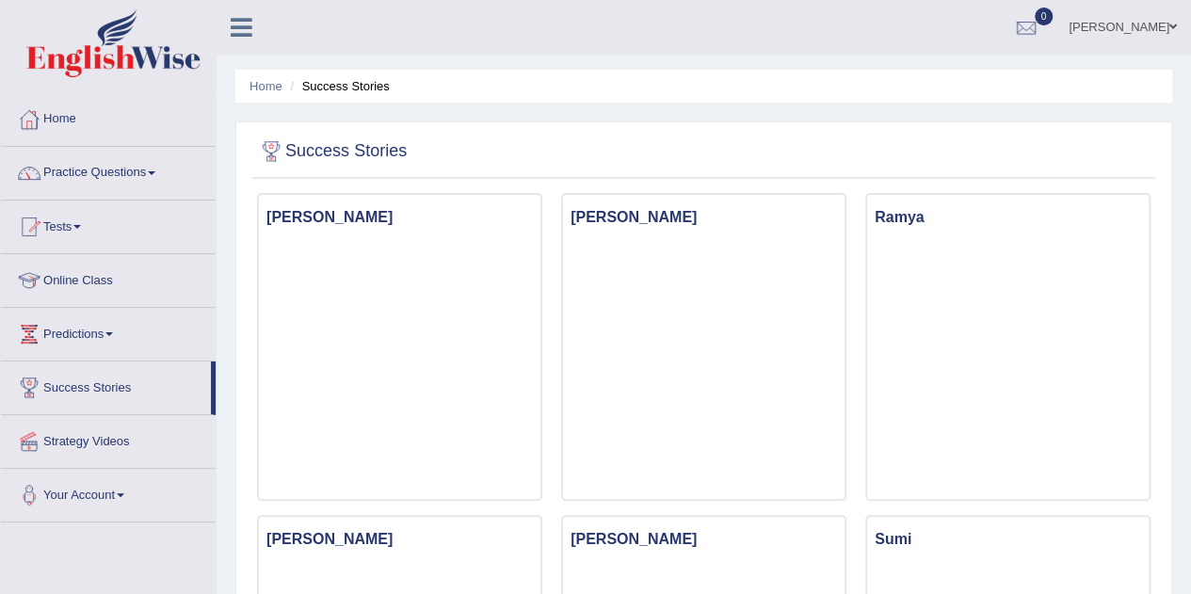
click at [104, 443] on link "Strategy Videos" at bounding box center [108, 438] width 215 height 47
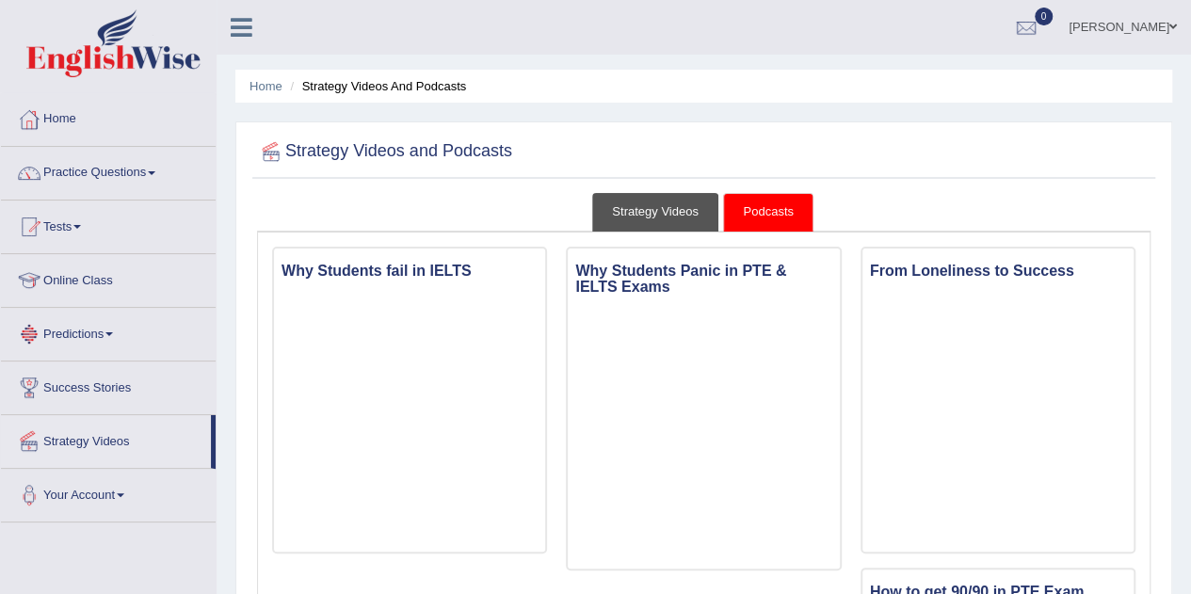
click at [658, 204] on link "Strategy Videos" at bounding box center [655, 212] width 126 height 39
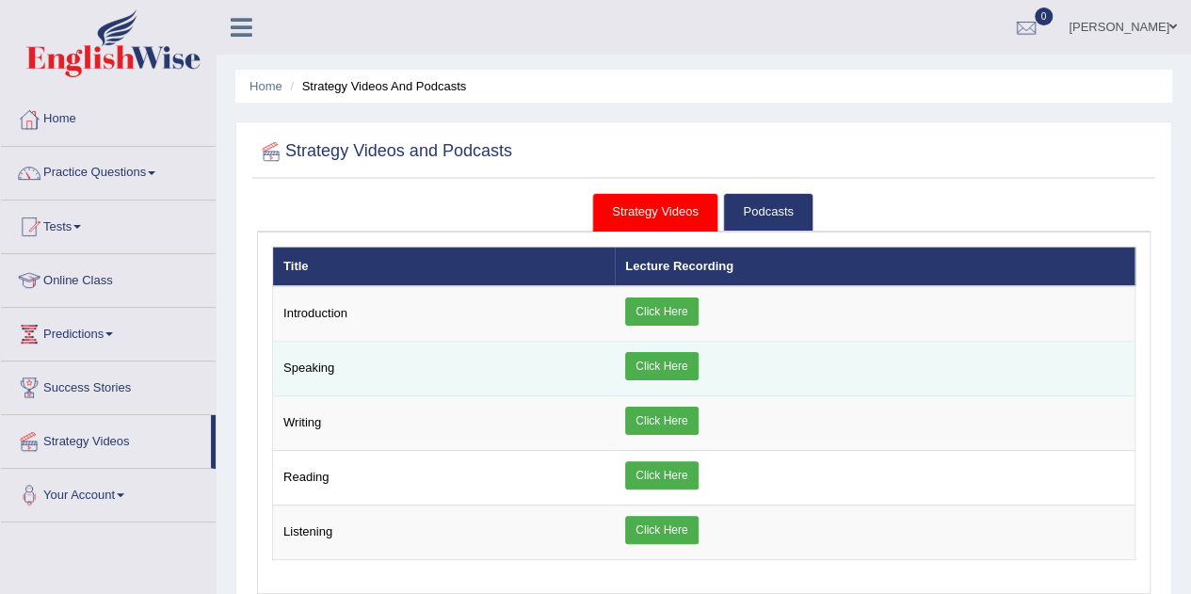
click at [673, 367] on link "Click Here" at bounding box center [661, 366] width 72 height 28
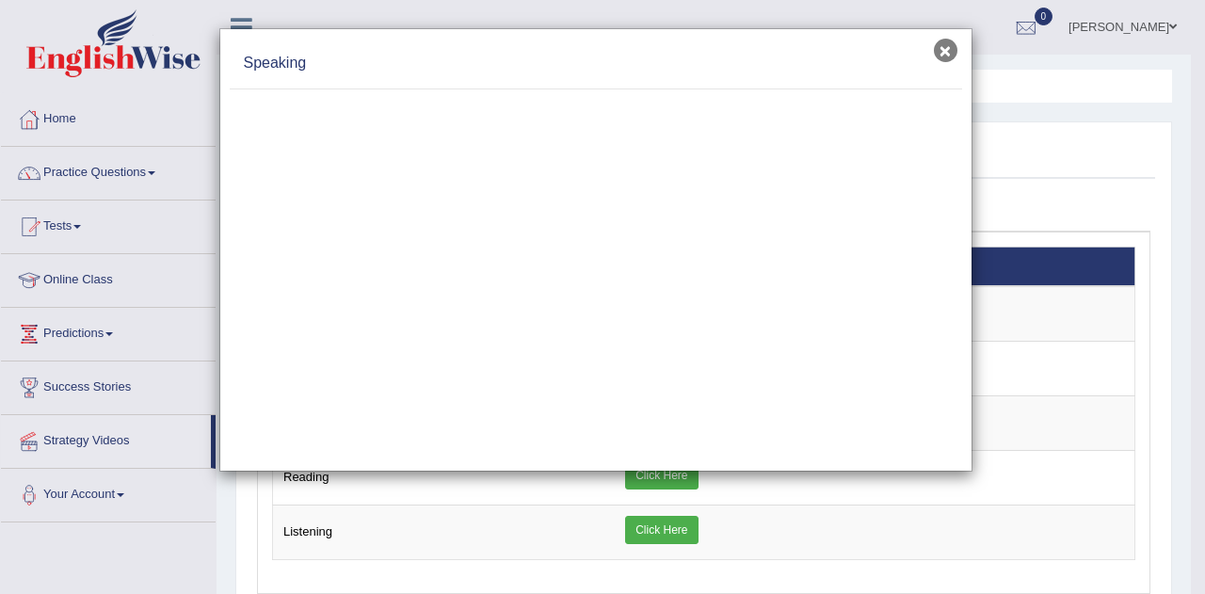
click at [941, 42] on button "×" at bounding box center [946, 51] width 24 height 24
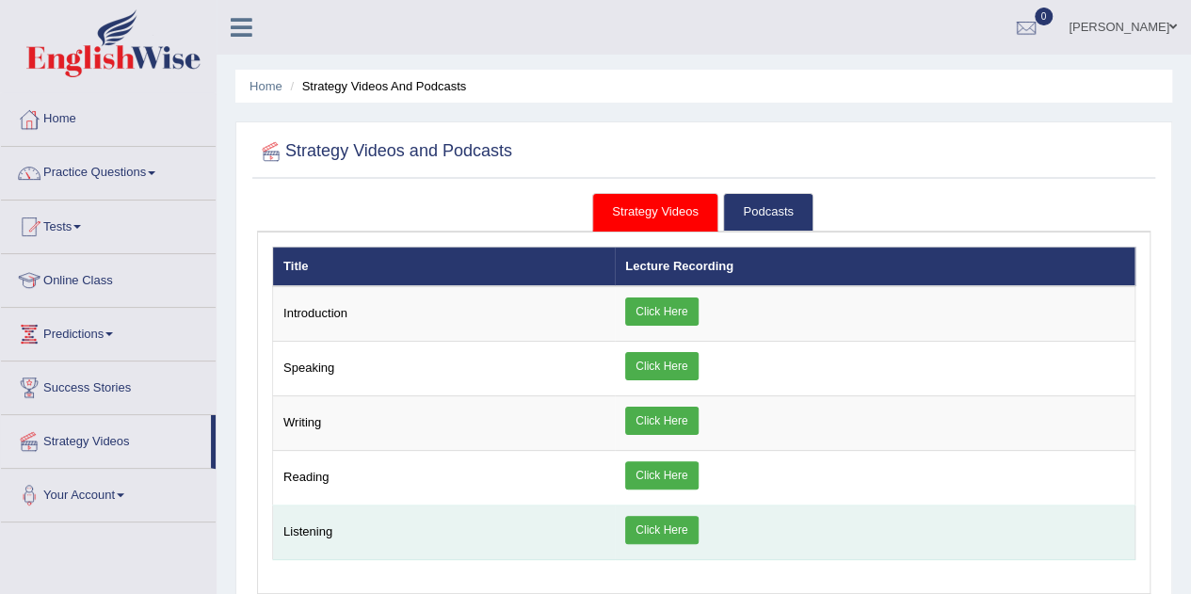
click at [668, 526] on link "Click Here" at bounding box center [661, 530] width 72 height 28
